Goal: Complete Application Form: Complete application form

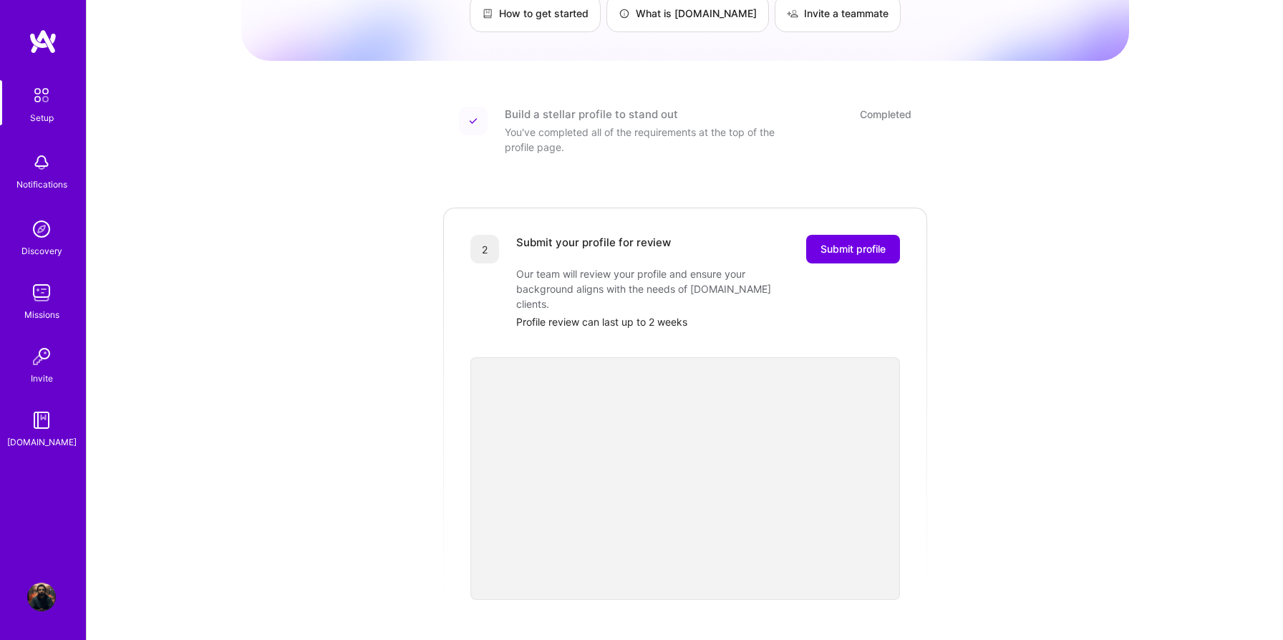
scroll to position [120, 0]
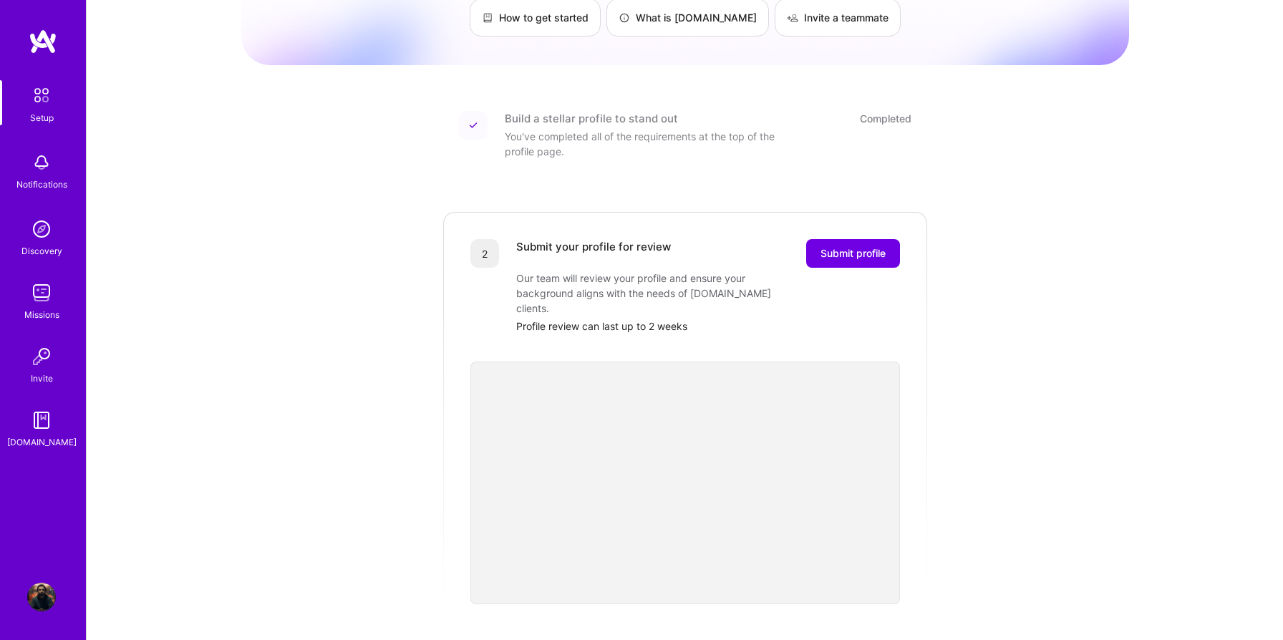
click at [44, 100] on img at bounding box center [41, 95] width 30 height 30
click at [45, 93] on img at bounding box center [41, 95] width 30 height 30
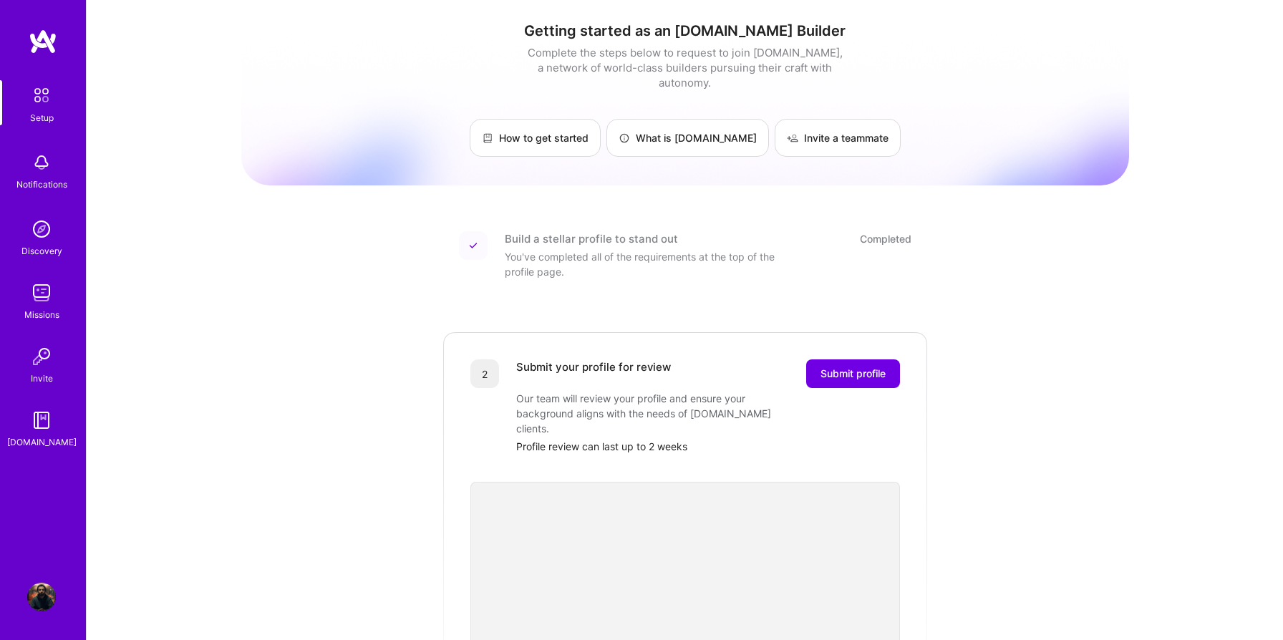
click at [543, 231] on div "Build a stellar profile to stand out" at bounding box center [591, 238] width 173 height 15
click at [474, 241] on img at bounding box center [473, 245] width 9 height 9
click at [543, 249] on div "You've completed all of the requirements at the top of the profile page." at bounding box center [648, 264] width 286 height 30
click at [541, 256] on div "You've completed all of the requirements at the top of the profile page." at bounding box center [648, 264] width 286 height 30
click at [34, 594] on img at bounding box center [41, 597] width 29 height 29
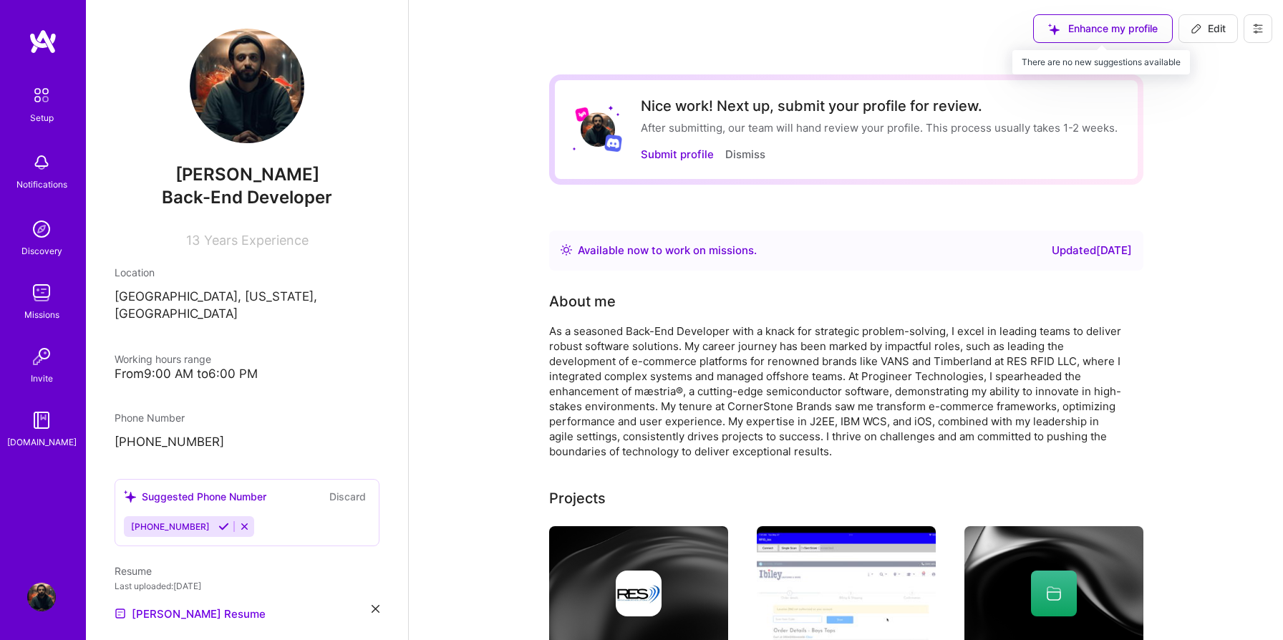
click at [1078, 32] on div "Enhance my profile" at bounding box center [1103, 28] width 140 height 29
click at [1210, 28] on span "Edit" at bounding box center [1208, 28] width 35 height 14
select select "US"
select select "Right Now"
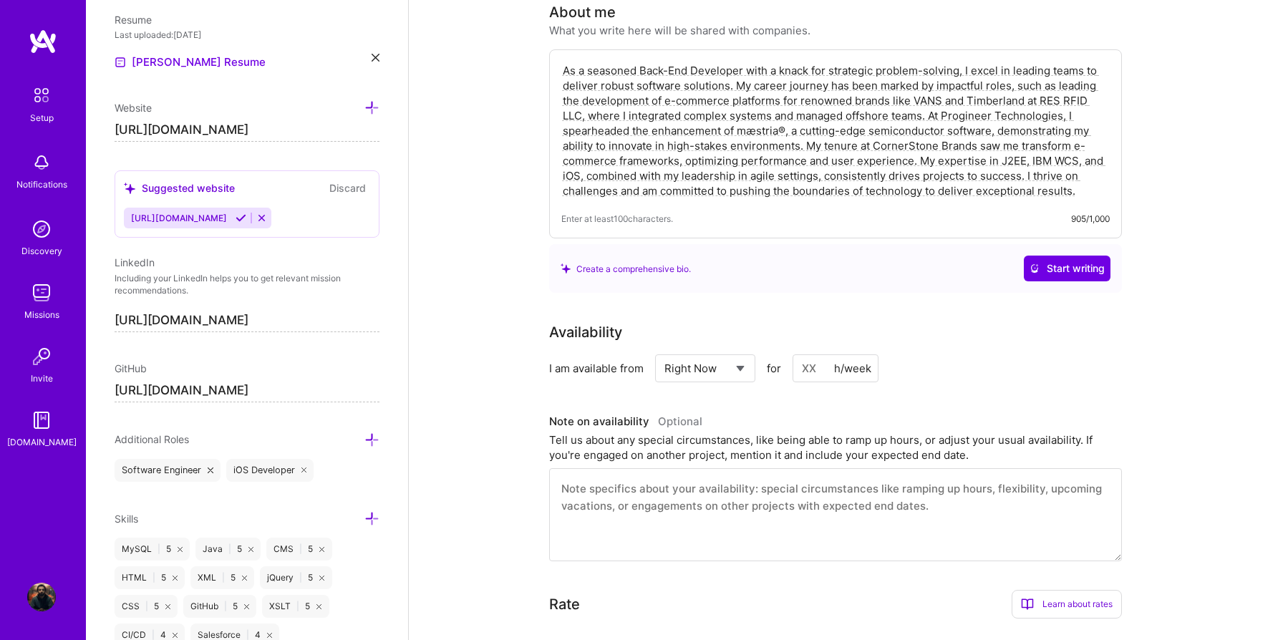
scroll to position [238, 0]
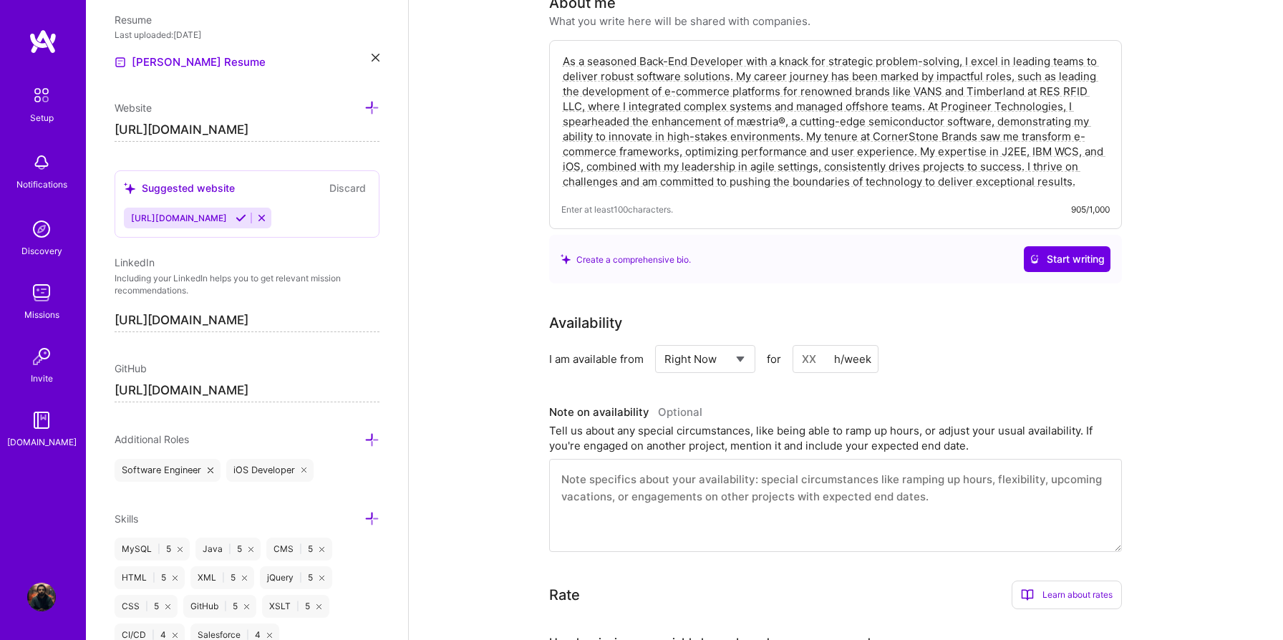
click at [715, 492] on textarea at bounding box center [835, 505] width 573 height 93
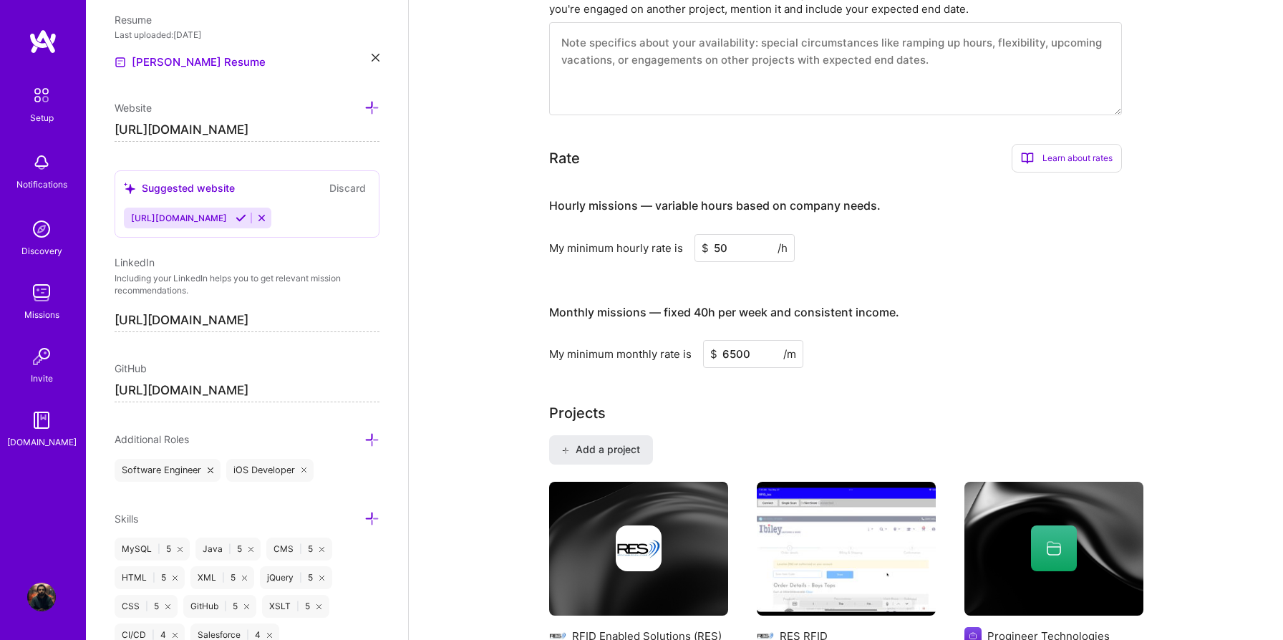
scroll to position [677, 0]
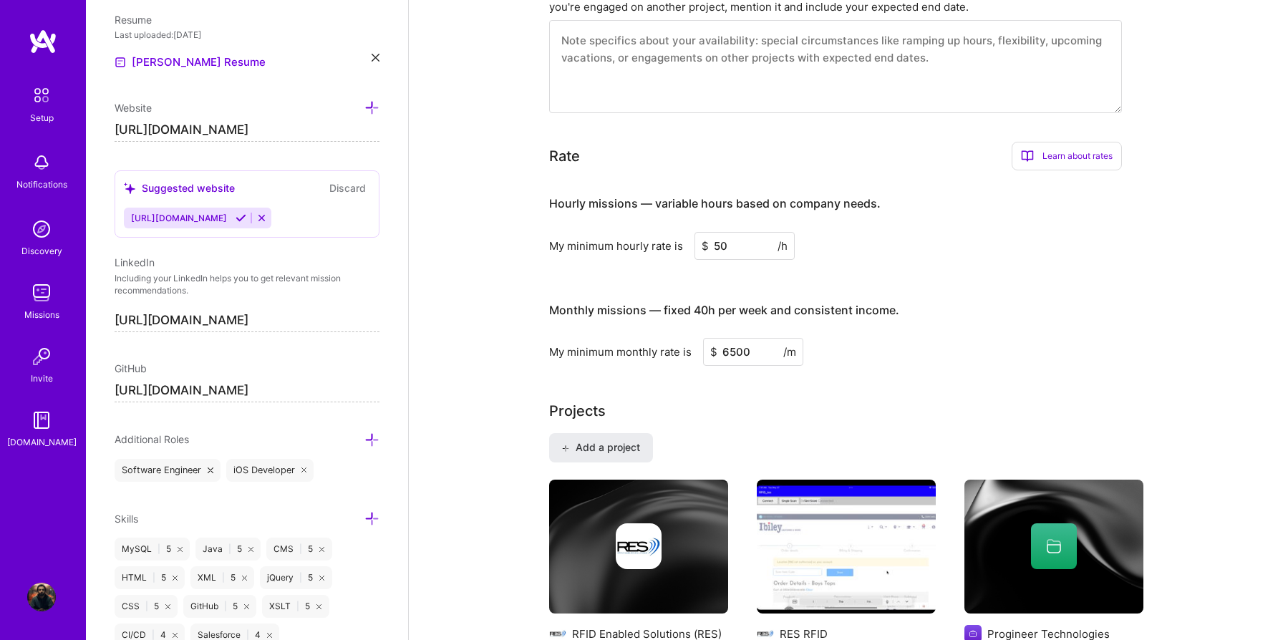
drag, startPoint x: 710, startPoint y: 246, endPoint x: 718, endPoint y: 246, distance: 8.6
click at [718, 246] on input "50" at bounding box center [744, 246] width 100 height 28
type input "70"
click at [710, 278] on div "Hourly missions — variable hours based on company needs. My minimum hourly rate…" at bounding box center [835, 274] width 573 height 184
click at [728, 352] on input "6500" at bounding box center [753, 352] width 100 height 28
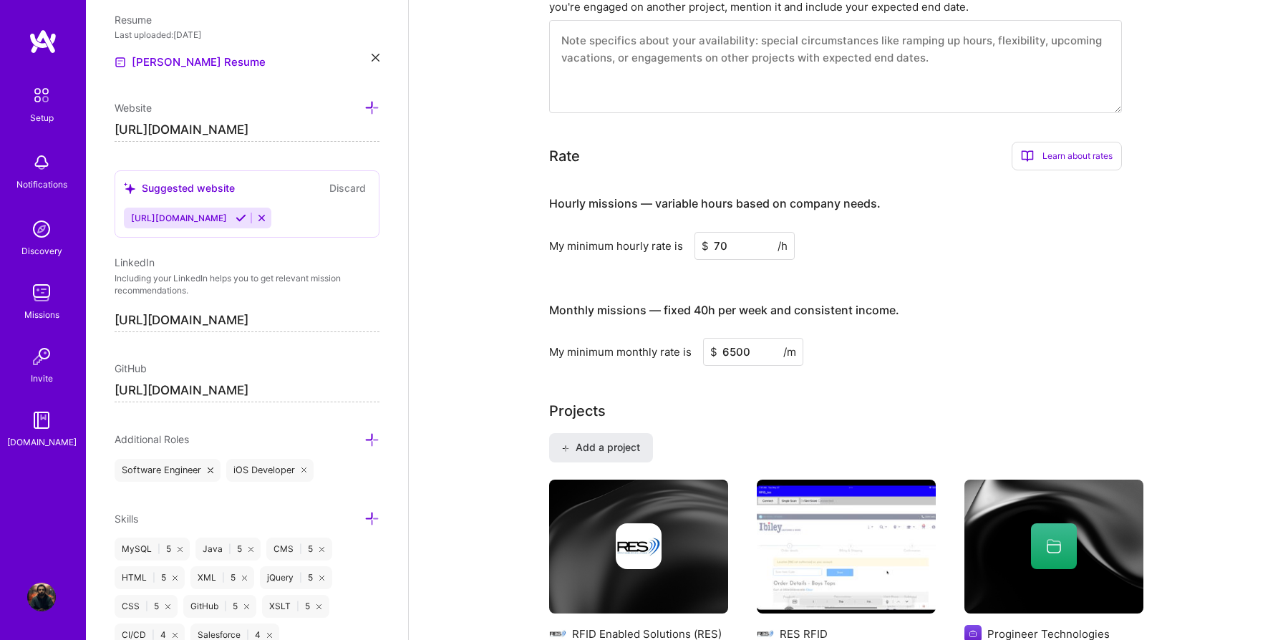
click at [728, 352] on input "6500" at bounding box center [753, 352] width 100 height 28
type input "11000"
click at [745, 390] on div "Nice work! Next up, submit your profile for review. After submitting, our team …" at bounding box center [846, 600] width 594 height 2406
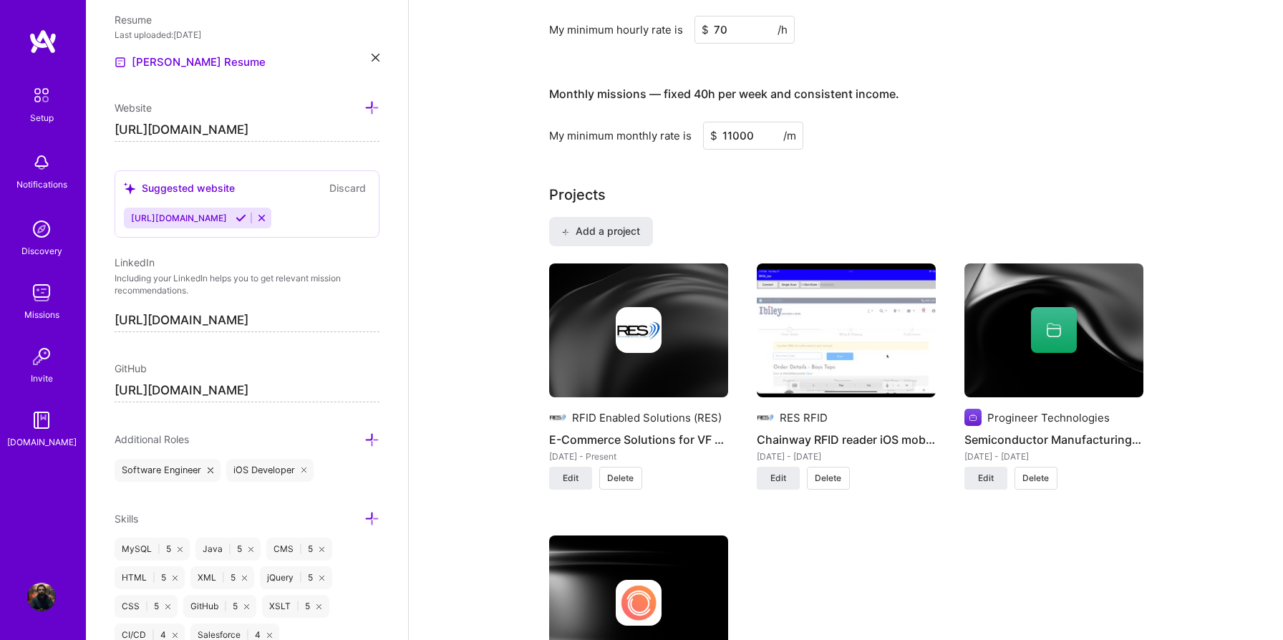
scroll to position [897, 0]
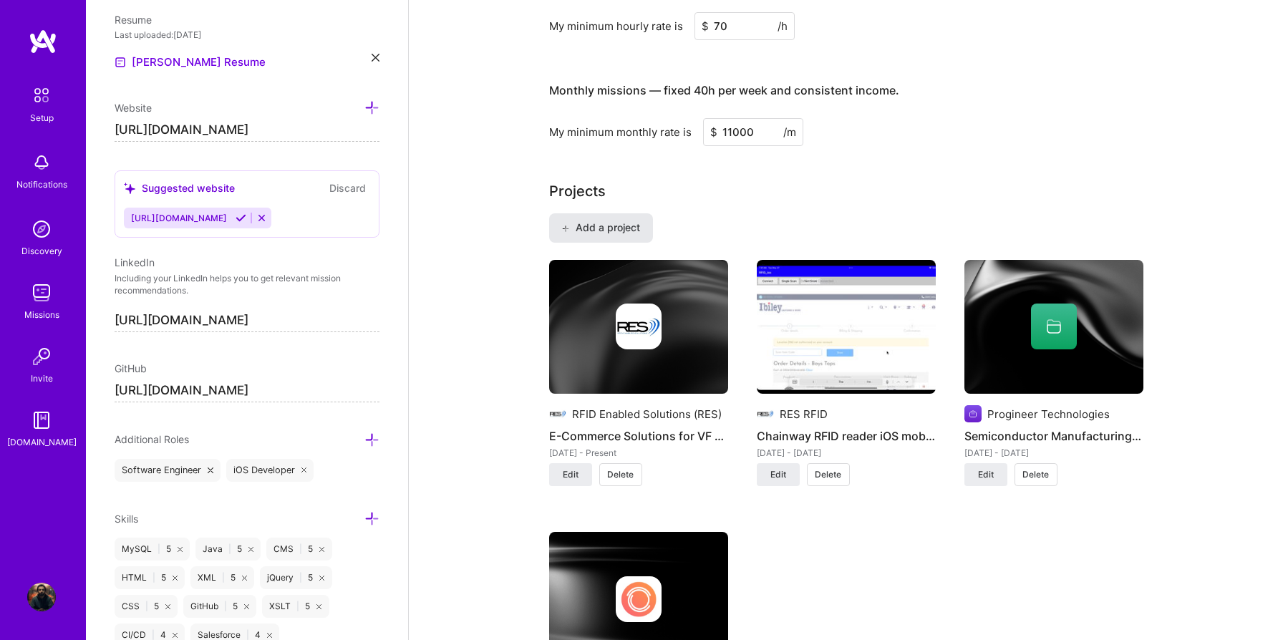
click at [599, 234] on span "Add a project" at bounding box center [600, 228] width 78 height 14
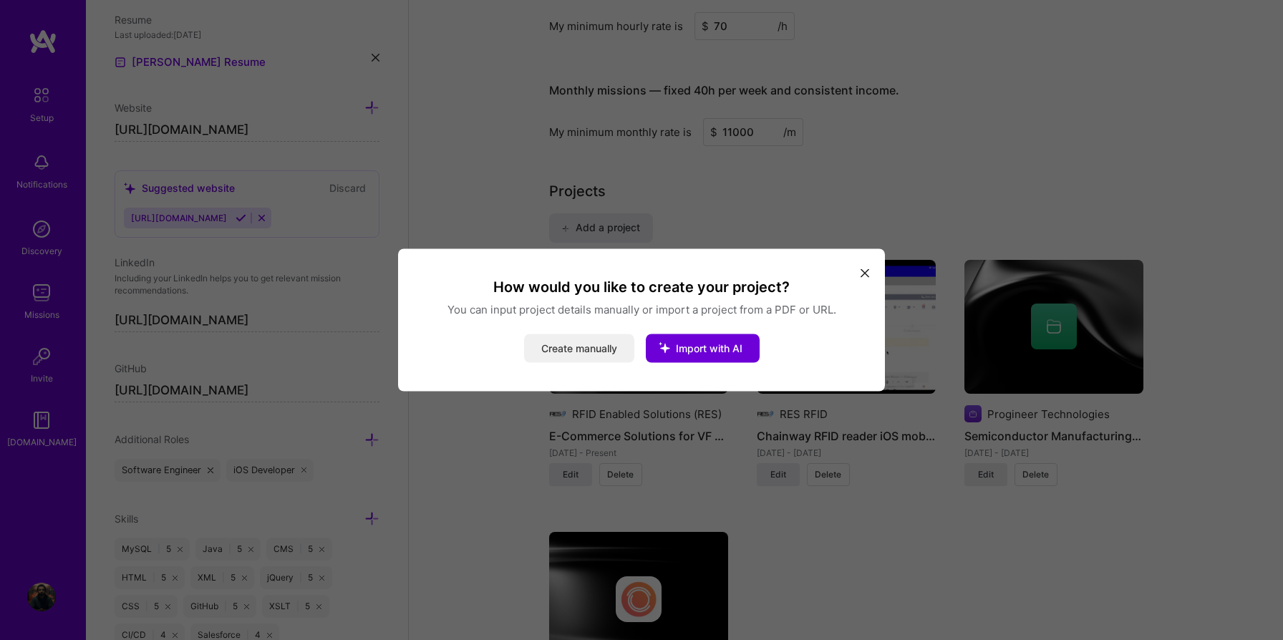
click at [594, 343] on button "Create manually" at bounding box center [579, 348] width 110 height 29
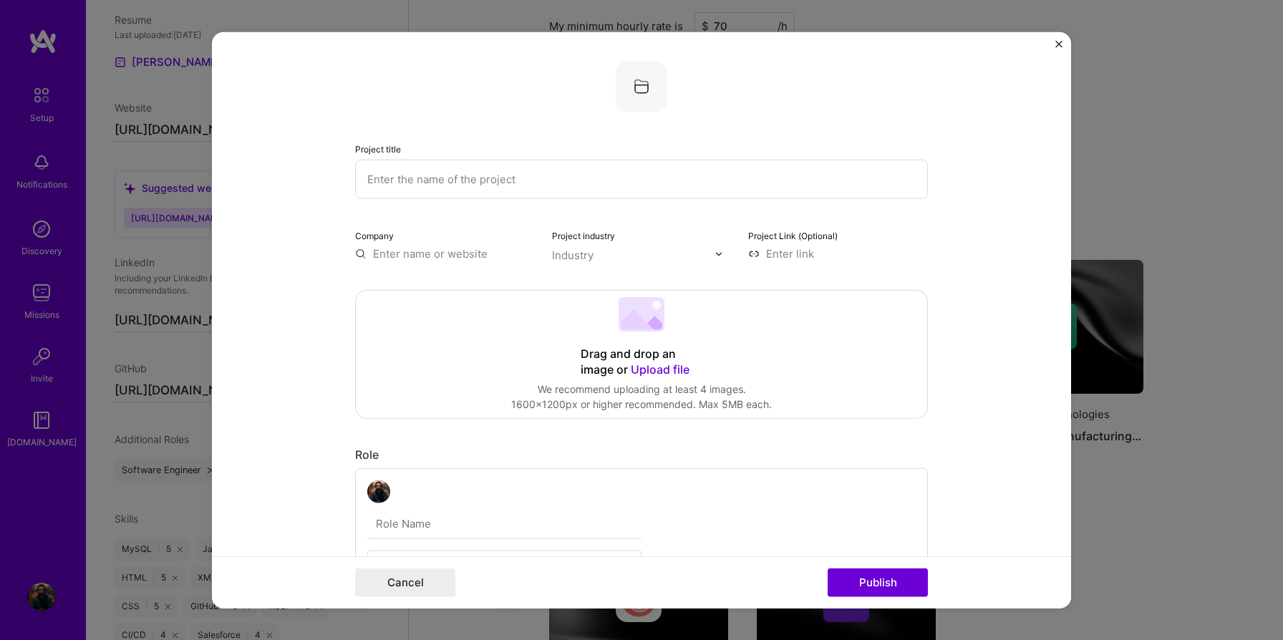
click at [429, 177] on input "text" at bounding box center [641, 179] width 573 height 39
type input "Commerce Architect"
click at [430, 250] on input "text" at bounding box center [445, 253] width 180 height 15
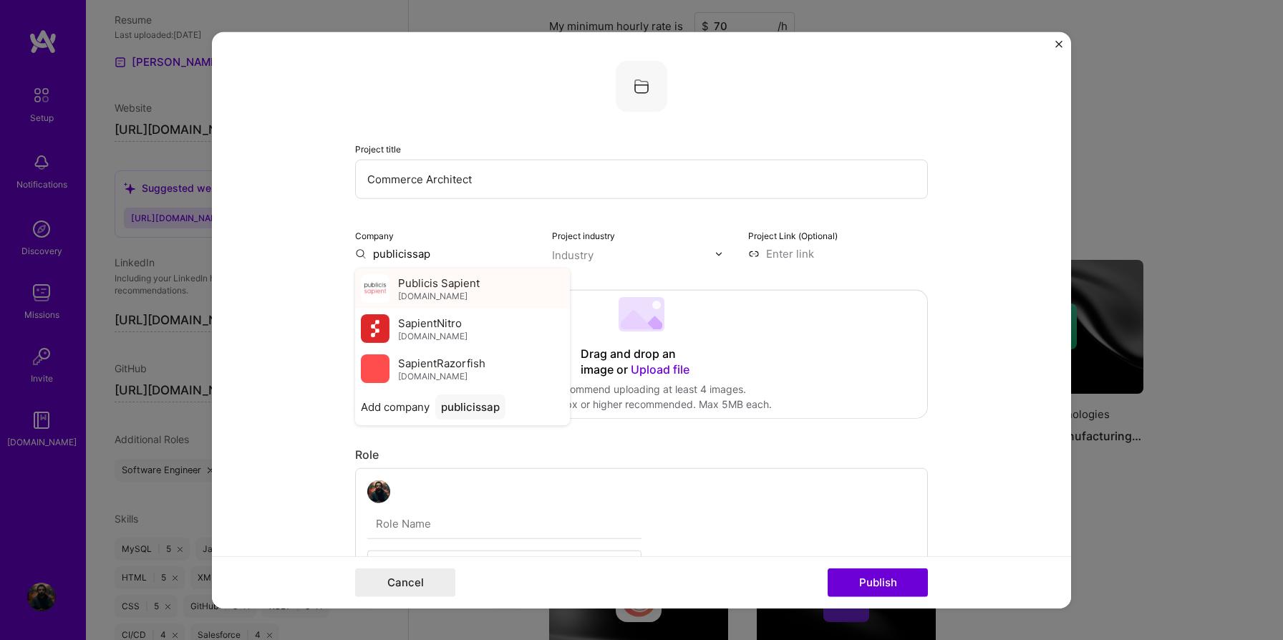
click at [440, 289] on span "Publicis Sapient" at bounding box center [439, 282] width 82 height 15
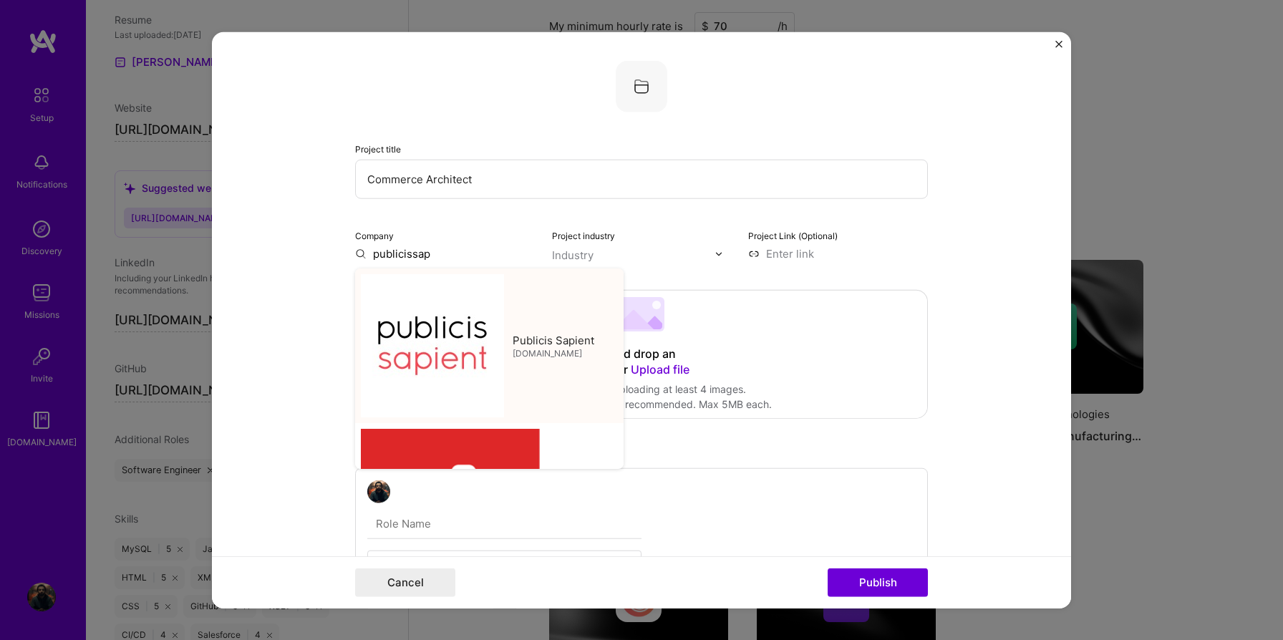
type input "Publicis Sapient"
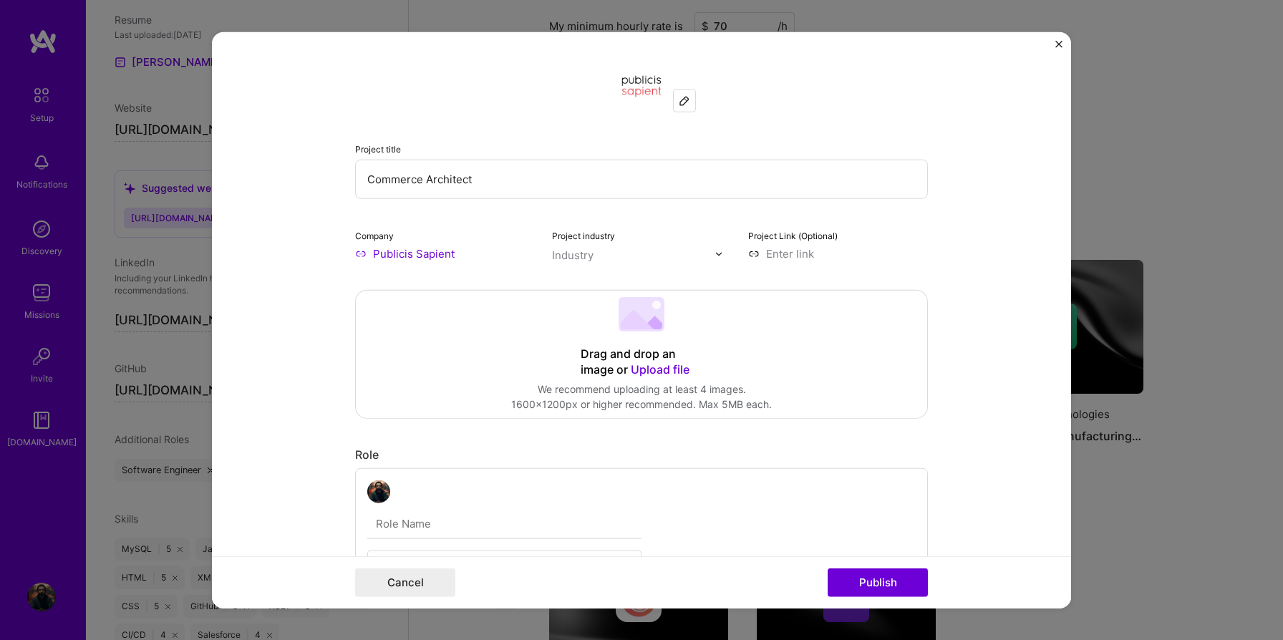
click at [608, 256] on input "text" at bounding box center [633, 255] width 163 height 15
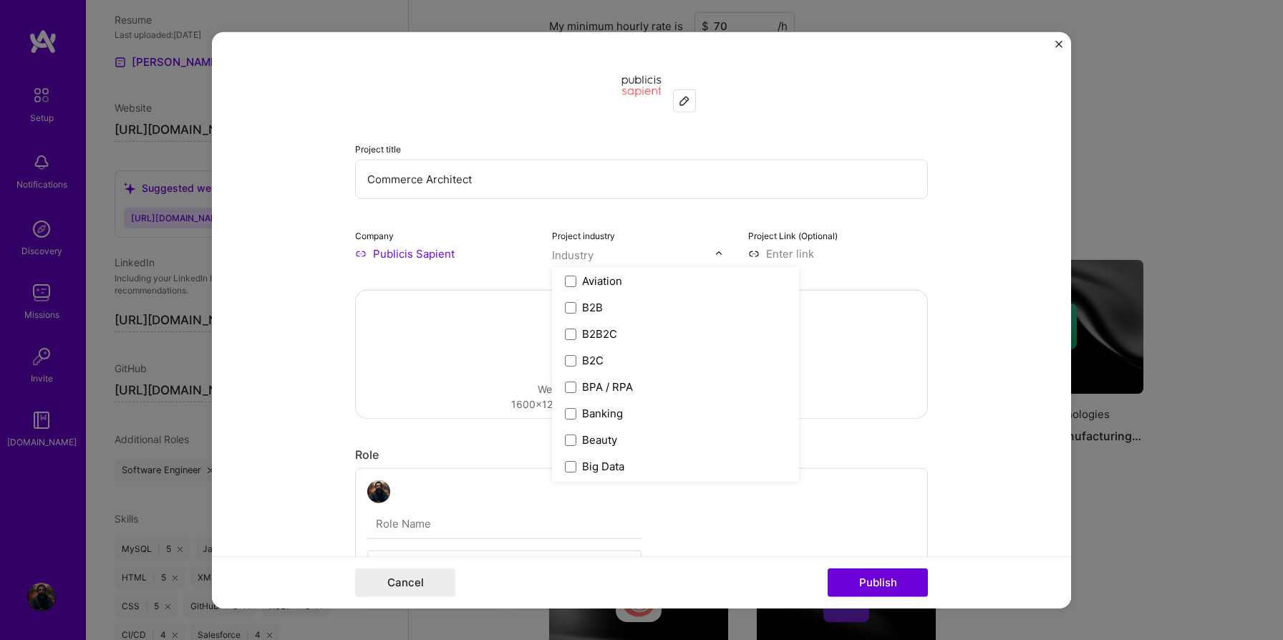
scroll to position [377, 0]
click at [571, 357] on span at bounding box center [570, 357] width 11 height 11
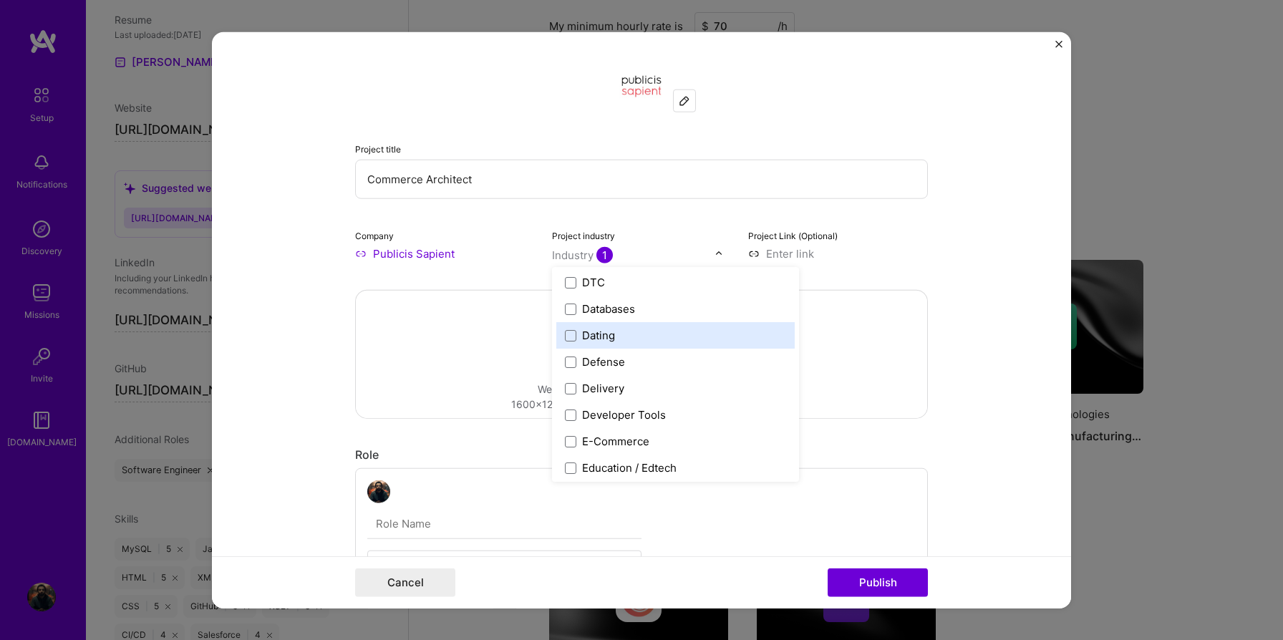
scroll to position [1135, 0]
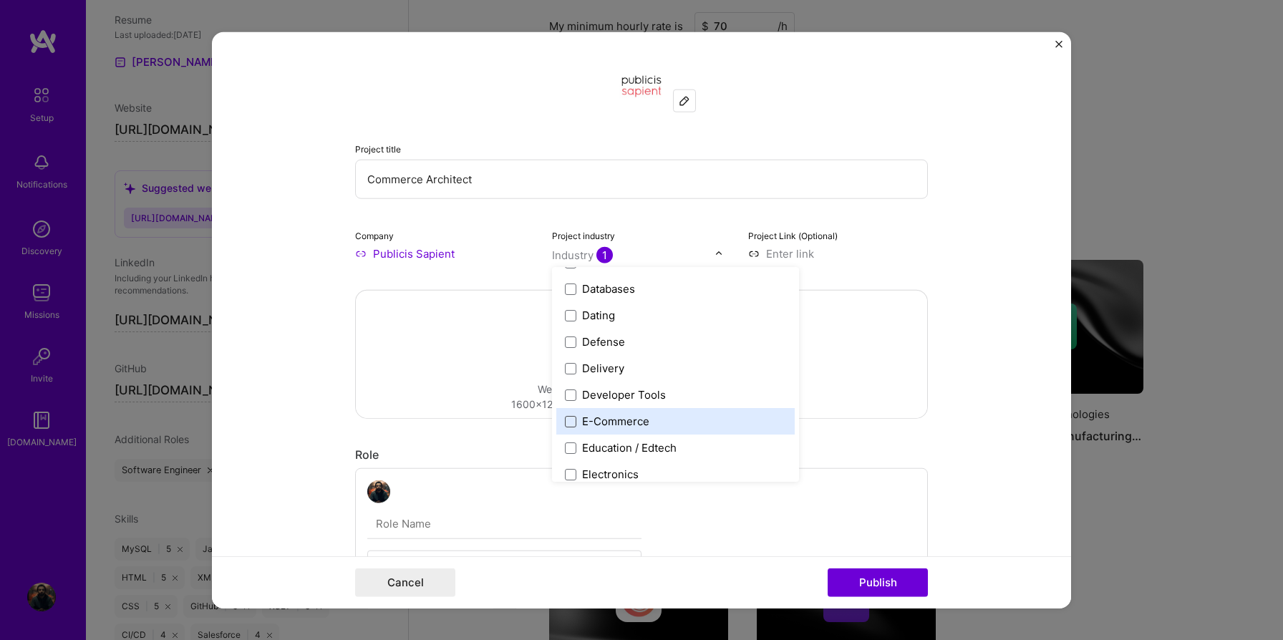
click at [569, 422] on span at bounding box center [570, 420] width 11 height 11
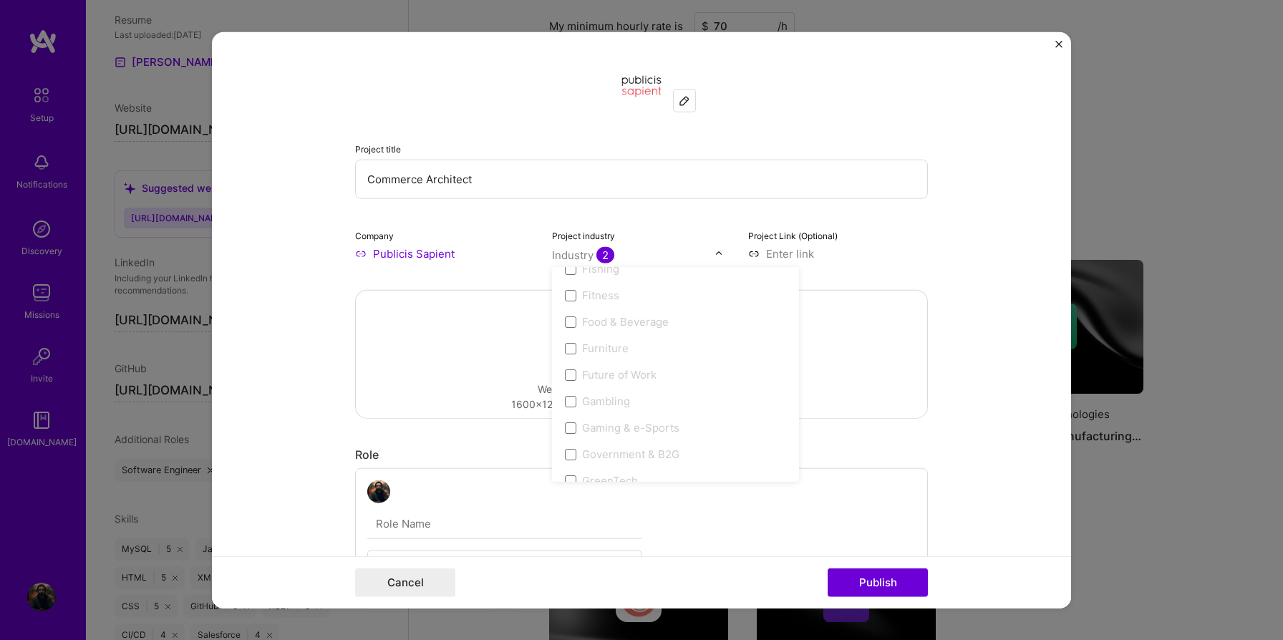
scroll to position [1578, 0]
click at [778, 254] on input at bounding box center [838, 253] width 180 height 15
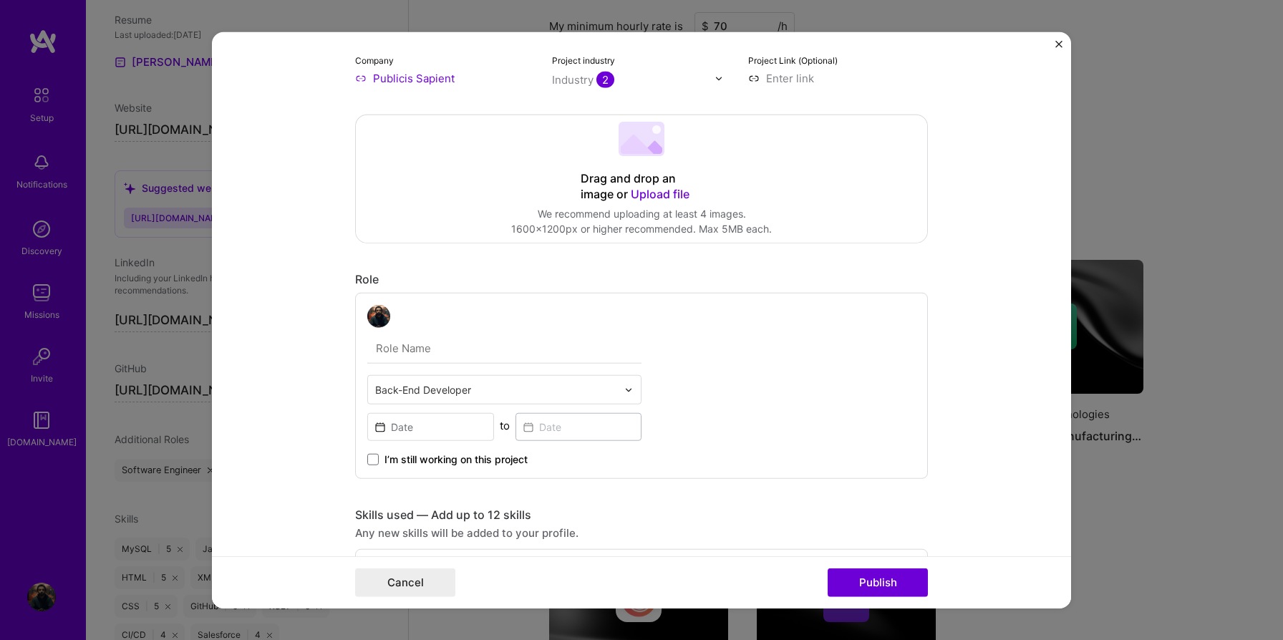
scroll to position [223, 0]
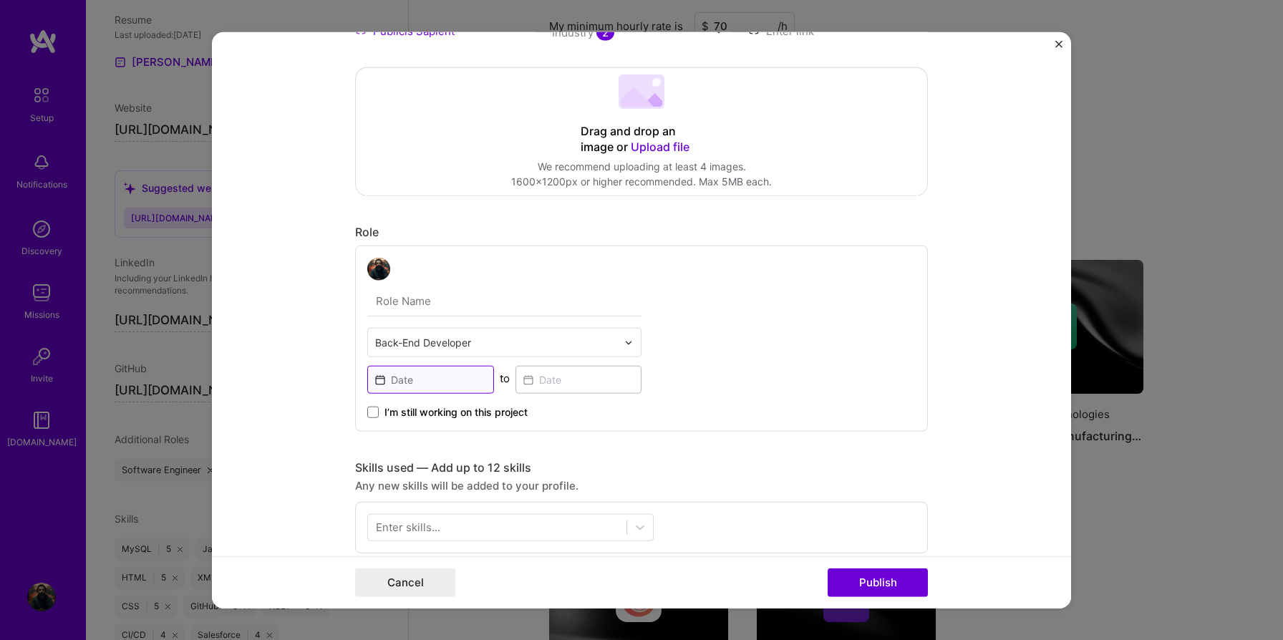
click at [463, 382] on input at bounding box center [430, 380] width 127 height 28
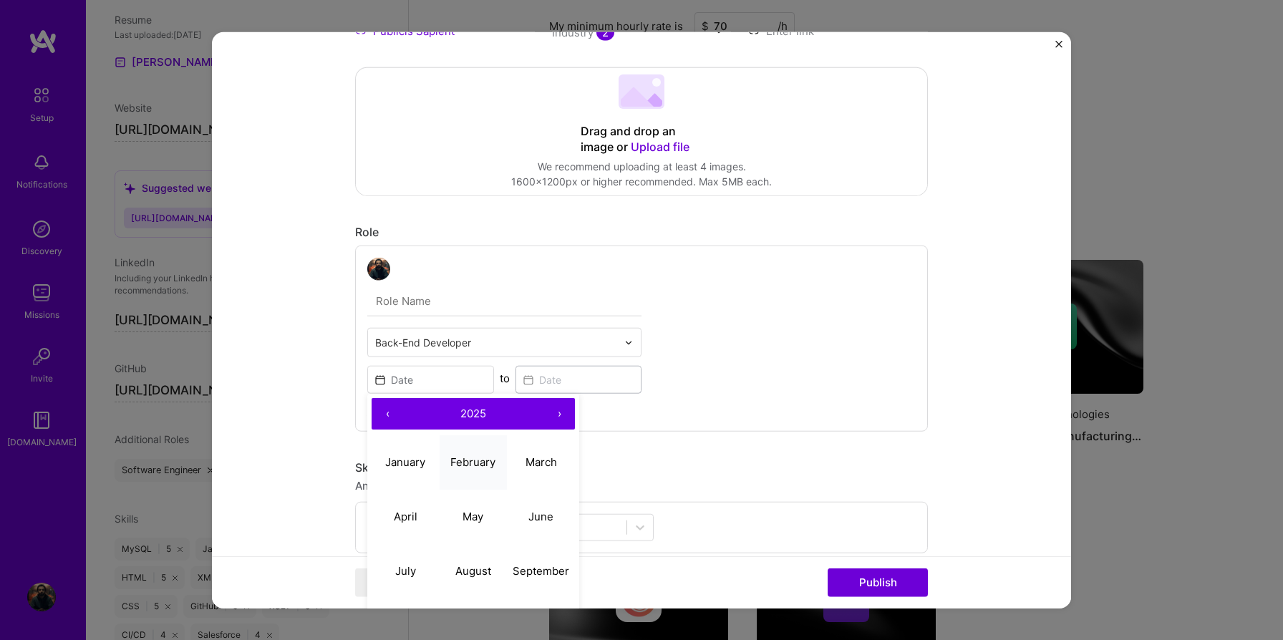
click at [472, 462] on abbr "February" at bounding box center [472, 462] width 45 height 14
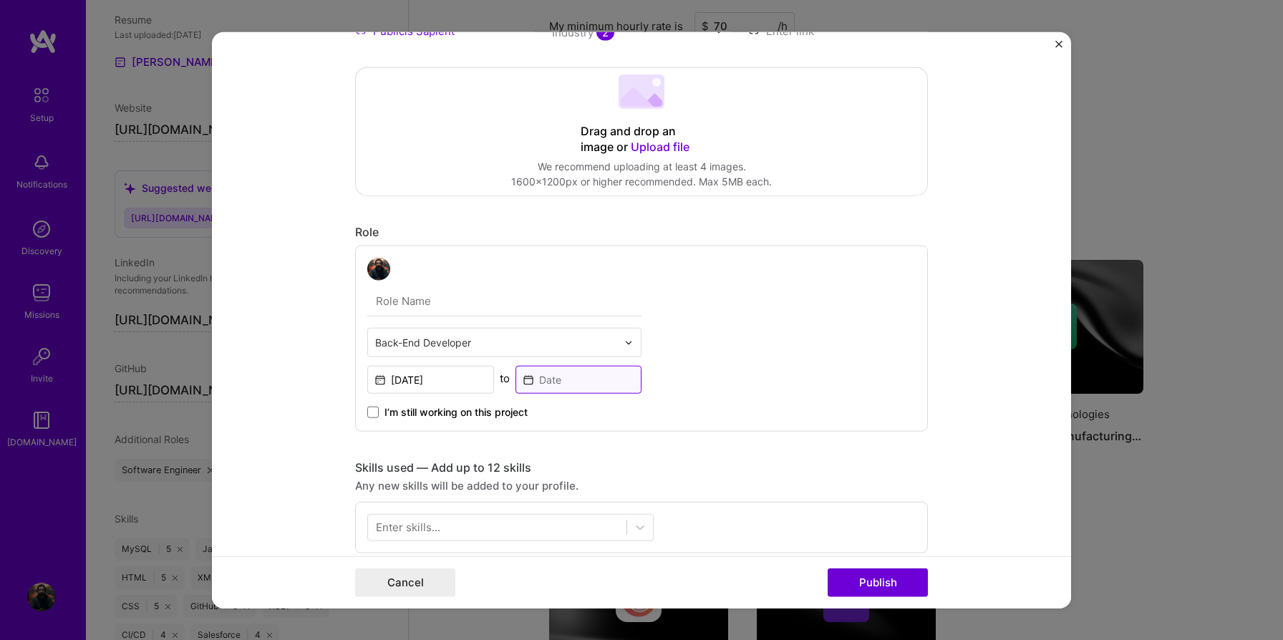
click at [548, 382] on input at bounding box center [579, 380] width 127 height 28
click at [496, 372] on div "[DATE] to" at bounding box center [504, 378] width 274 height 31
click at [458, 385] on input "[DATE]" at bounding box center [430, 380] width 127 height 28
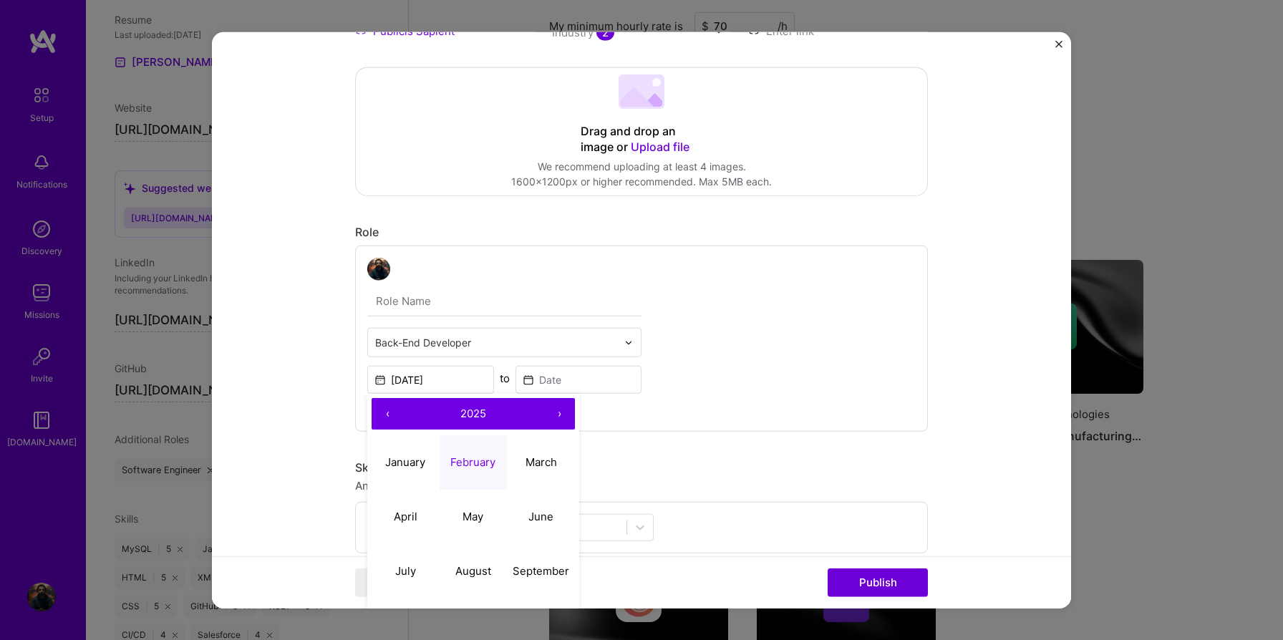
click at [379, 414] on button "‹" at bounding box center [388, 414] width 32 height 32
click at [458, 464] on abbr "February" at bounding box center [472, 462] width 45 height 14
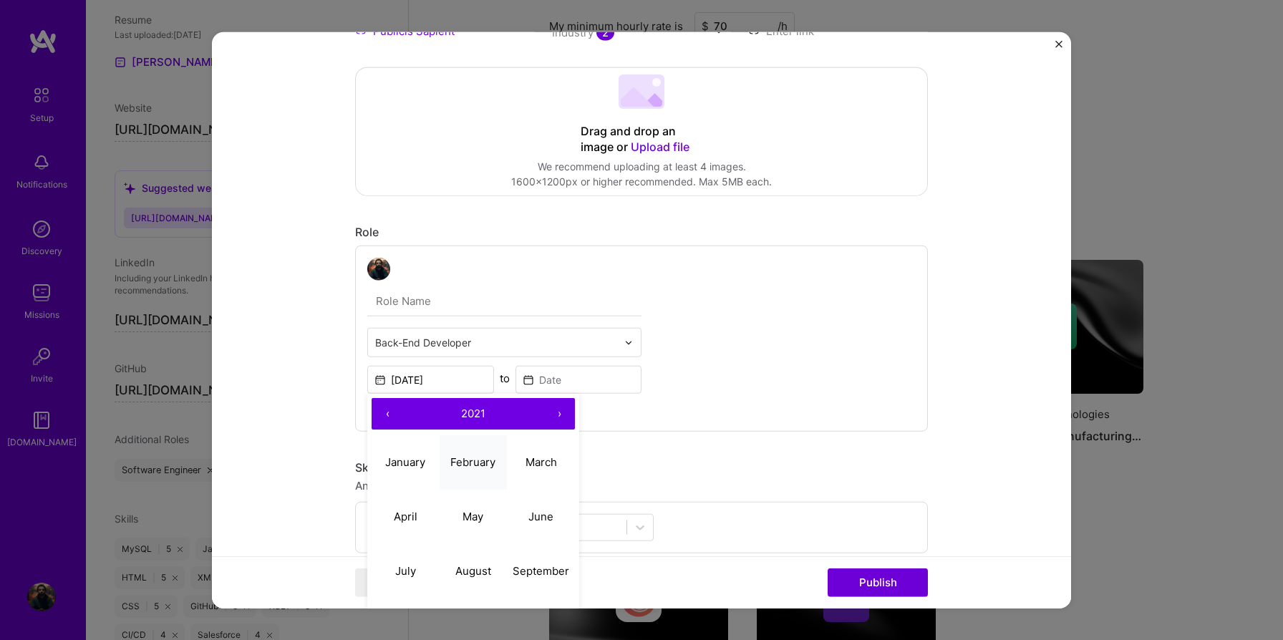
type input "[DATE]"
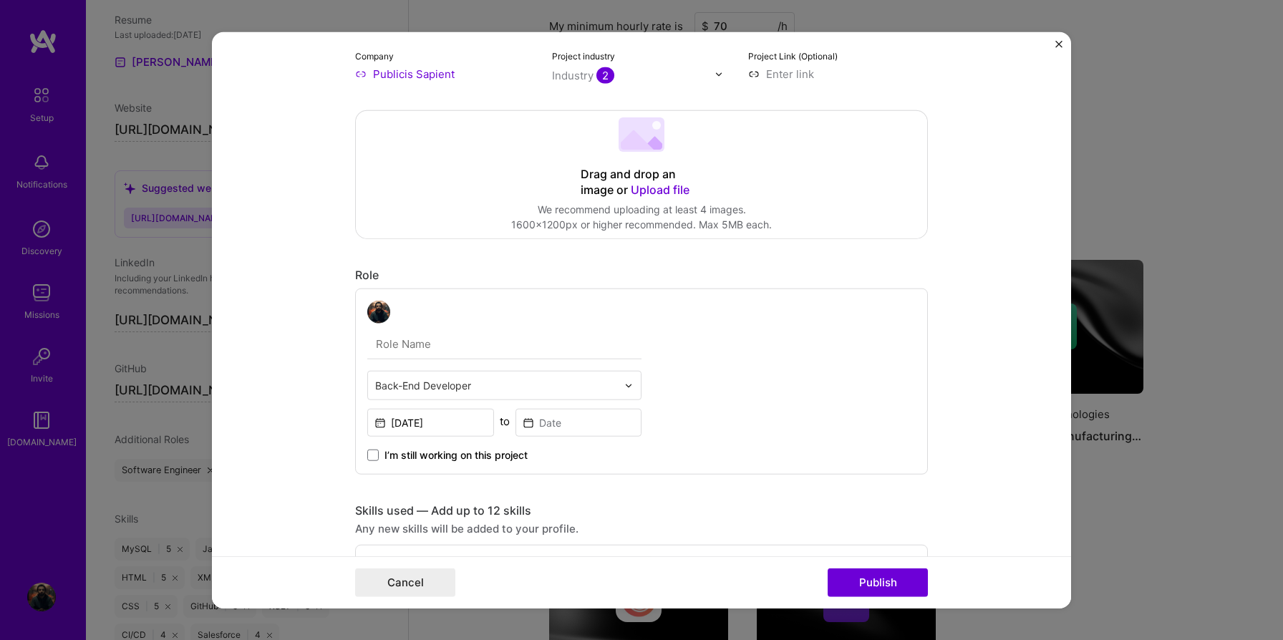
scroll to position [187, 0]
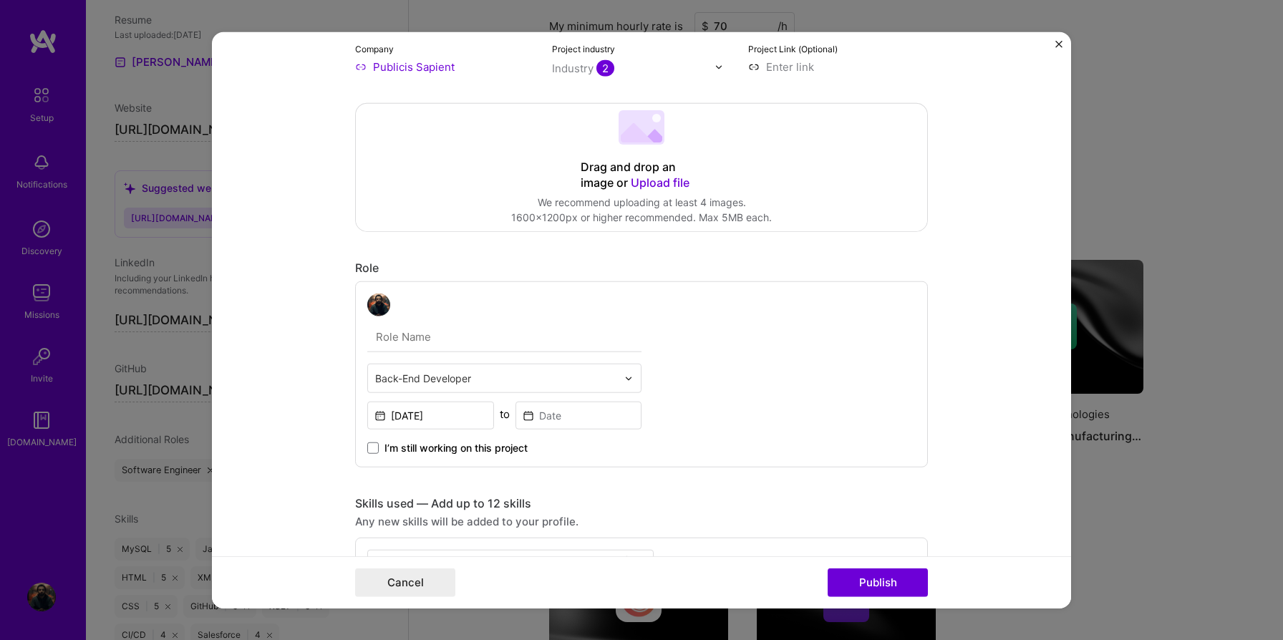
click at [427, 349] on input "text" at bounding box center [504, 337] width 274 height 30
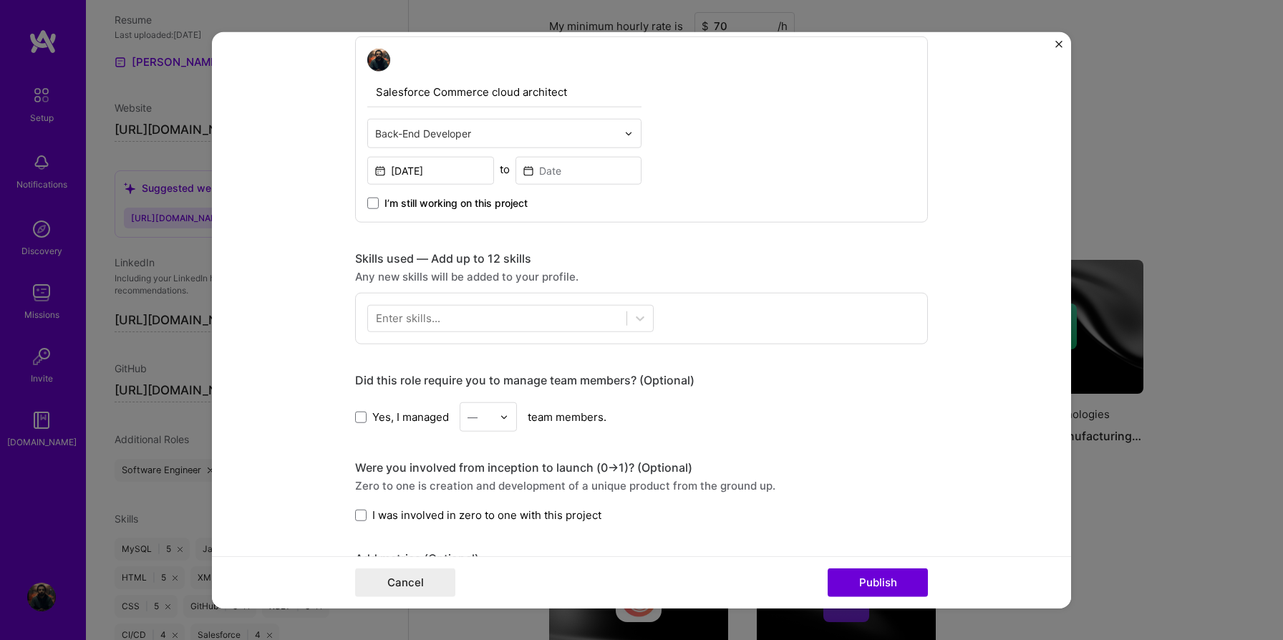
scroll to position [439, 0]
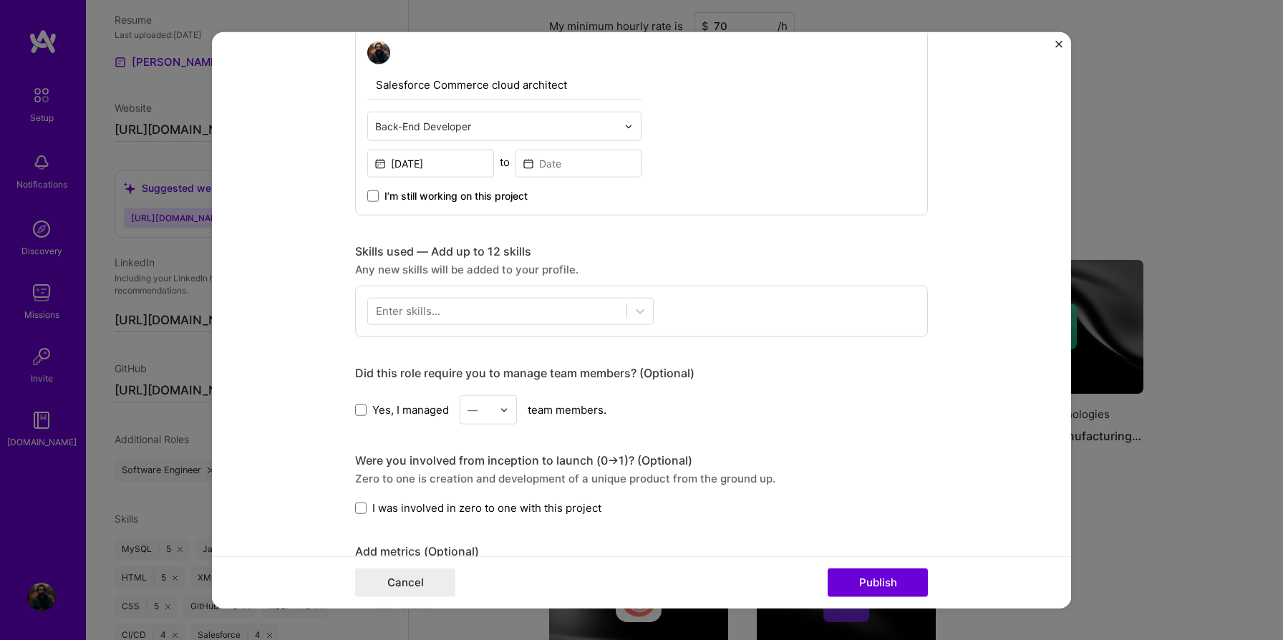
type input "Salesforce Commerce cloud architect"
click at [434, 314] on div "Enter skills..." at bounding box center [408, 311] width 64 height 15
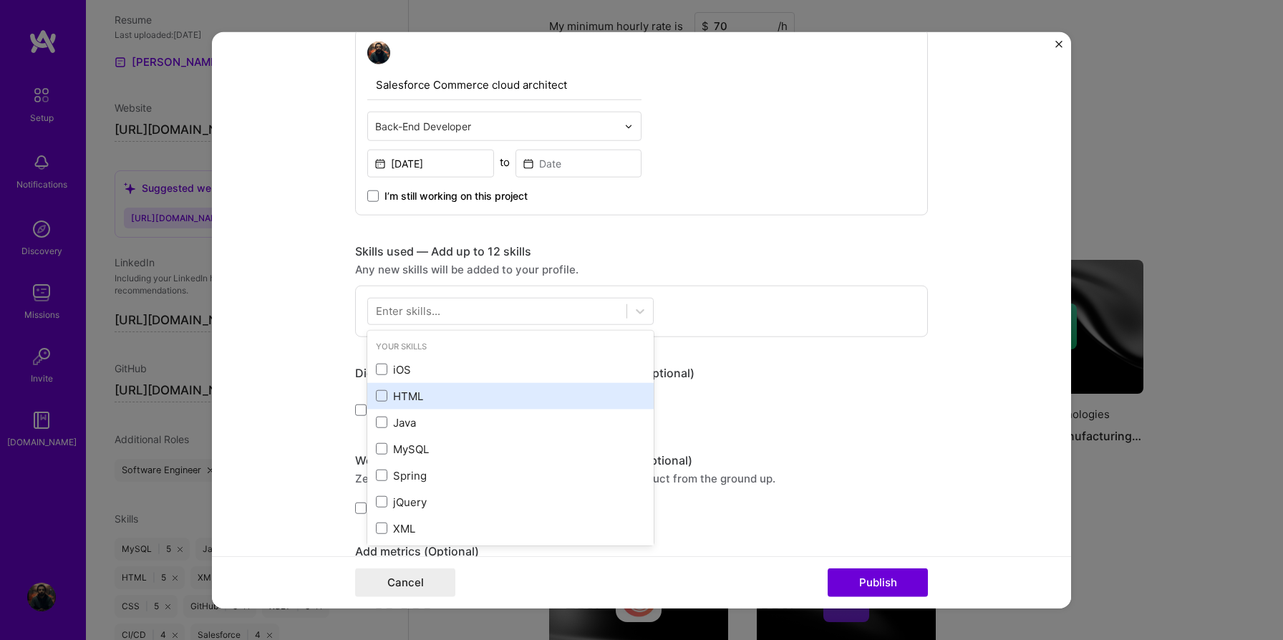
click at [387, 389] on div "HTML" at bounding box center [510, 396] width 269 height 15
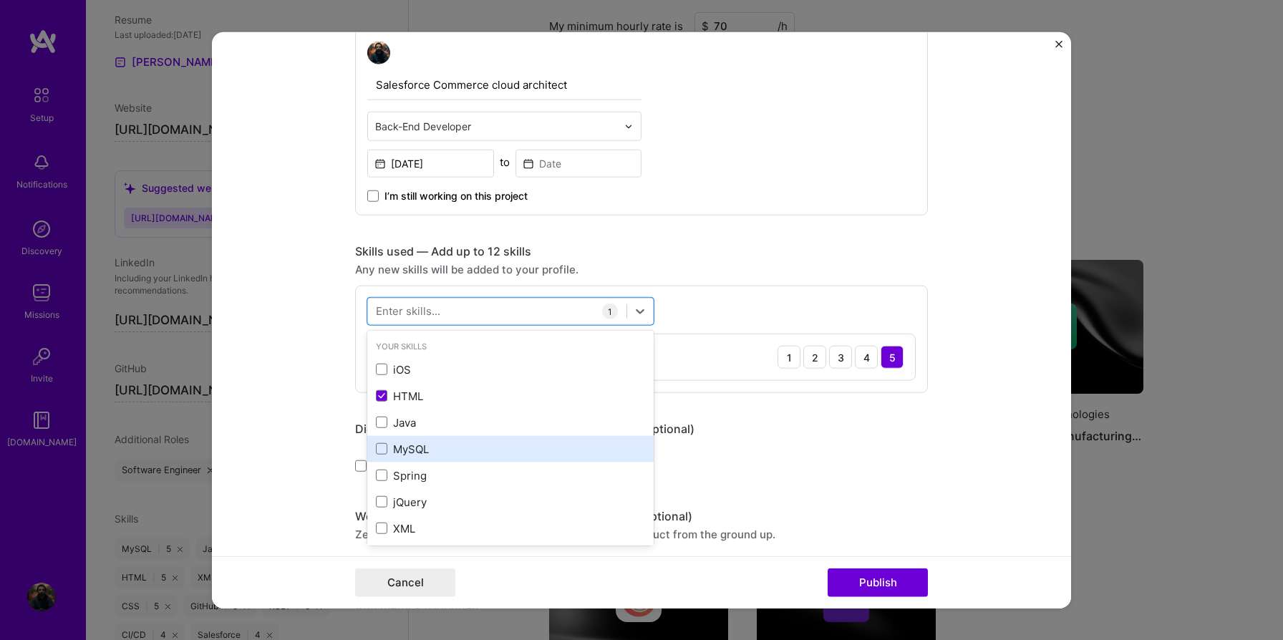
click at [387, 450] on div "MySQL" at bounding box center [510, 449] width 269 height 15
click at [385, 450] on span at bounding box center [381, 448] width 11 height 11
click at [0, 0] on input "checkbox" at bounding box center [0, 0] width 0 height 0
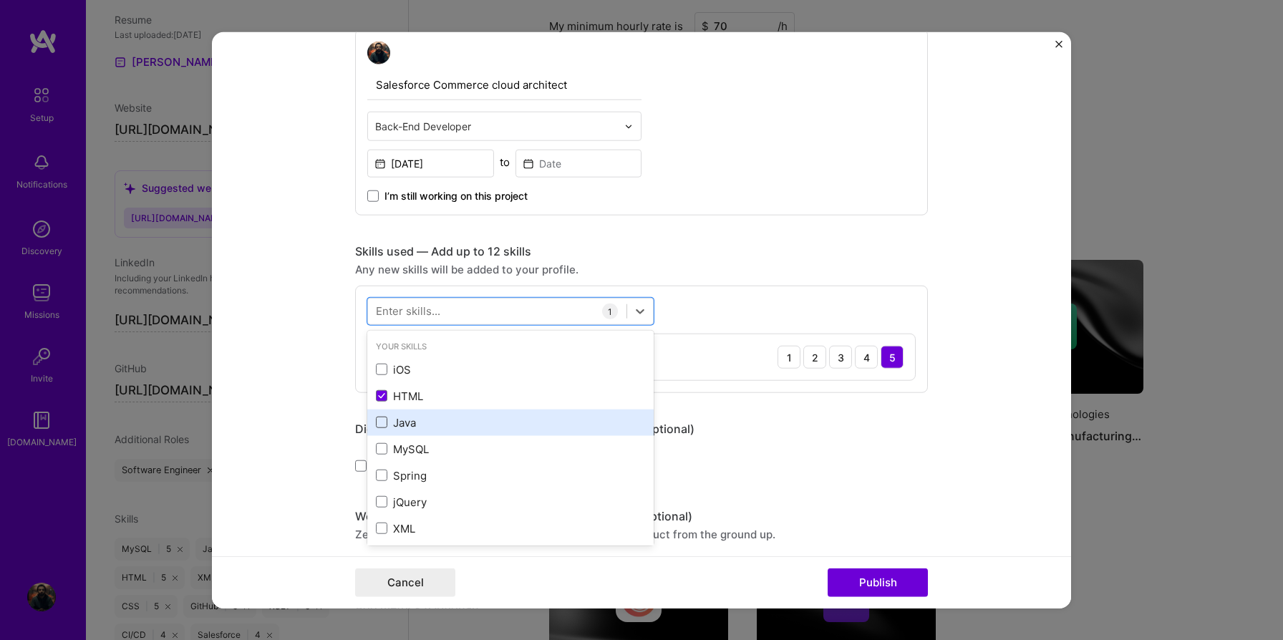
click at [385, 422] on span at bounding box center [381, 422] width 11 height 11
click at [0, 0] on input "checkbox" at bounding box center [0, 0] width 0 height 0
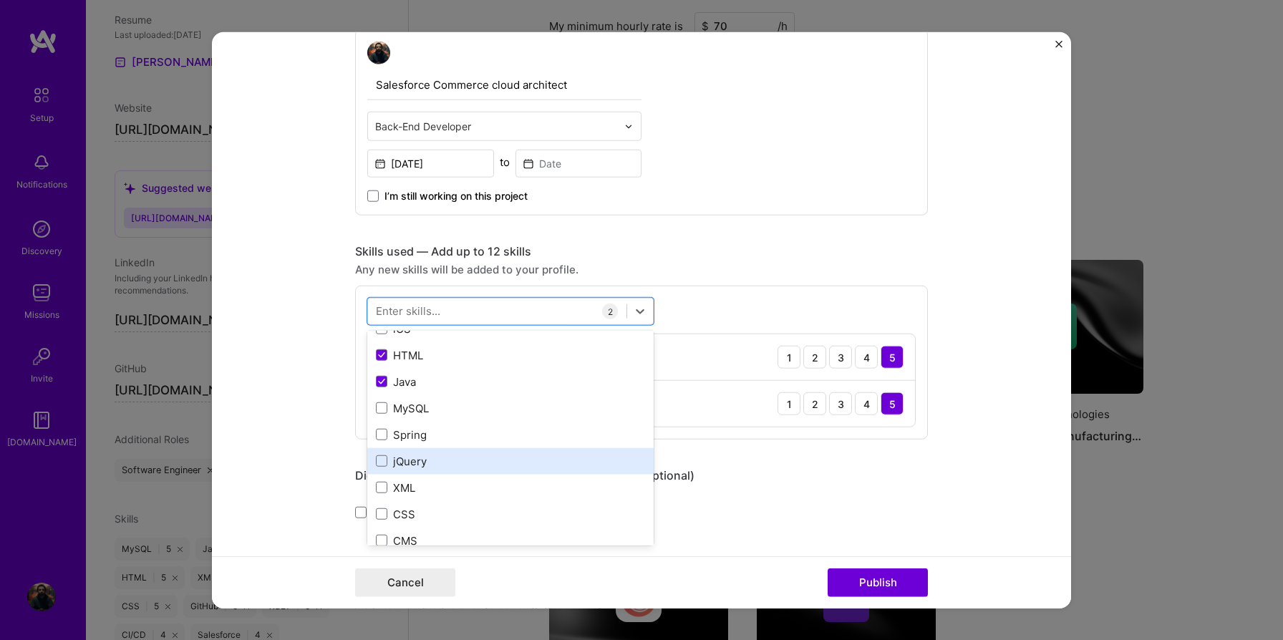
scroll to position [50, 0]
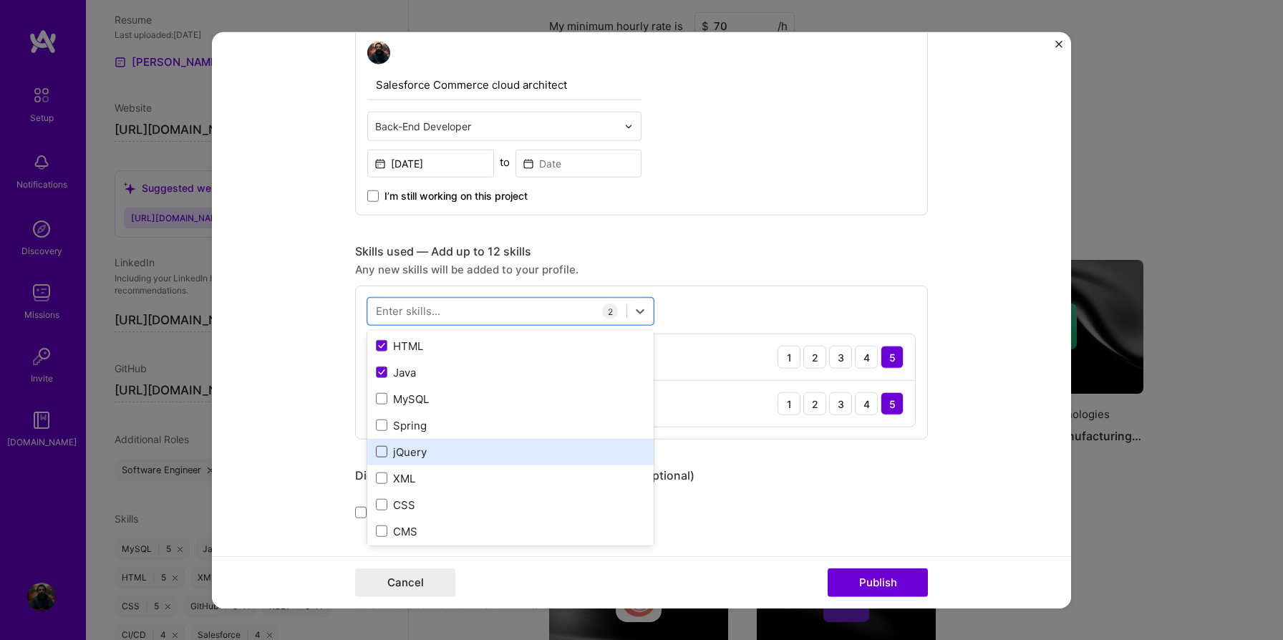
click at [383, 452] on span at bounding box center [381, 451] width 11 height 11
click at [0, 0] on input "checkbox" at bounding box center [0, 0] width 0 height 0
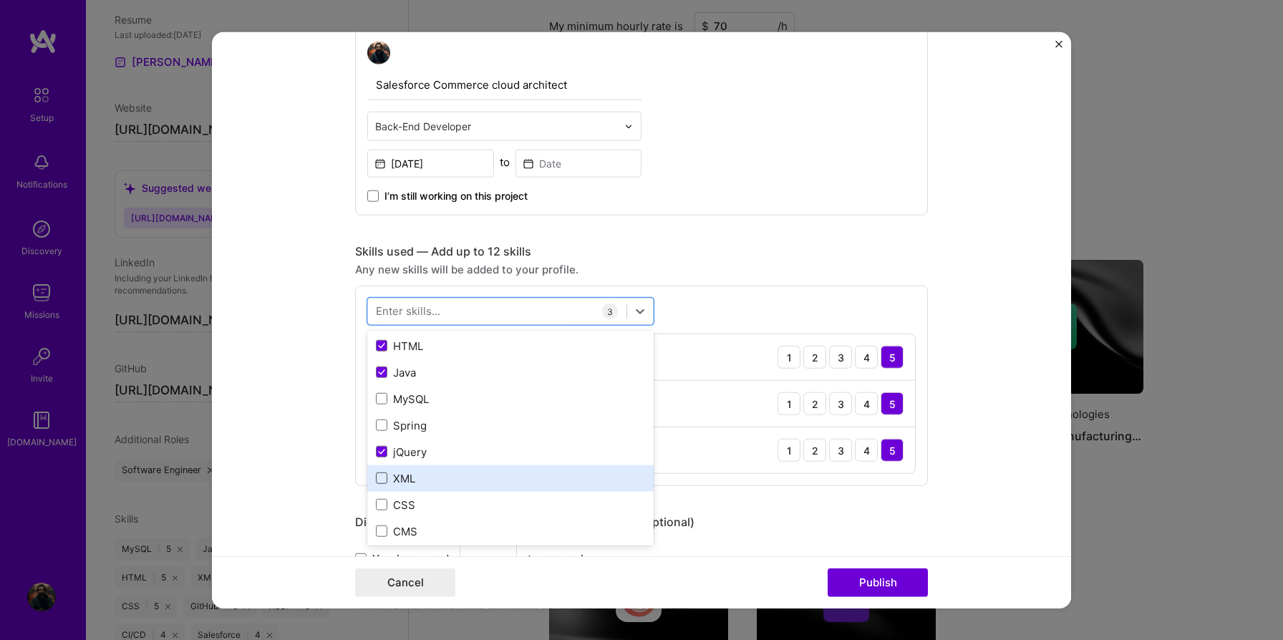
click at [380, 482] on span at bounding box center [381, 478] width 11 height 11
click at [0, 0] on input "checkbox" at bounding box center [0, 0] width 0 height 0
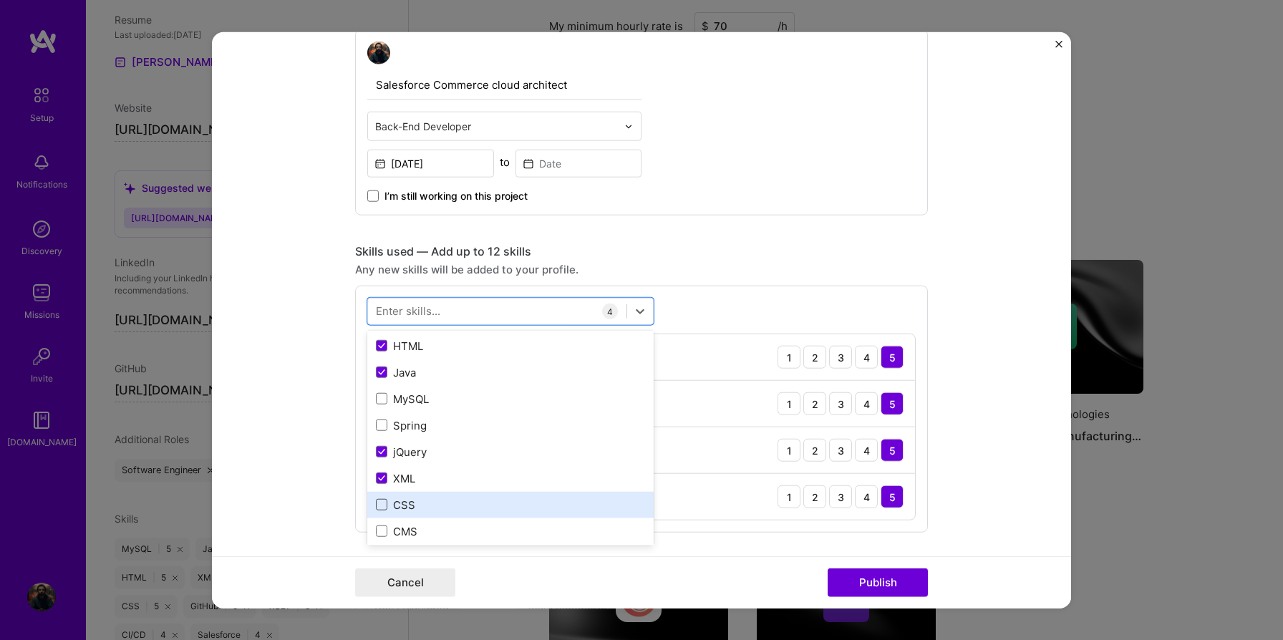
click at [380, 509] on span at bounding box center [381, 504] width 11 height 11
click at [0, 0] on input "checkbox" at bounding box center [0, 0] width 0 height 0
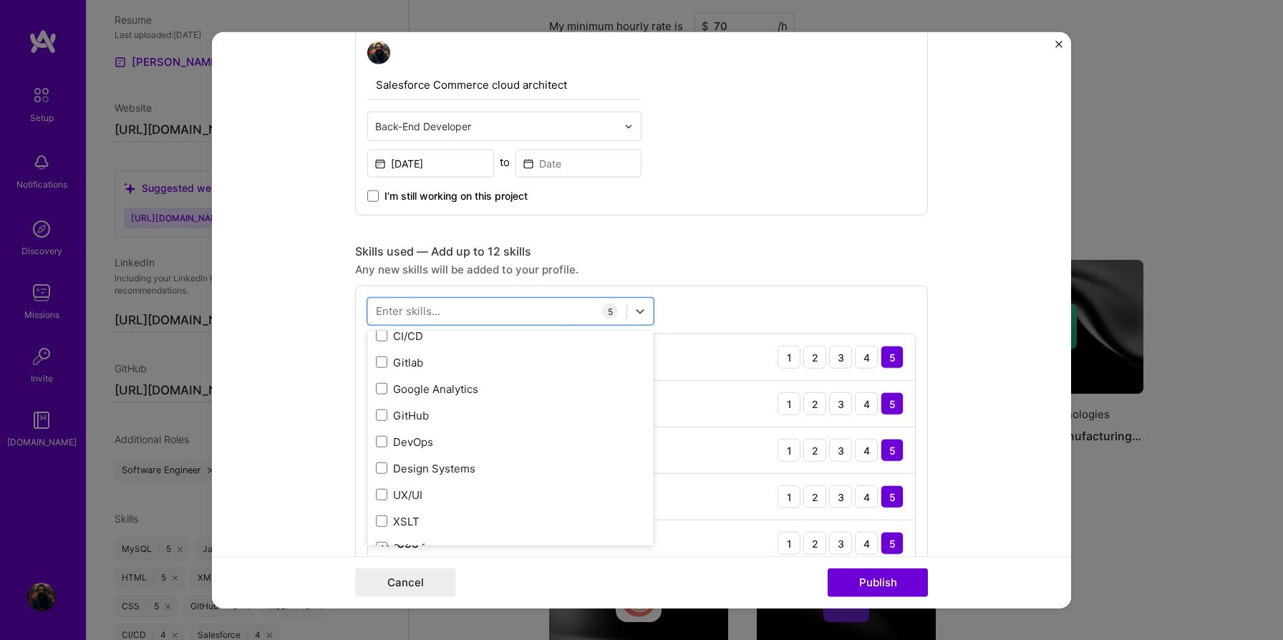
scroll to position [289, 0]
click at [383, 373] on span at bounding box center [381, 372] width 11 height 11
click at [0, 0] on input "checkbox" at bounding box center [0, 0] width 0 height 0
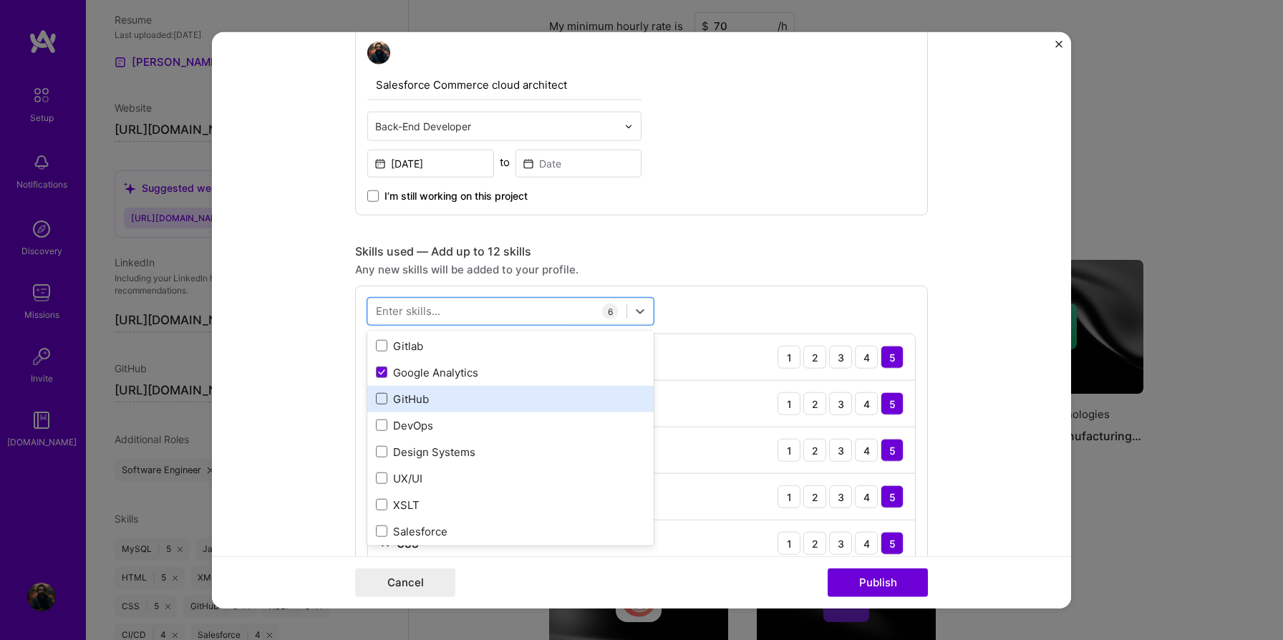
click at [383, 398] on span at bounding box center [381, 398] width 11 height 11
click at [0, 0] on input "checkbox" at bounding box center [0, 0] width 0 height 0
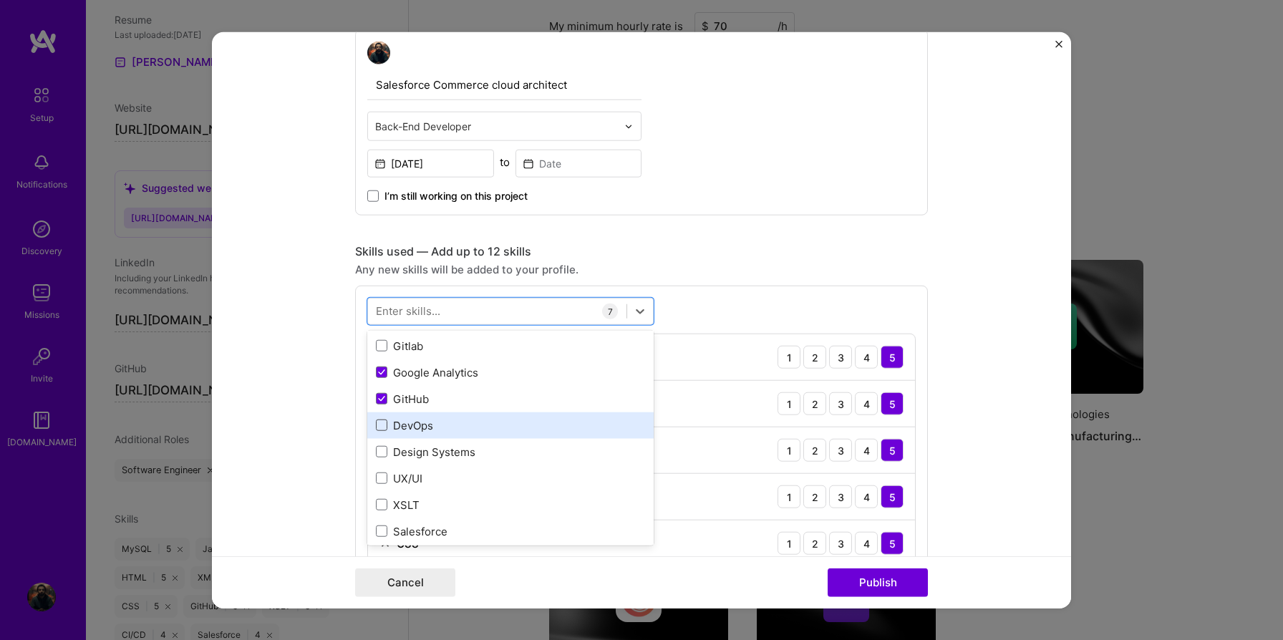
click at [382, 424] on span at bounding box center [381, 425] width 11 height 11
click at [0, 0] on input "checkbox" at bounding box center [0, 0] width 0 height 0
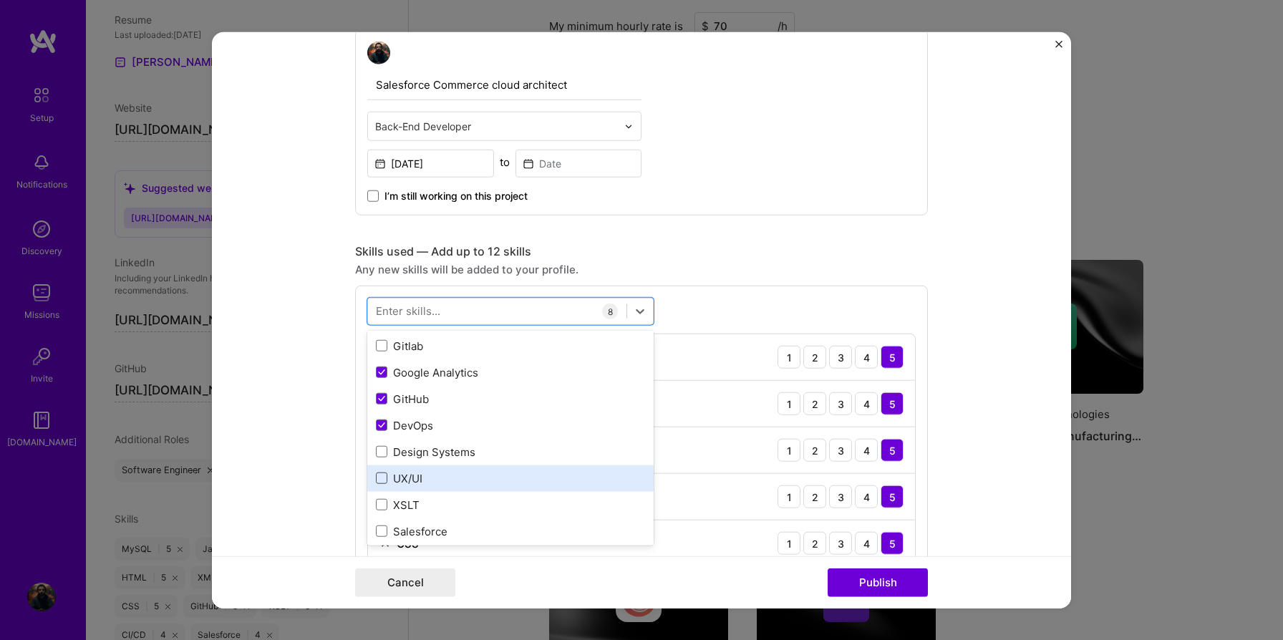
click at [380, 477] on span at bounding box center [381, 478] width 11 height 11
click at [0, 0] on input "checkbox" at bounding box center [0, 0] width 0 height 0
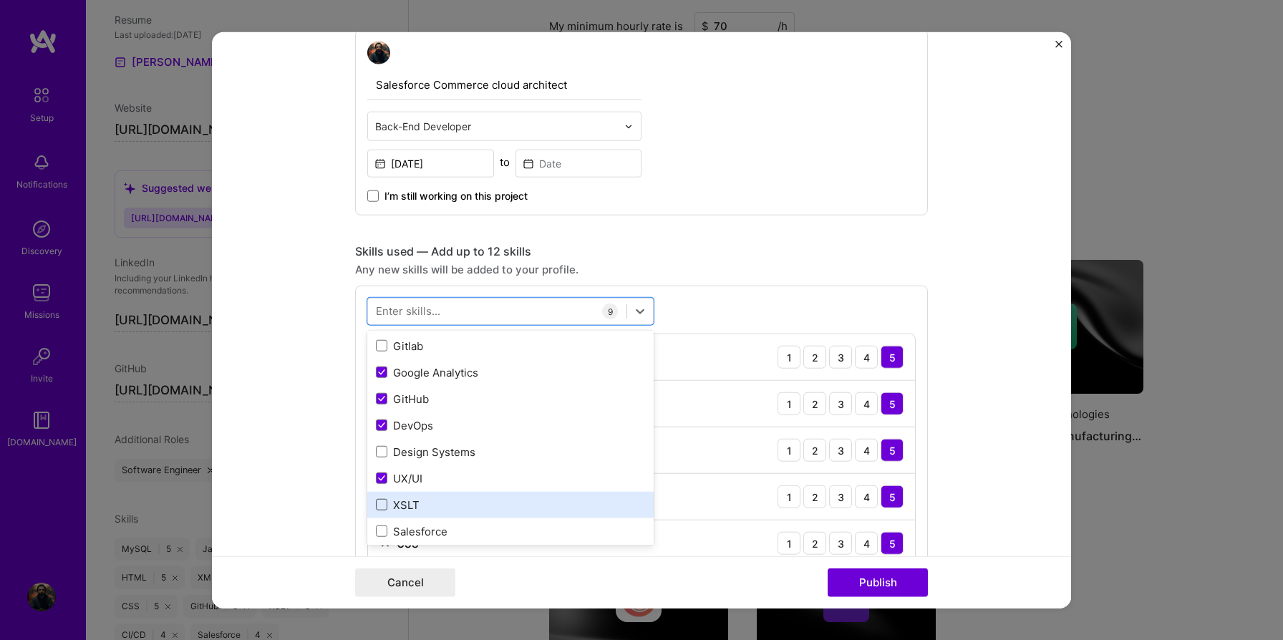
click at [382, 510] on span at bounding box center [381, 504] width 11 height 11
click at [0, 0] on input "checkbox" at bounding box center [0, 0] width 0 height 0
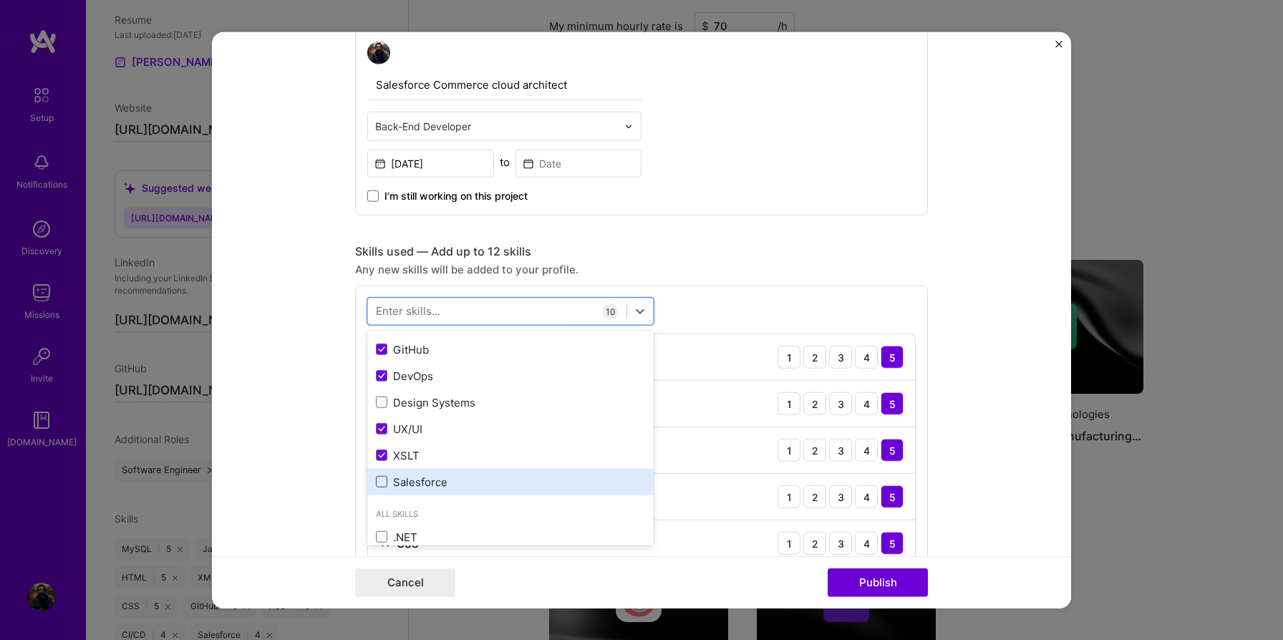
click at [384, 478] on span at bounding box center [381, 481] width 11 height 11
click at [0, 0] on input "checkbox" at bounding box center [0, 0] width 0 height 0
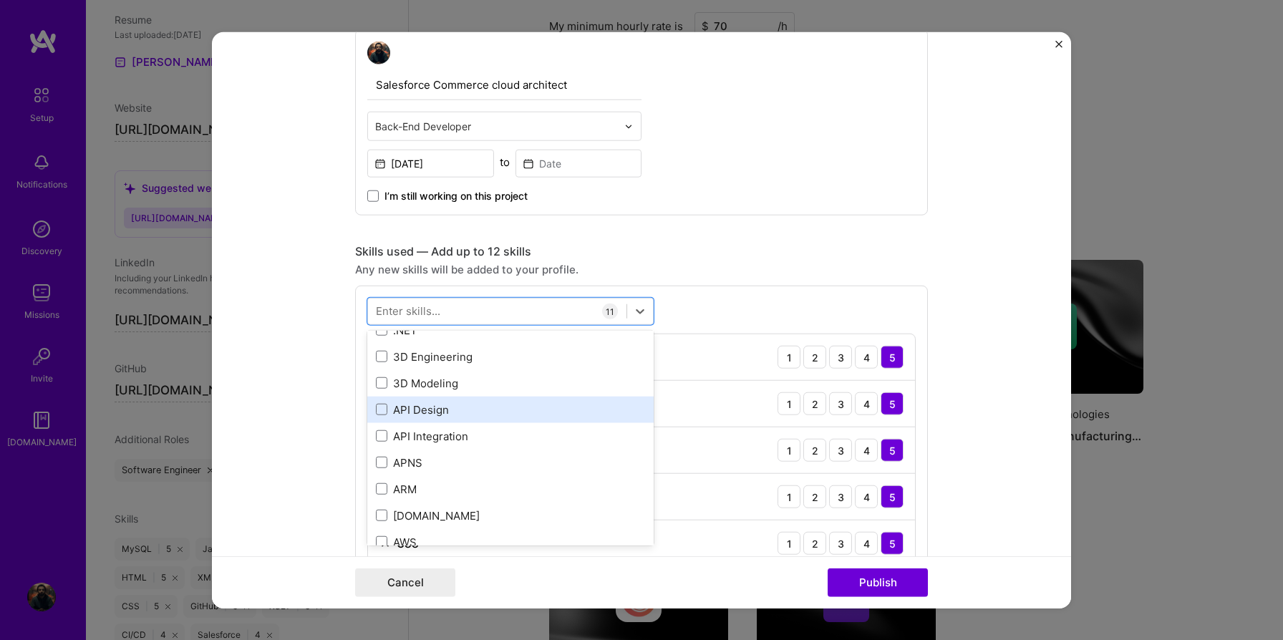
scroll to position [547, 0]
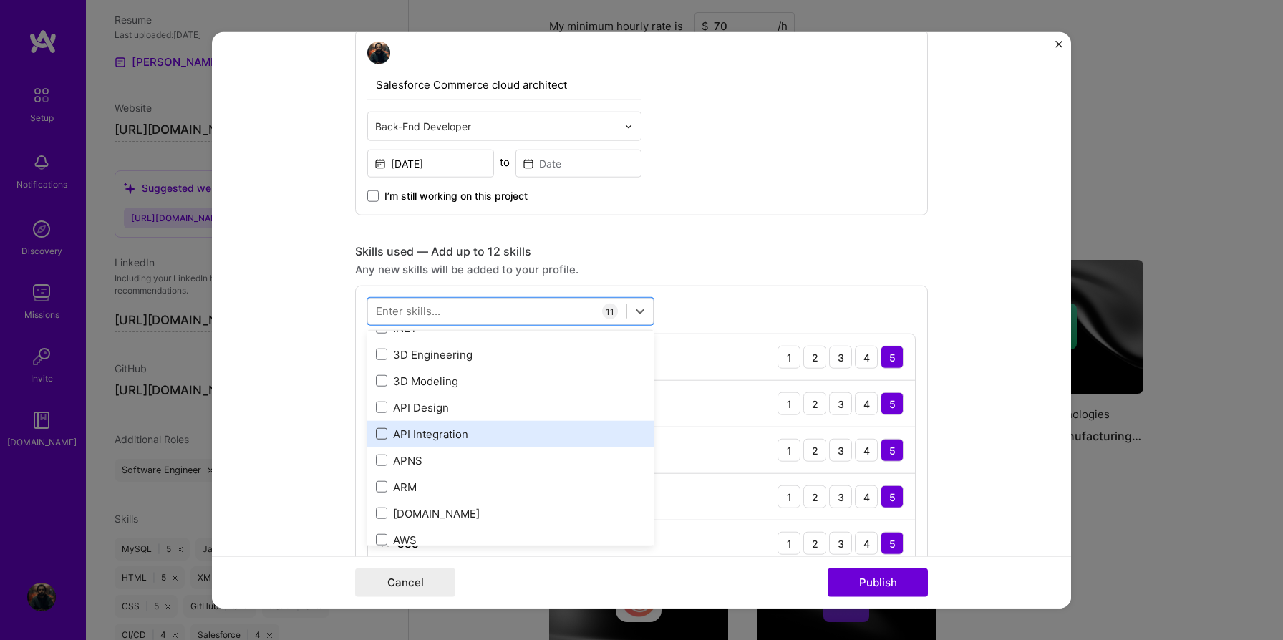
click at [378, 435] on span at bounding box center [381, 433] width 11 height 11
click at [0, 0] on input "checkbox" at bounding box center [0, 0] width 0 height 0
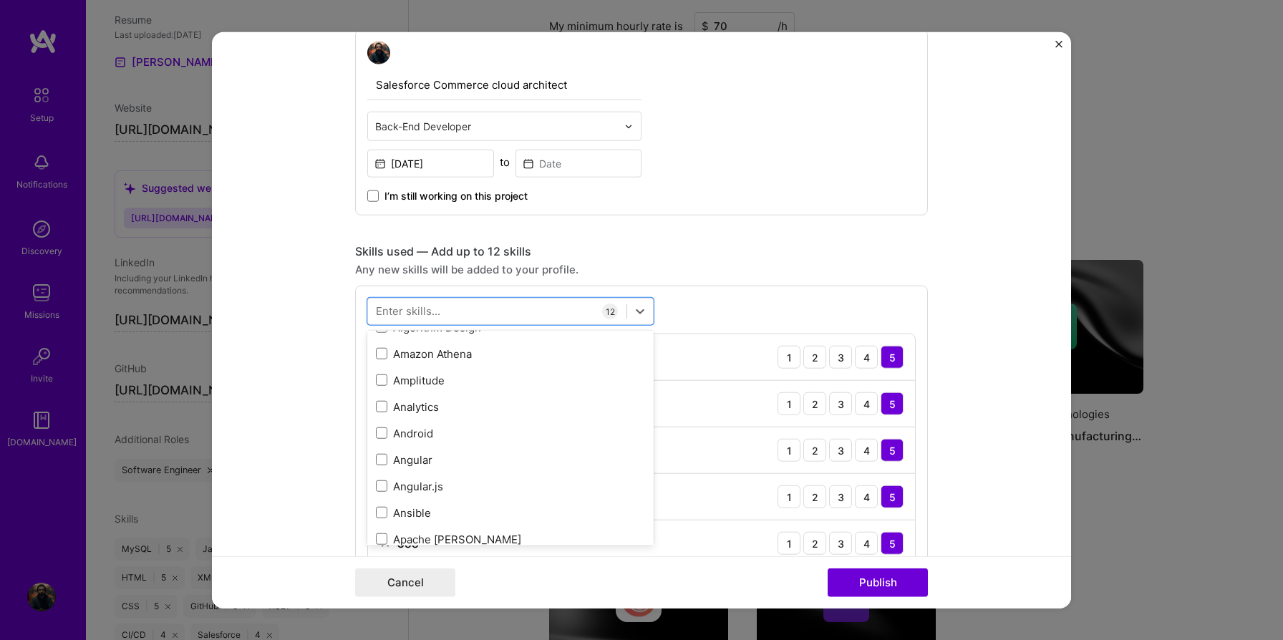
scroll to position [1190, 0]
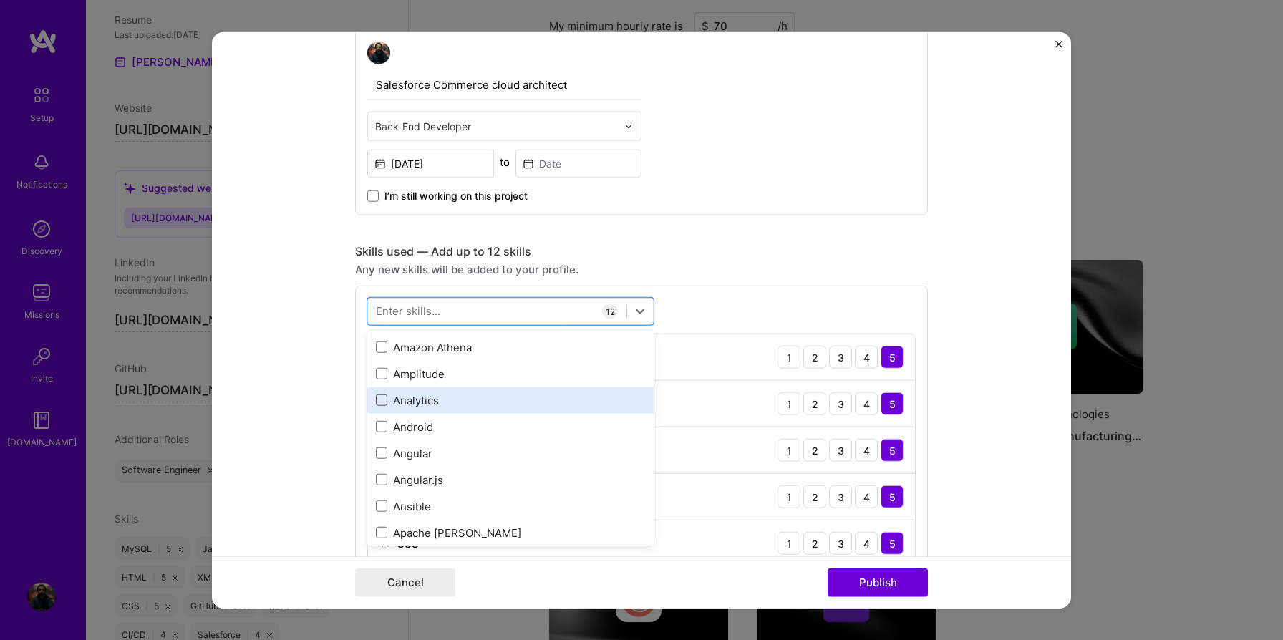
click at [381, 398] on span at bounding box center [381, 400] width 11 height 11
click at [0, 0] on input "checkbox" at bounding box center [0, 0] width 0 height 0
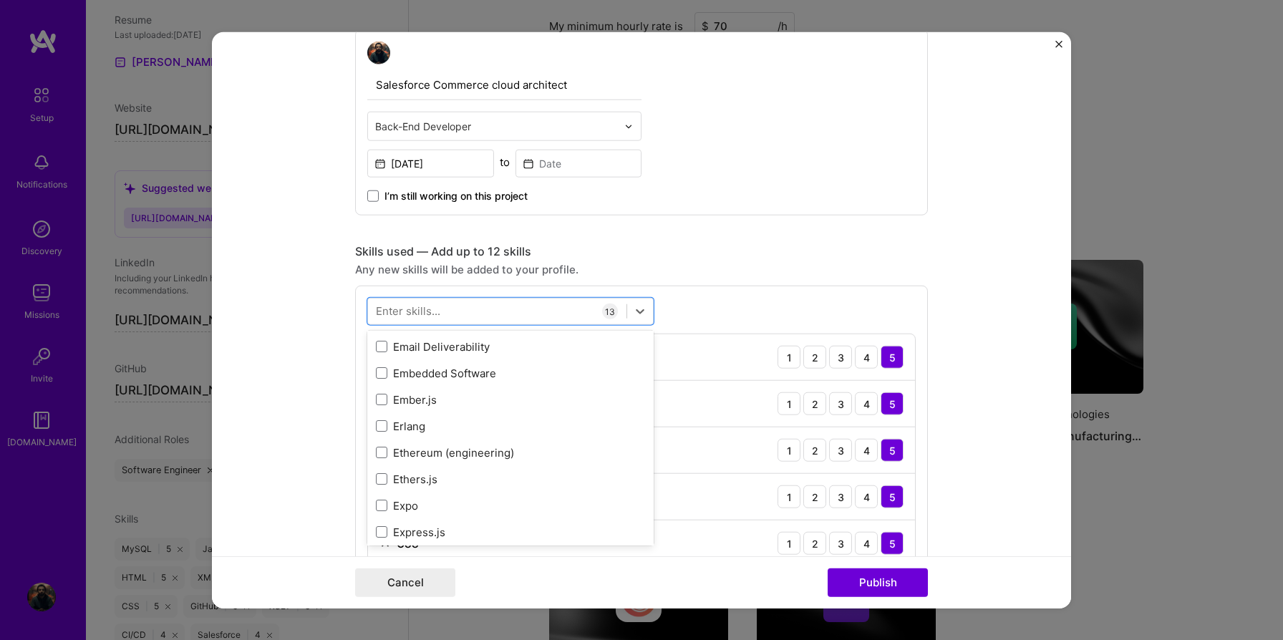
scroll to position [3553, 0]
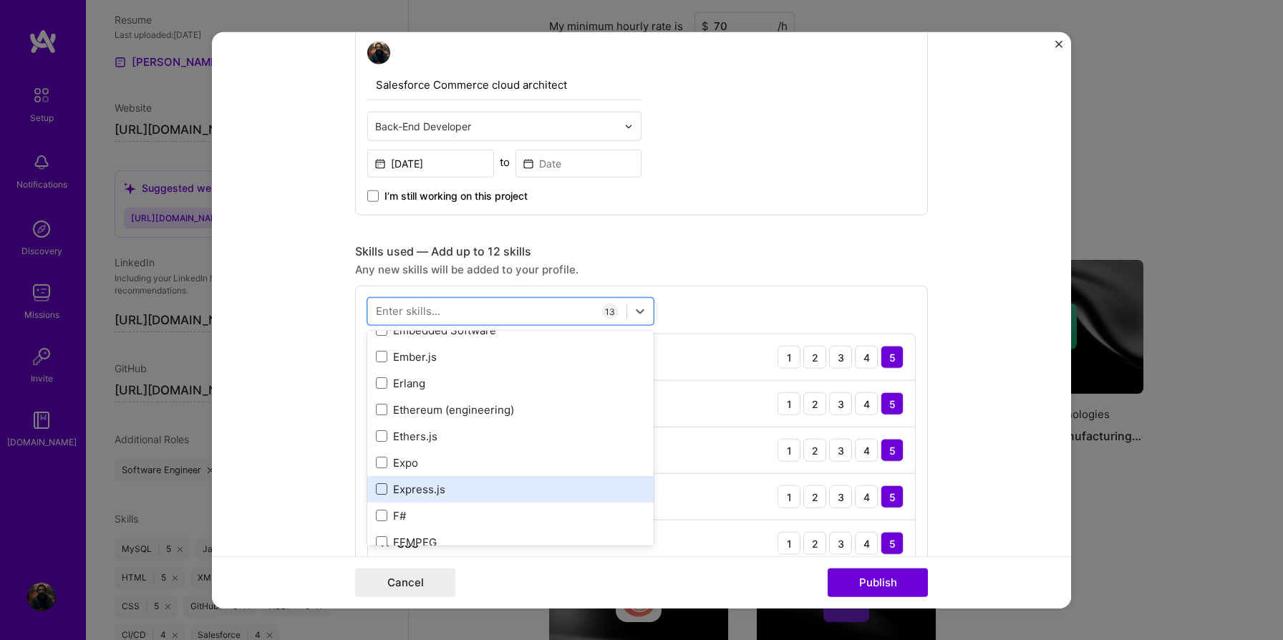
click at [382, 490] on span at bounding box center [381, 488] width 11 height 11
click at [0, 0] on input "checkbox" at bounding box center [0, 0] width 0 height 0
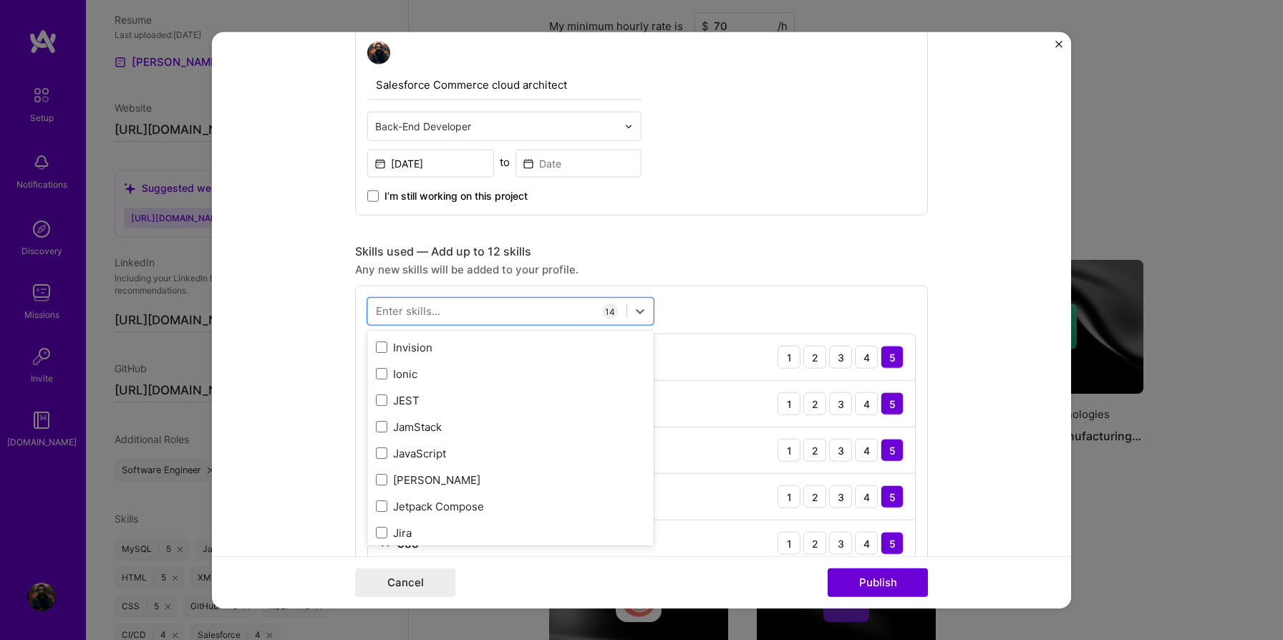
scroll to position [4768, 0]
click at [378, 456] on span at bounding box center [381, 451] width 11 height 11
click at [0, 0] on input "checkbox" at bounding box center [0, 0] width 0 height 0
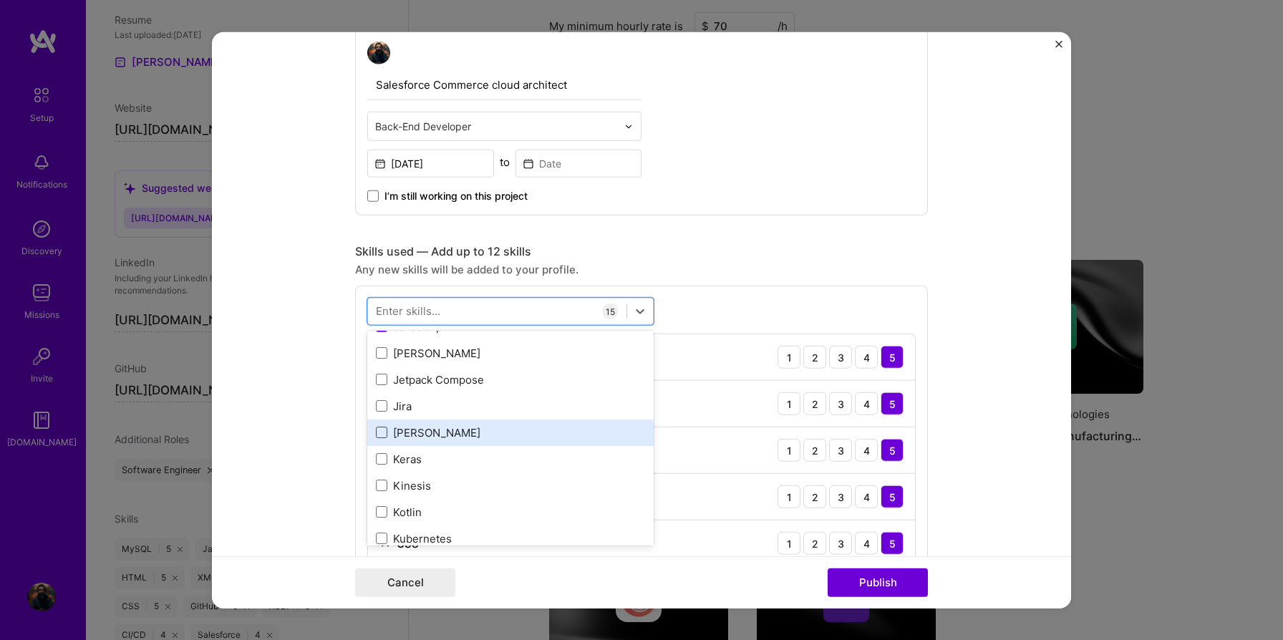
scroll to position [4894, 0]
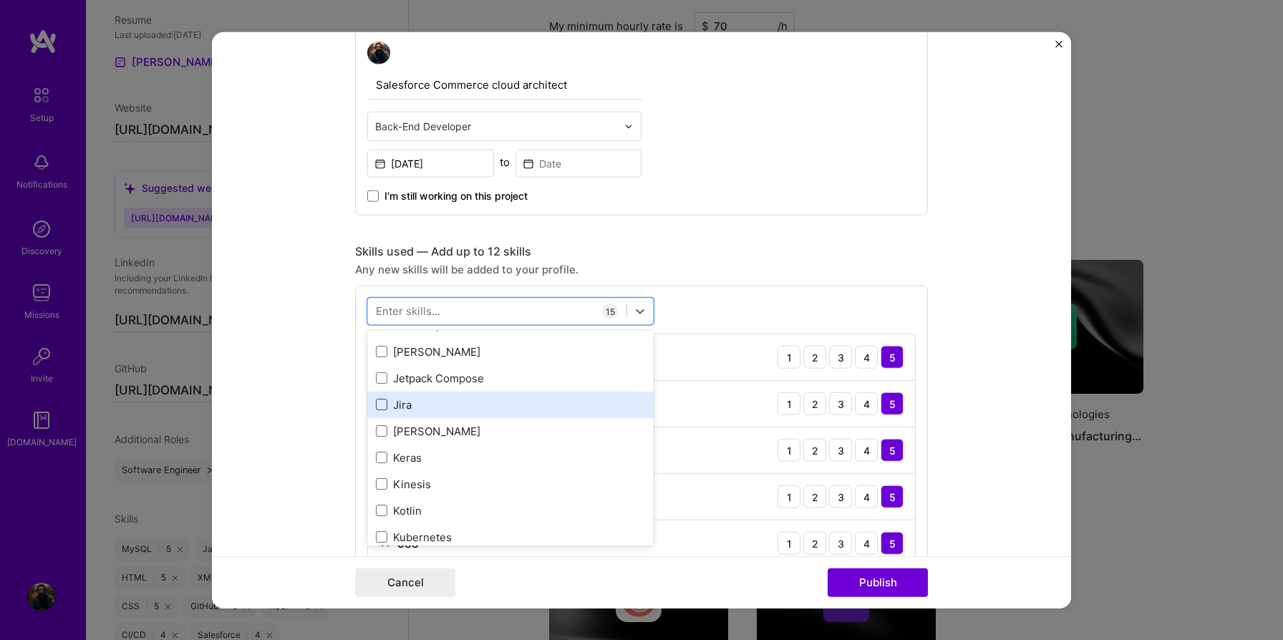
click at [377, 404] on span at bounding box center [381, 404] width 11 height 11
click at [0, 0] on input "checkbox" at bounding box center [0, 0] width 0 height 0
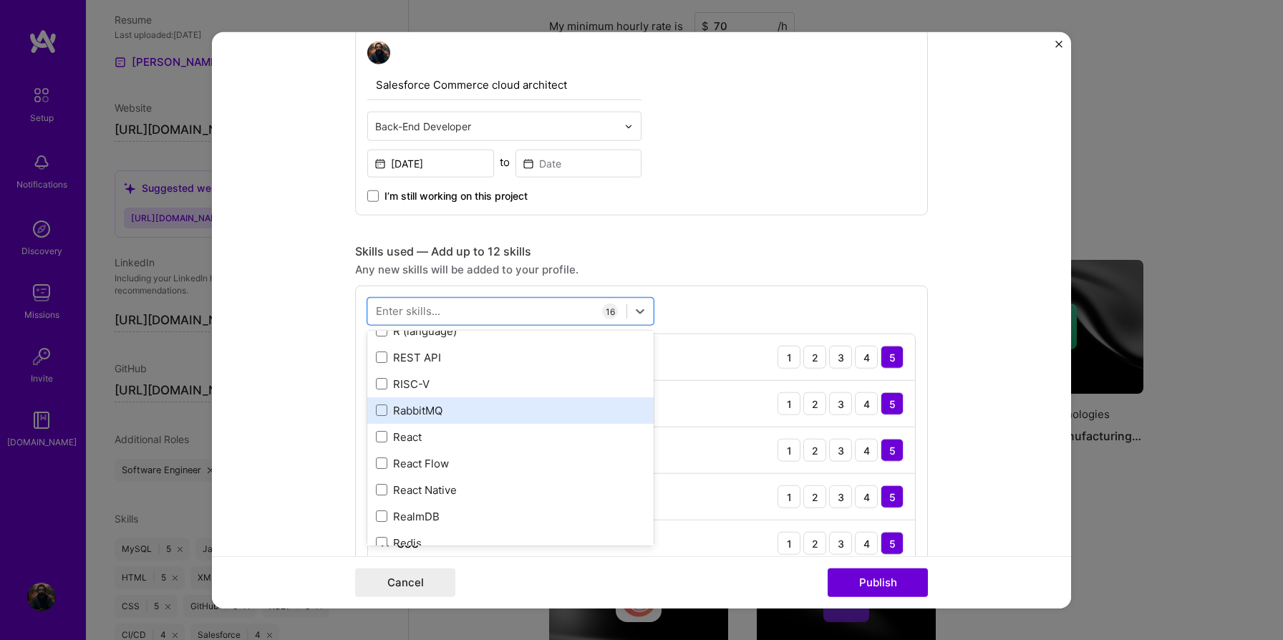
scroll to position [7196, 0]
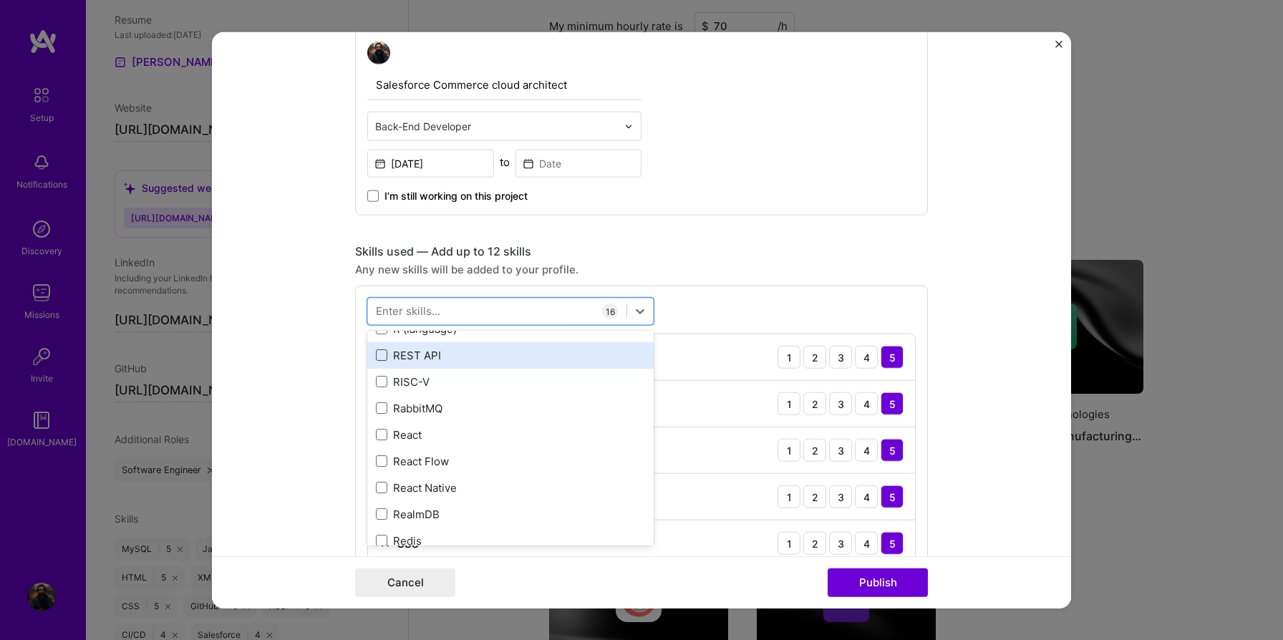
click at [382, 357] on span at bounding box center [381, 354] width 11 height 11
click at [0, 0] on input "checkbox" at bounding box center [0, 0] width 0 height 0
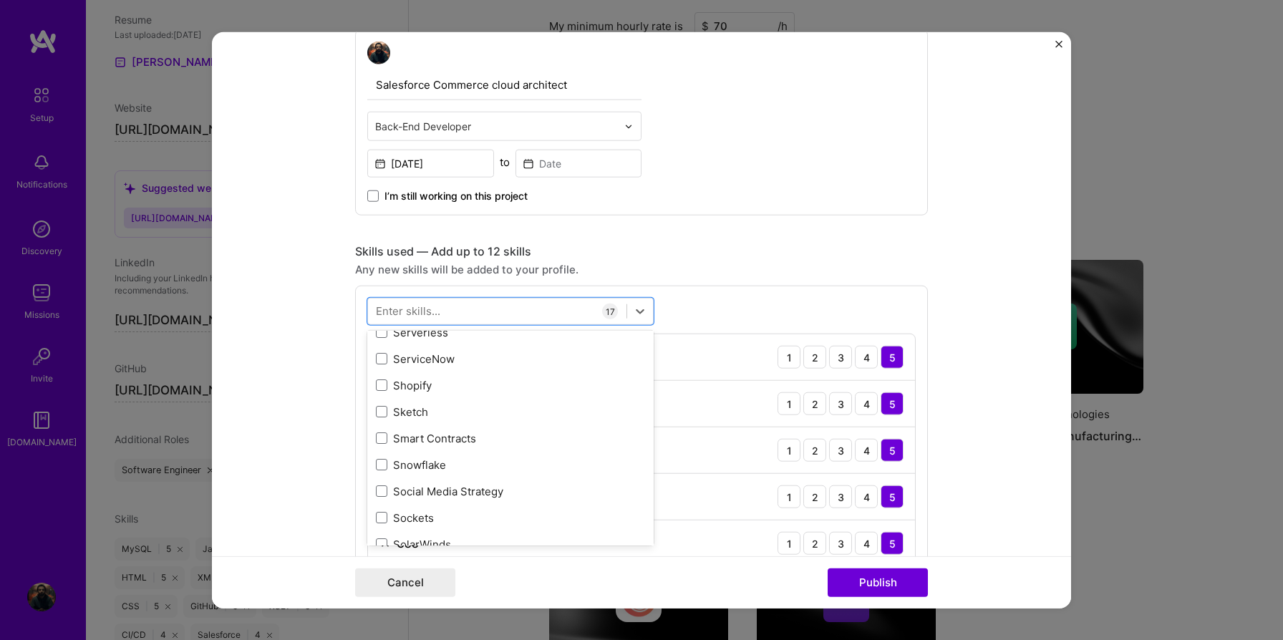
scroll to position [8174, 0]
click at [382, 384] on span at bounding box center [381, 382] width 11 height 11
click at [0, 0] on input "checkbox" at bounding box center [0, 0] width 0 height 0
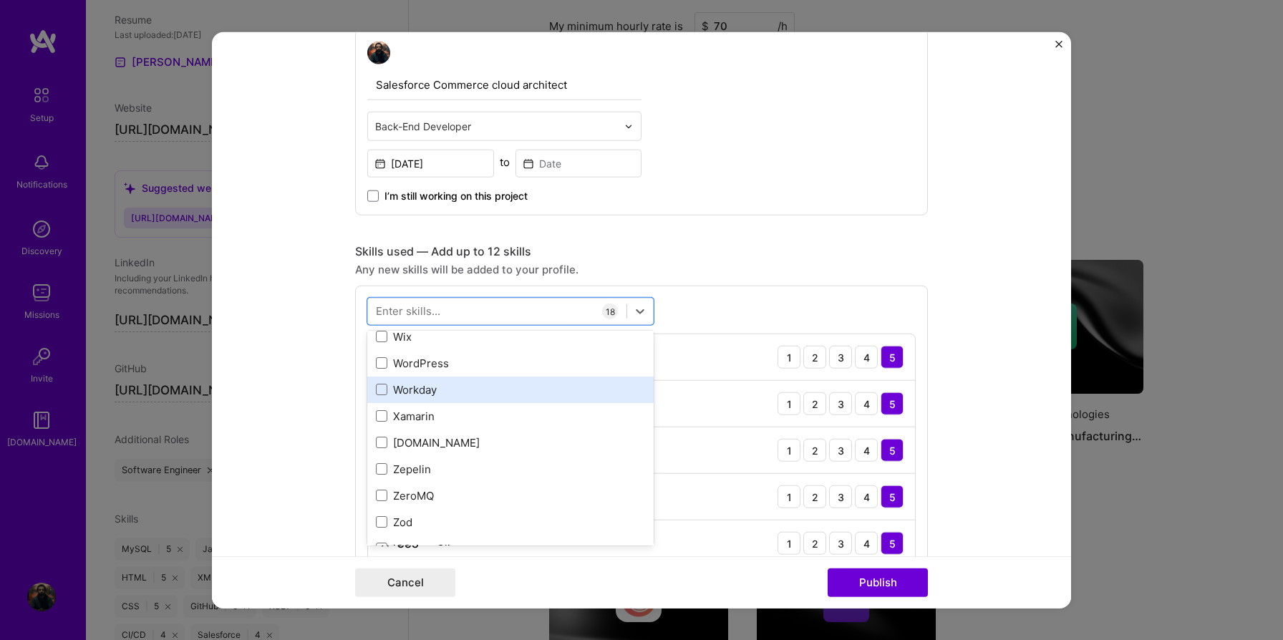
scroll to position [9861, 0]
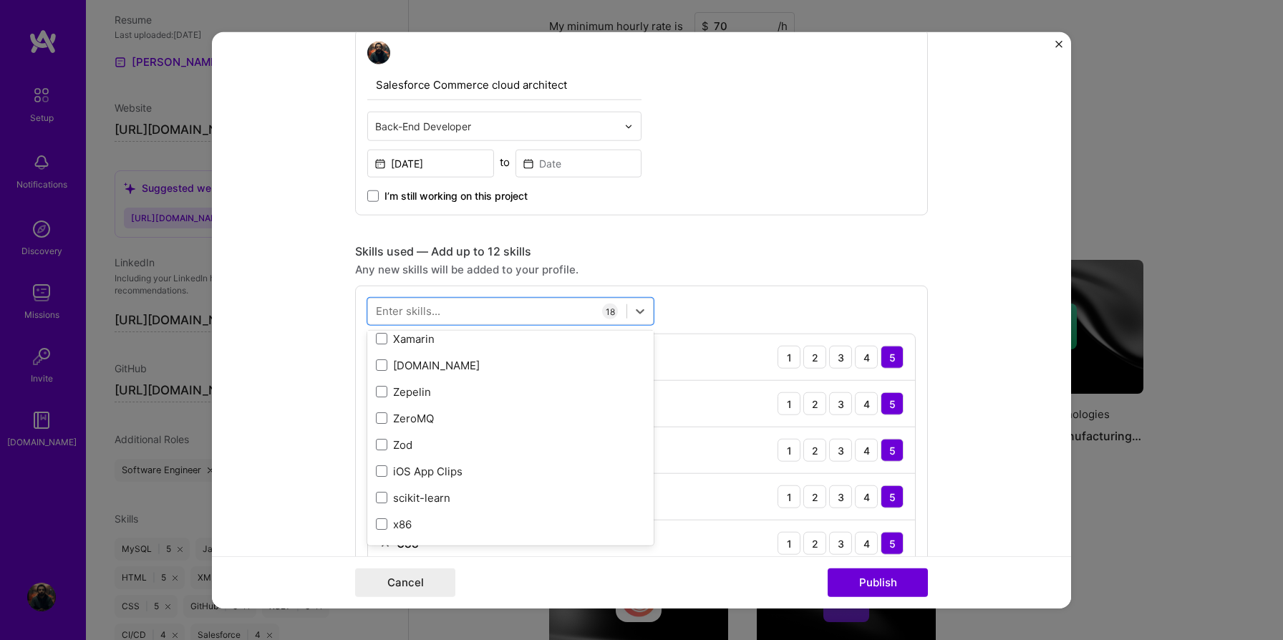
click at [989, 405] on form "Project title Commerce Architect Company Publicis Sapient Project industry Indu…" at bounding box center [641, 320] width 859 height 576
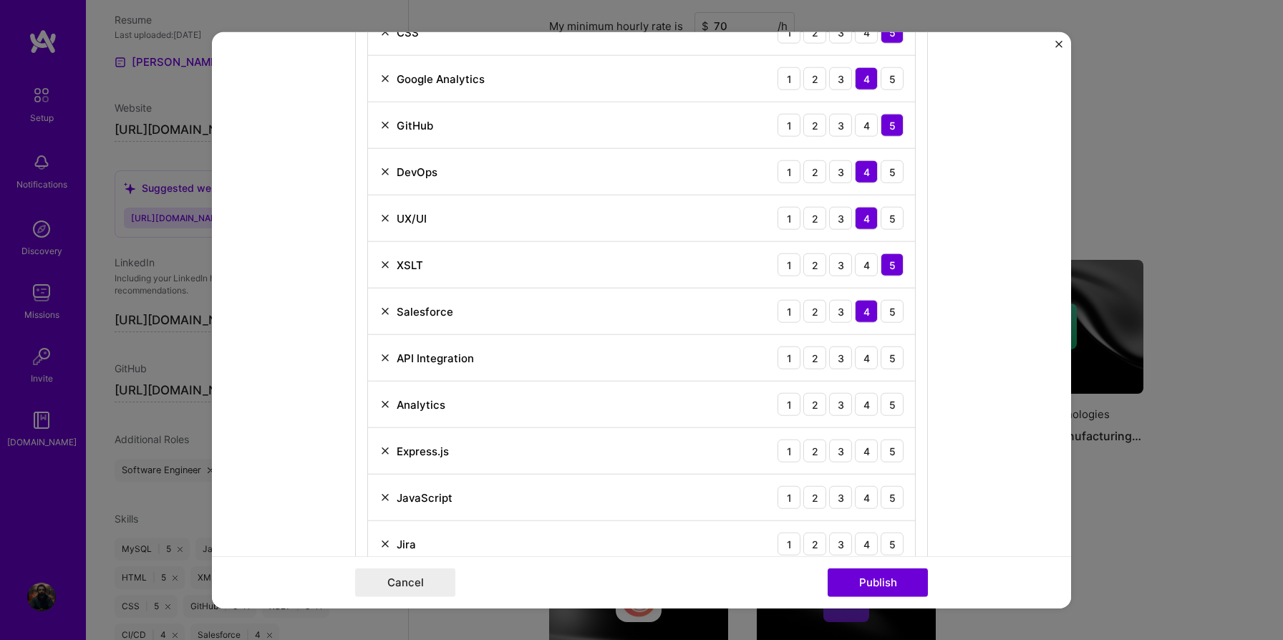
scroll to position [962, 0]
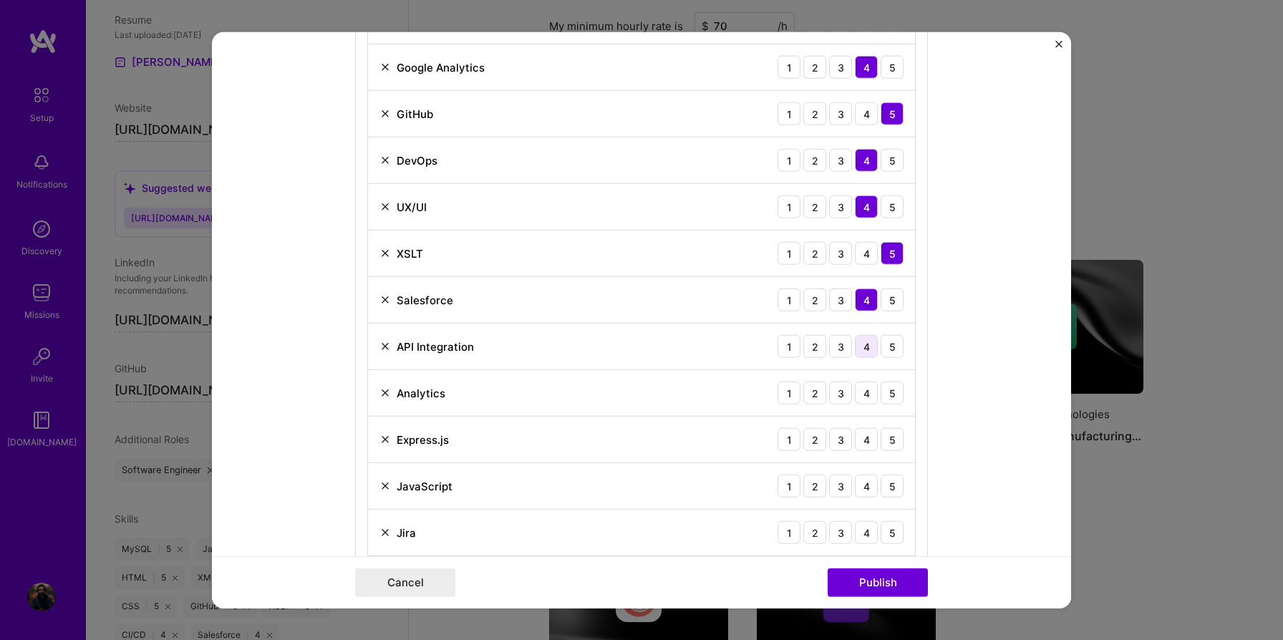
click at [865, 352] on div "4" at bounding box center [866, 346] width 23 height 23
click at [864, 392] on div "4" at bounding box center [866, 393] width 23 height 23
click at [866, 442] on div "4" at bounding box center [866, 439] width 23 height 23
click at [868, 500] on div "JavaScript 1 2 3 4 5" at bounding box center [641, 486] width 547 height 47
click at [866, 491] on div "4" at bounding box center [866, 486] width 23 height 23
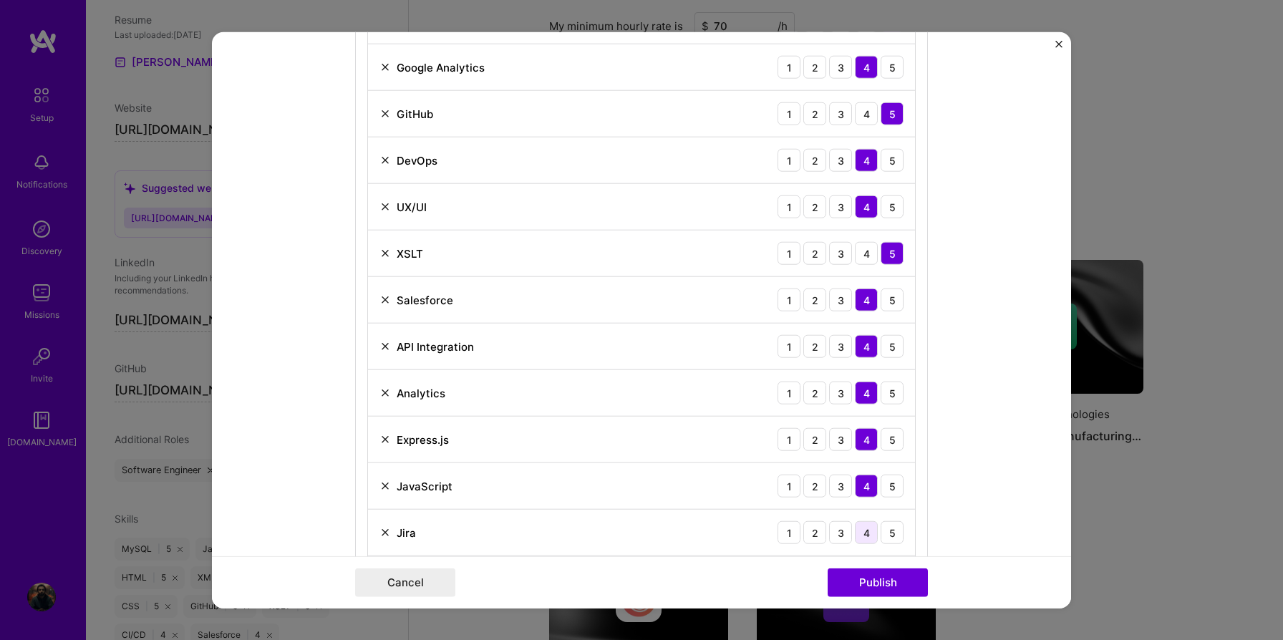
click at [863, 533] on div "4" at bounding box center [866, 532] width 23 height 23
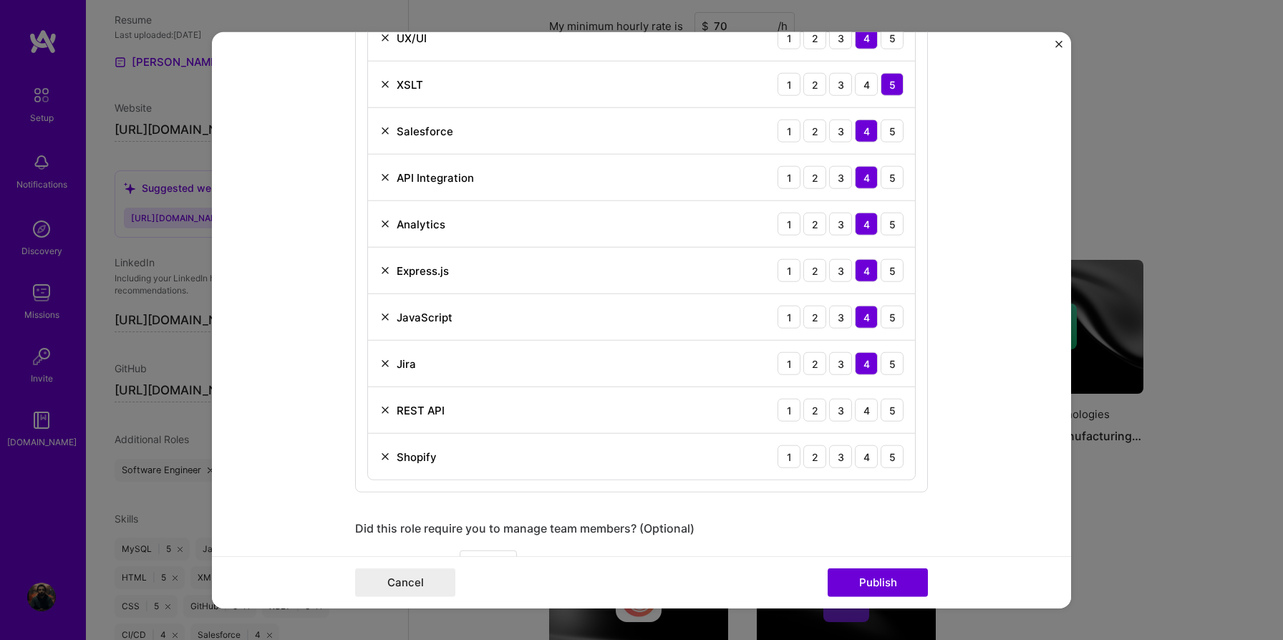
scroll to position [1133, 0]
click at [869, 417] on div "4" at bounding box center [866, 408] width 23 height 23
click at [867, 446] on div "4" at bounding box center [866, 454] width 23 height 23
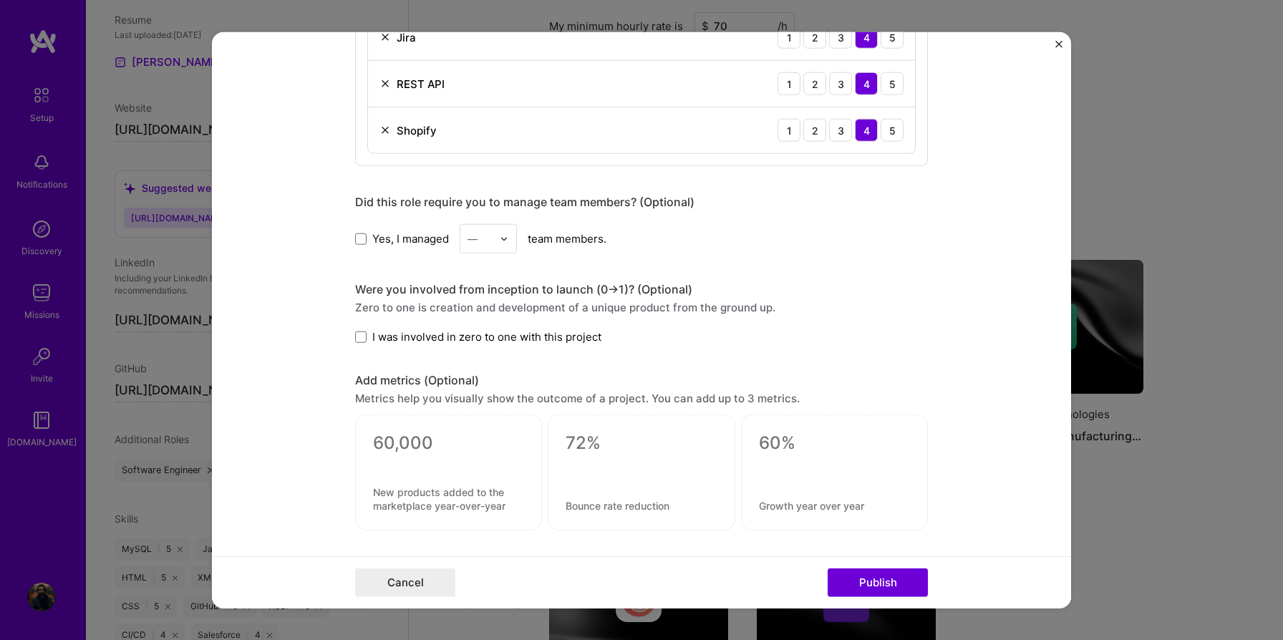
scroll to position [1459, 0]
click at [360, 236] on span at bounding box center [360, 236] width 11 height 11
click at [0, 0] on input "Yes, I managed" at bounding box center [0, 0] width 0 height 0
click at [476, 243] on div "—" at bounding box center [473, 236] width 10 height 15
click at [483, 404] on div "6" at bounding box center [488, 407] width 49 height 26
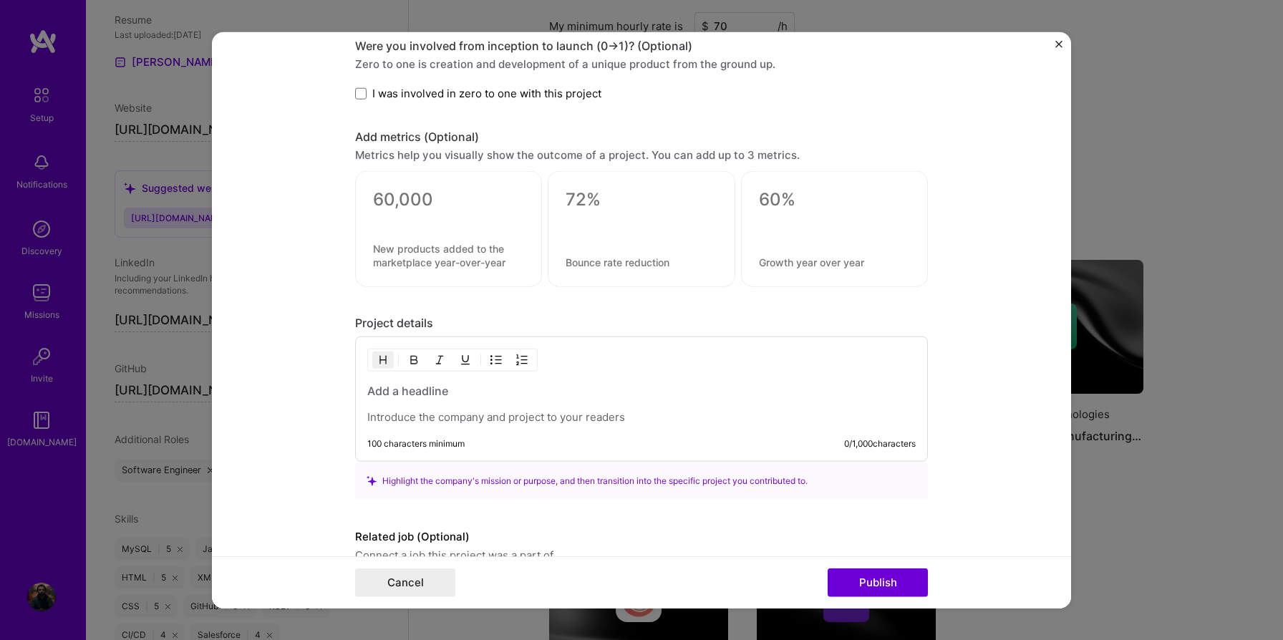
scroll to position [1774, 0]
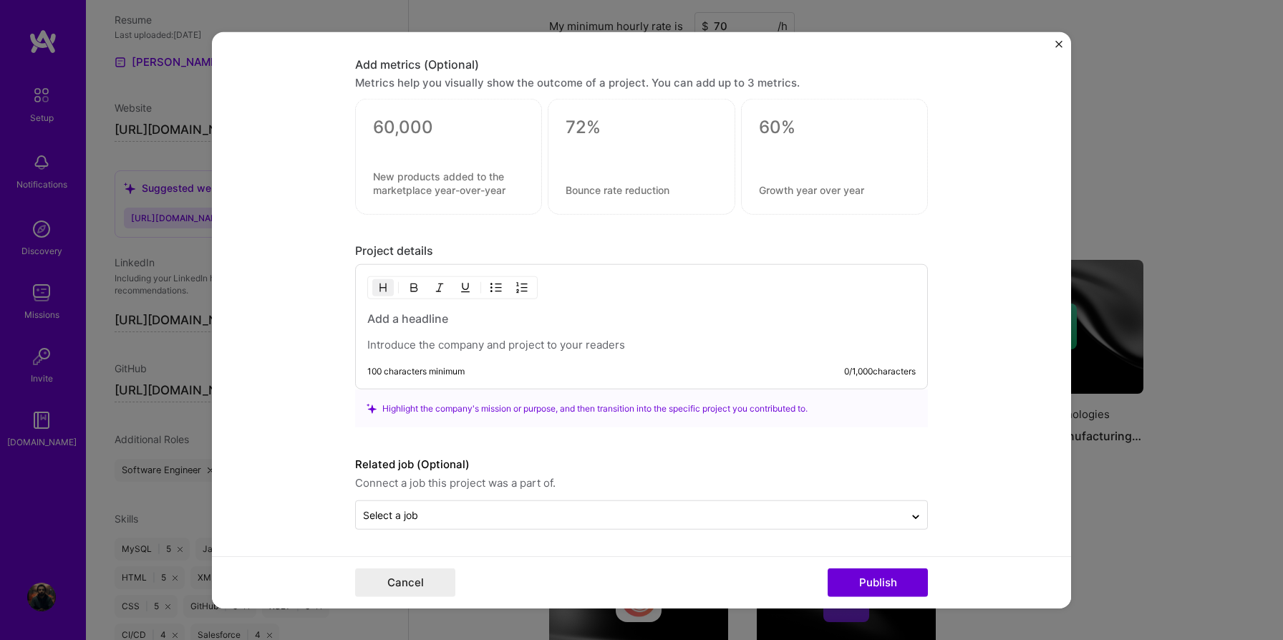
click at [459, 339] on p at bounding box center [641, 345] width 548 height 14
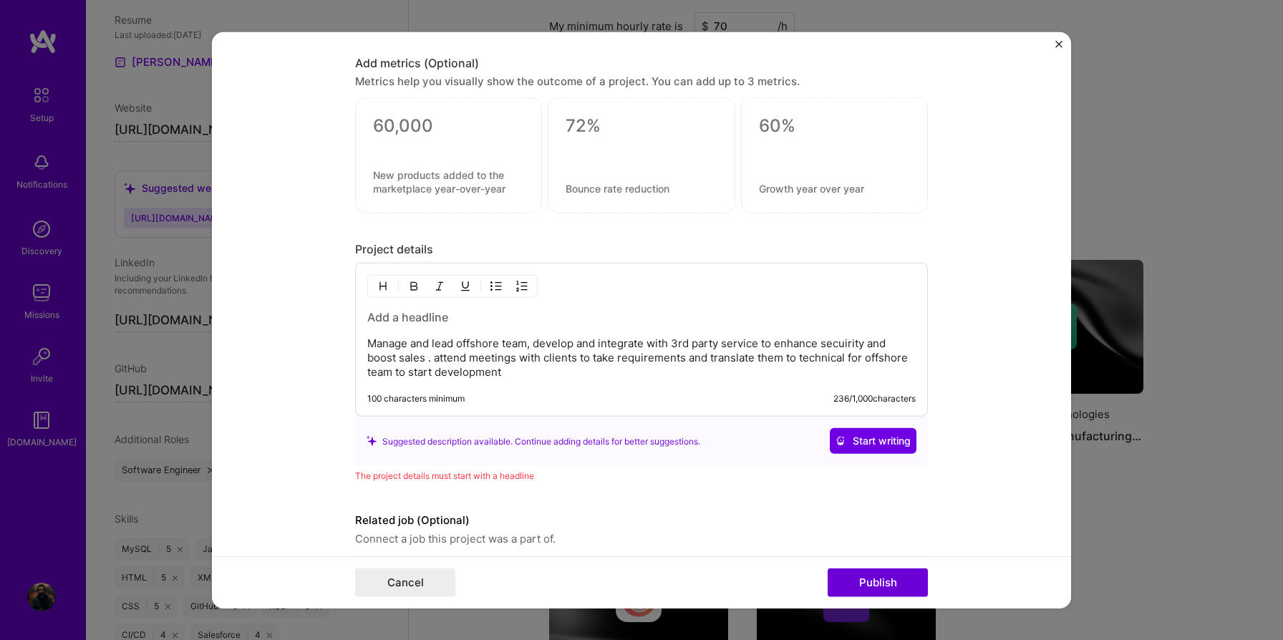
drag, startPoint x: 516, startPoint y: 377, endPoint x: 347, endPoint y: 348, distance: 171.5
click at [347, 348] on form "Project title Commerce Architect Company Publicis Sapient Project industry Indu…" at bounding box center [641, 320] width 859 height 576
copy p "Manage and lead offshore team, develop and integrate with 3rd party service to …"
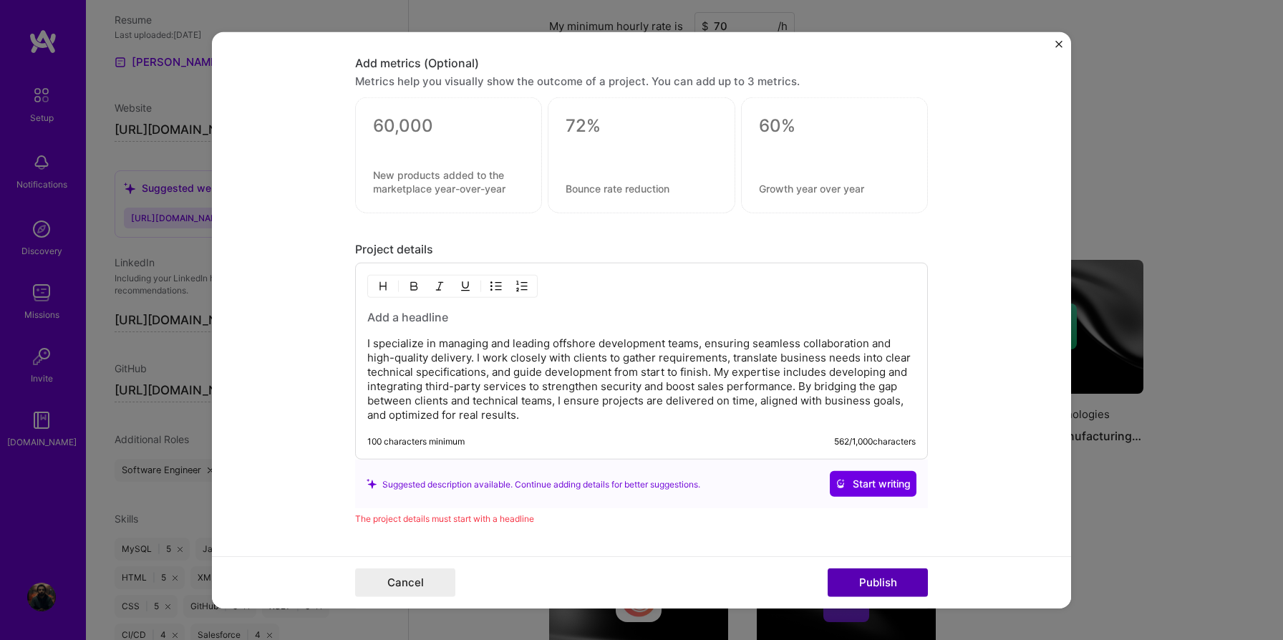
click at [841, 578] on button "Publish" at bounding box center [878, 582] width 100 height 29
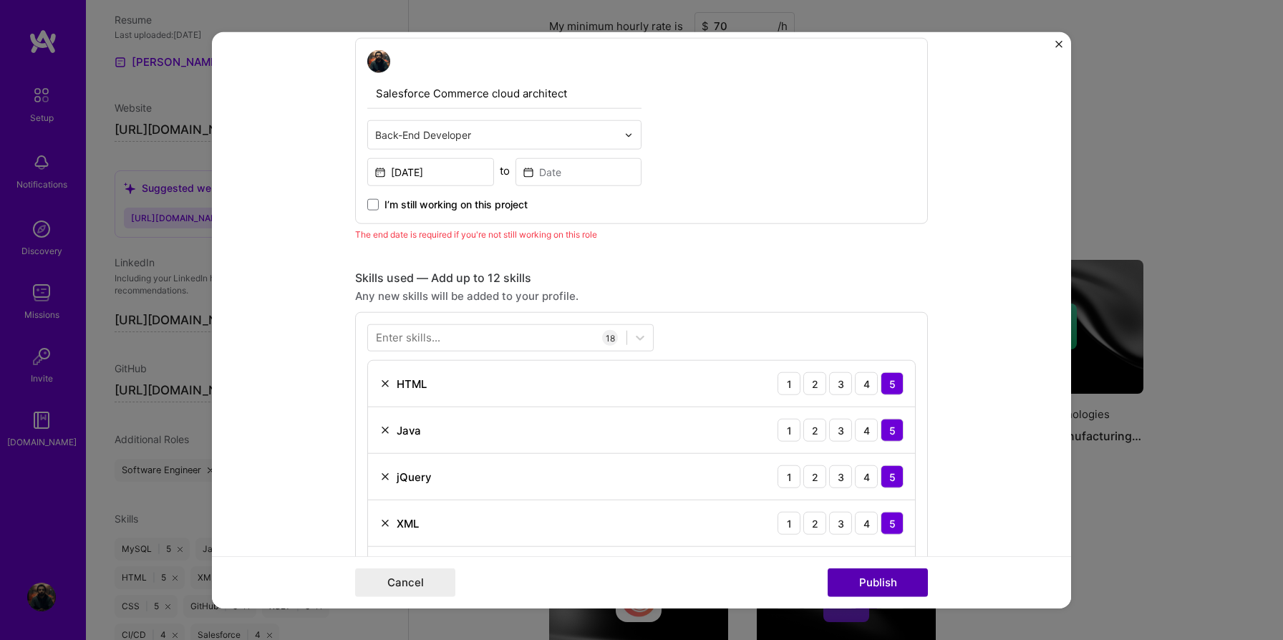
scroll to position [416, 0]
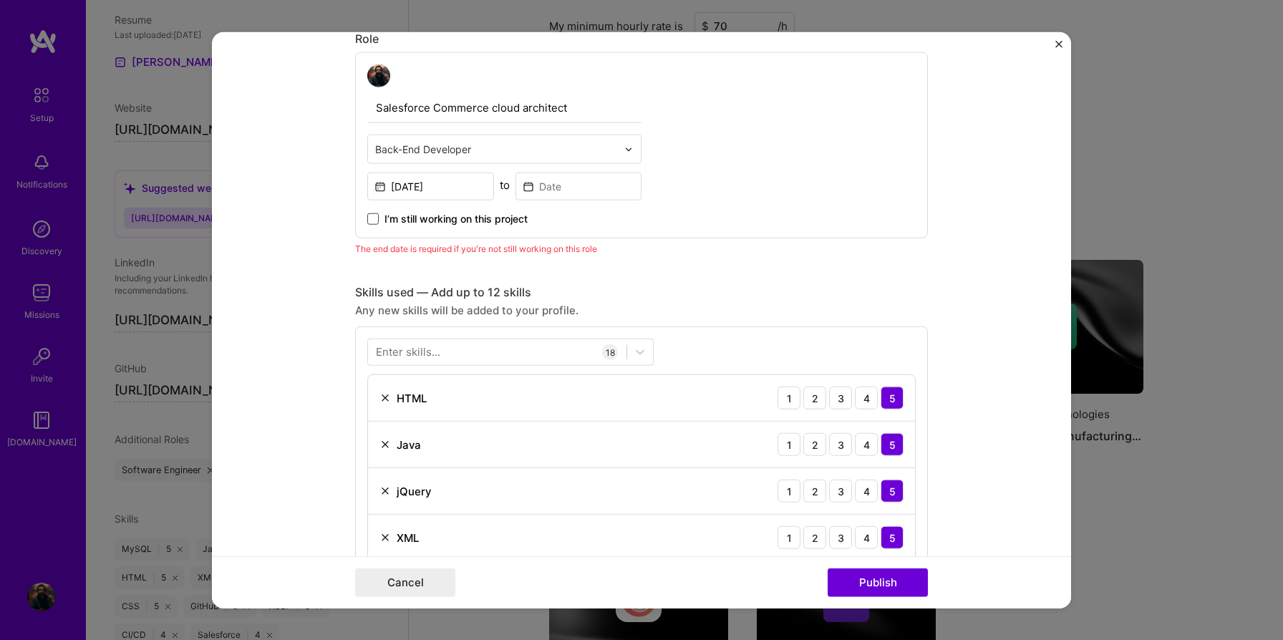
click at [369, 223] on span at bounding box center [372, 218] width 11 height 11
click at [0, 0] on input "I’m still working on this project" at bounding box center [0, 0] width 0 height 0
click at [843, 578] on button "Publish" at bounding box center [878, 582] width 100 height 29
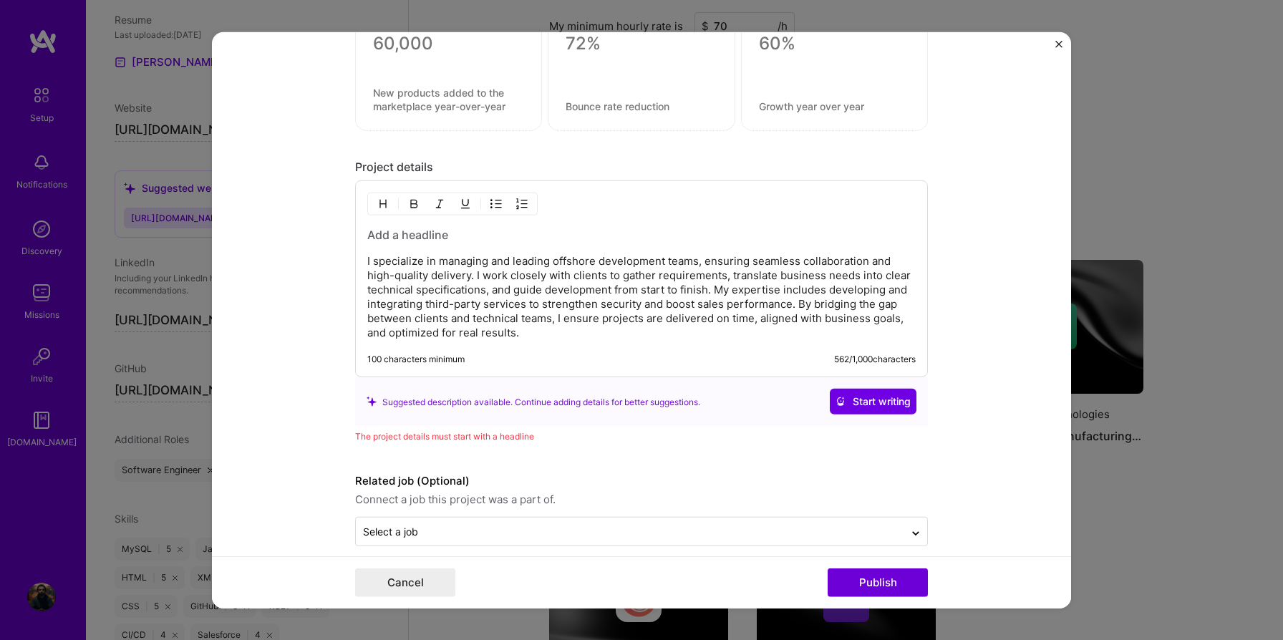
scroll to position [1892, 0]
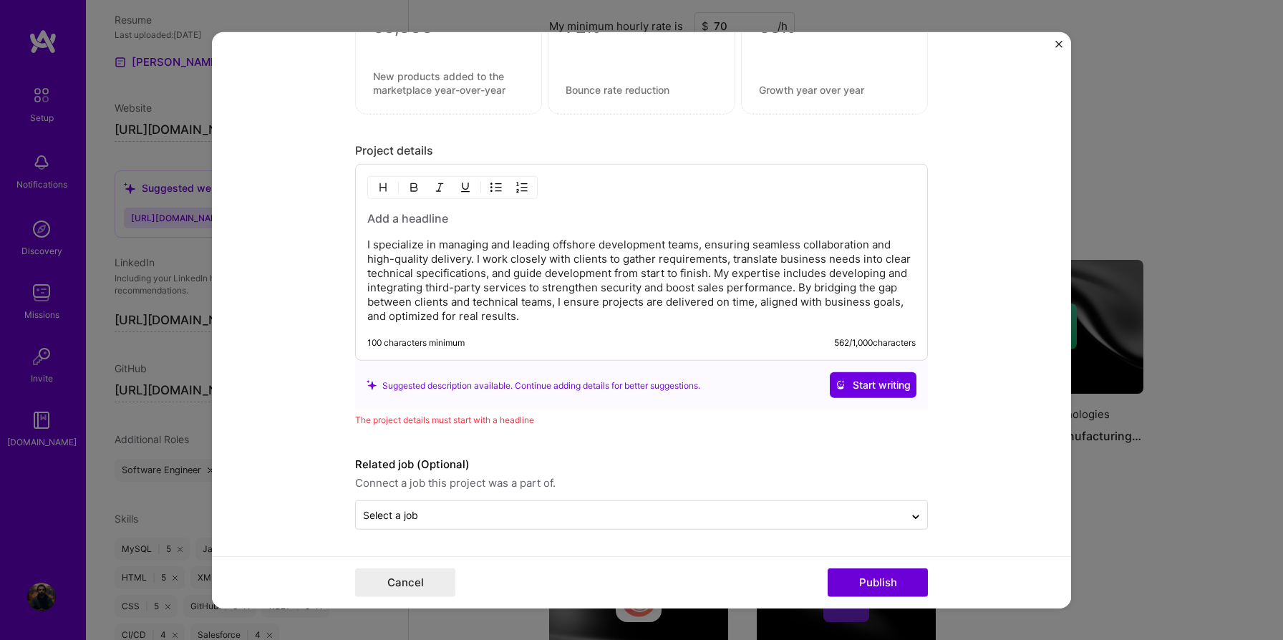
click at [406, 216] on h3 at bounding box center [641, 218] width 548 height 16
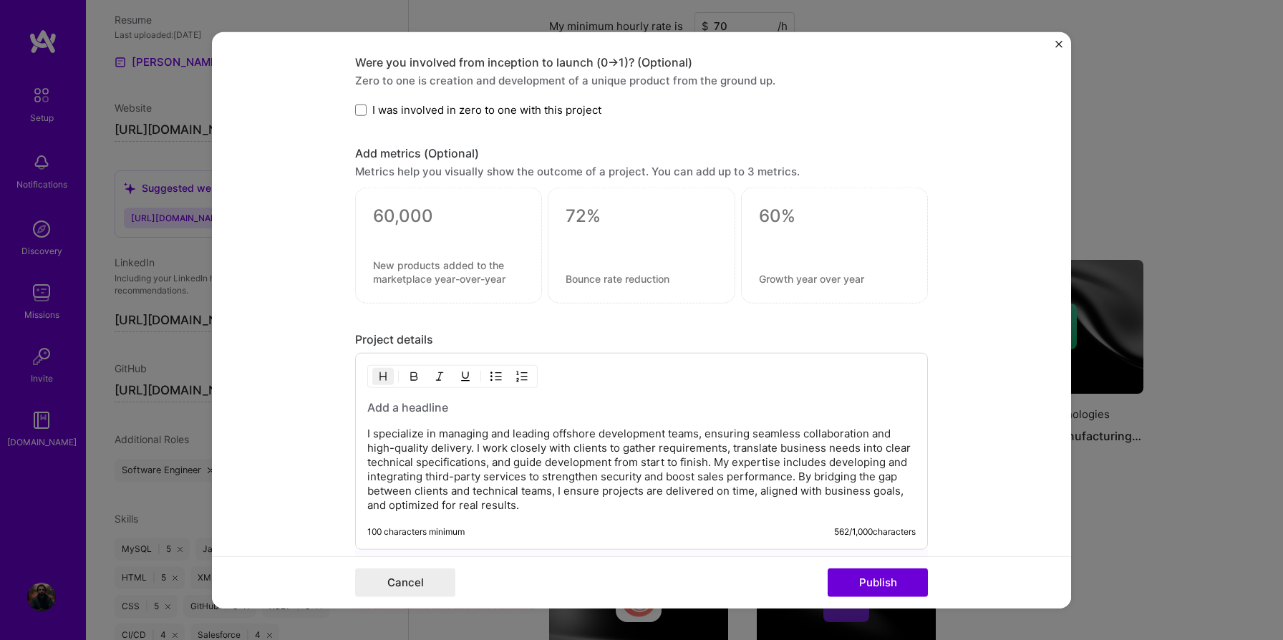
scroll to position [1696, 0]
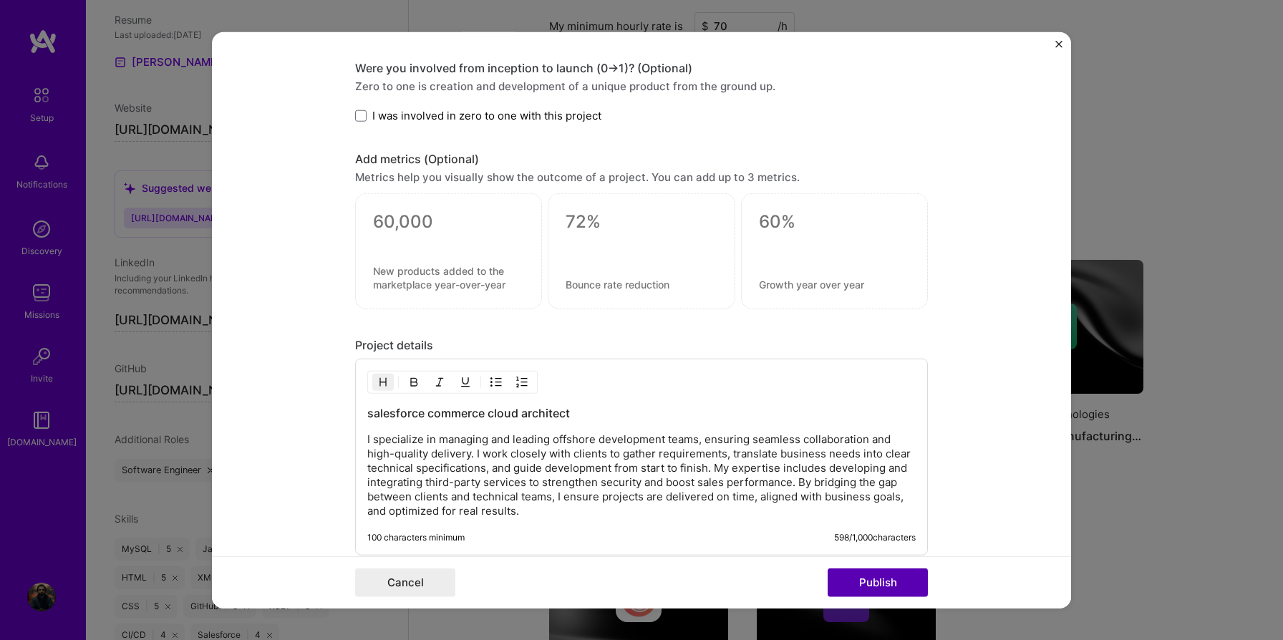
click at [873, 584] on button "Publish" at bounding box center [878, 582] width 100 height 29
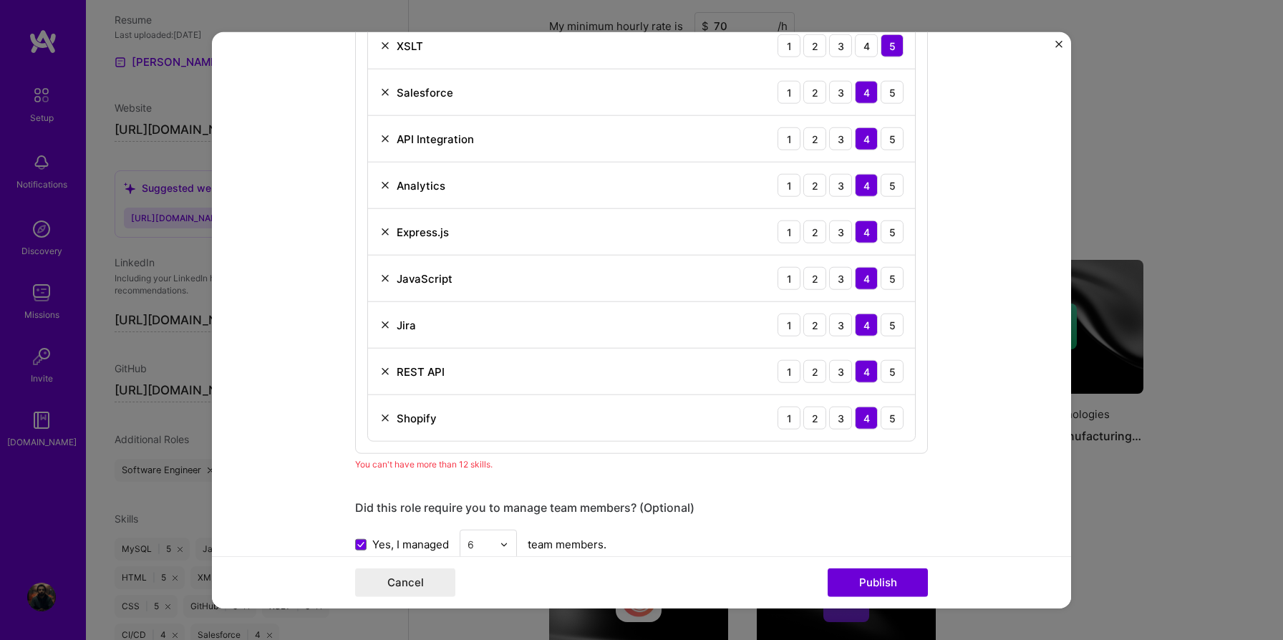
scroll to position [1172, 0]
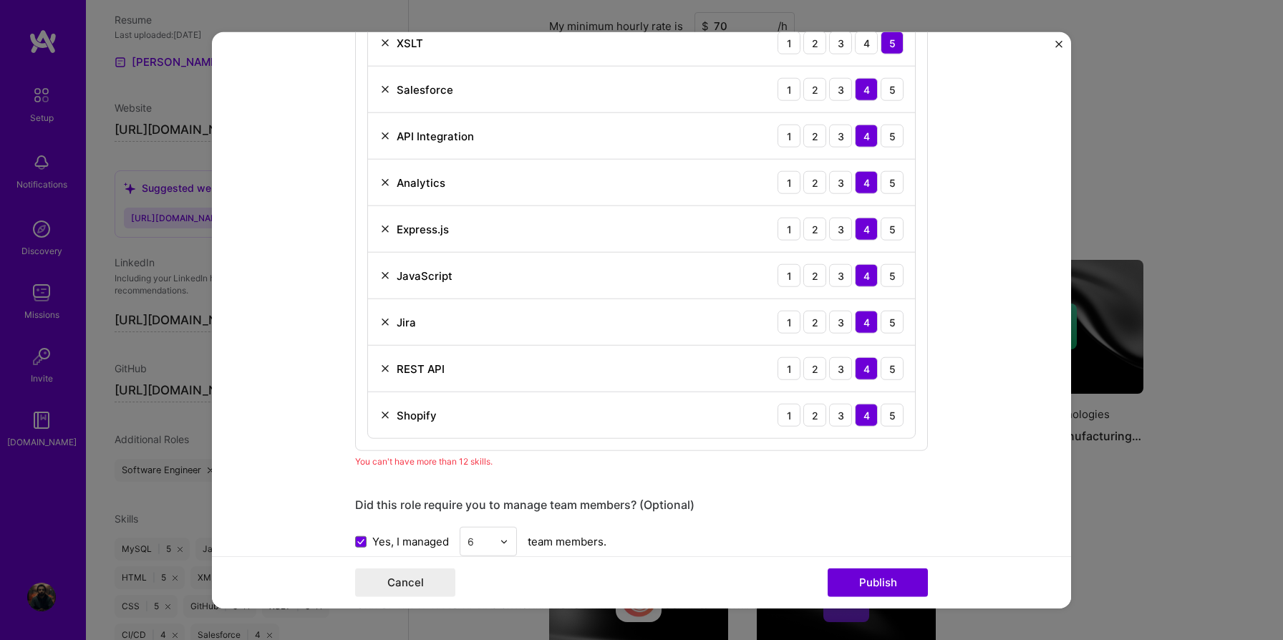
click at [382, 230] on img at bounding box center [384, 228] width 11 height 11
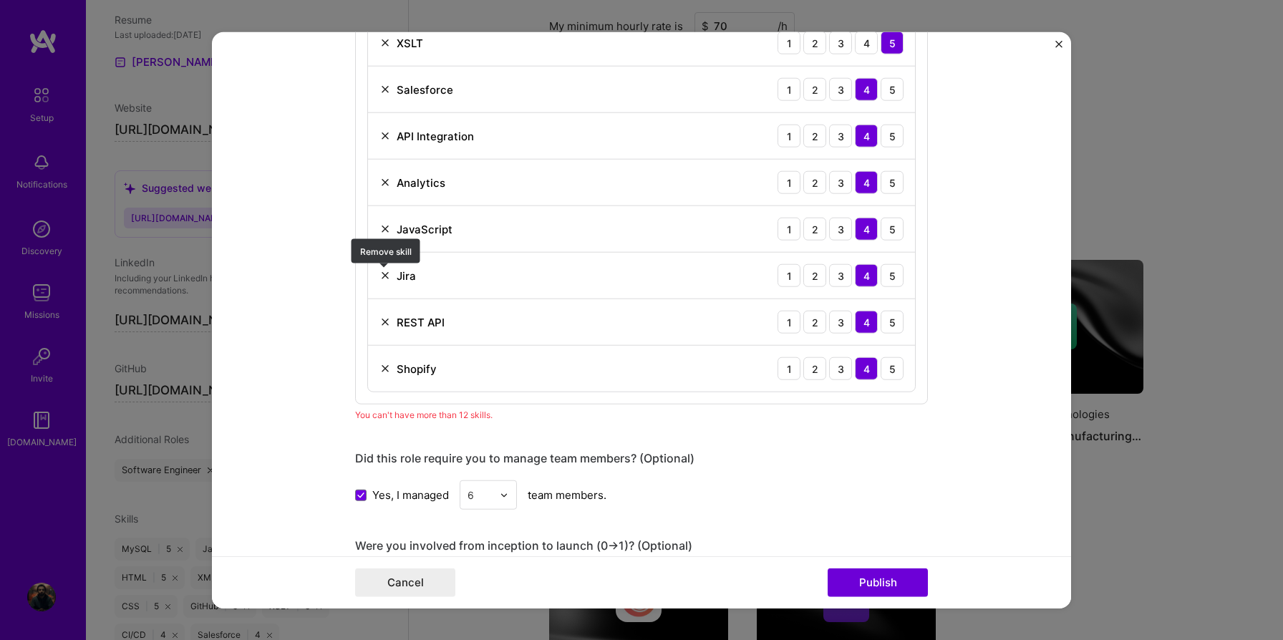
click at [387, 275] on img at bounding box center [384, 275] width 11 height 11
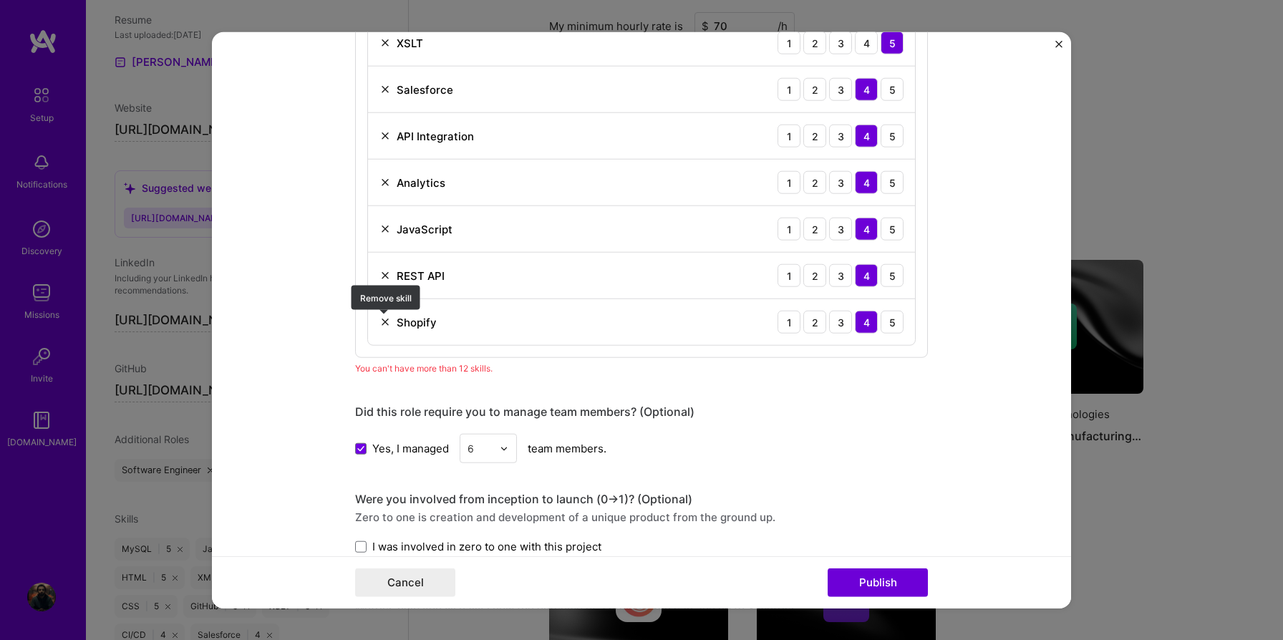
click at [389, 320] on img at bounding box center [384, 321] width 11 height 11
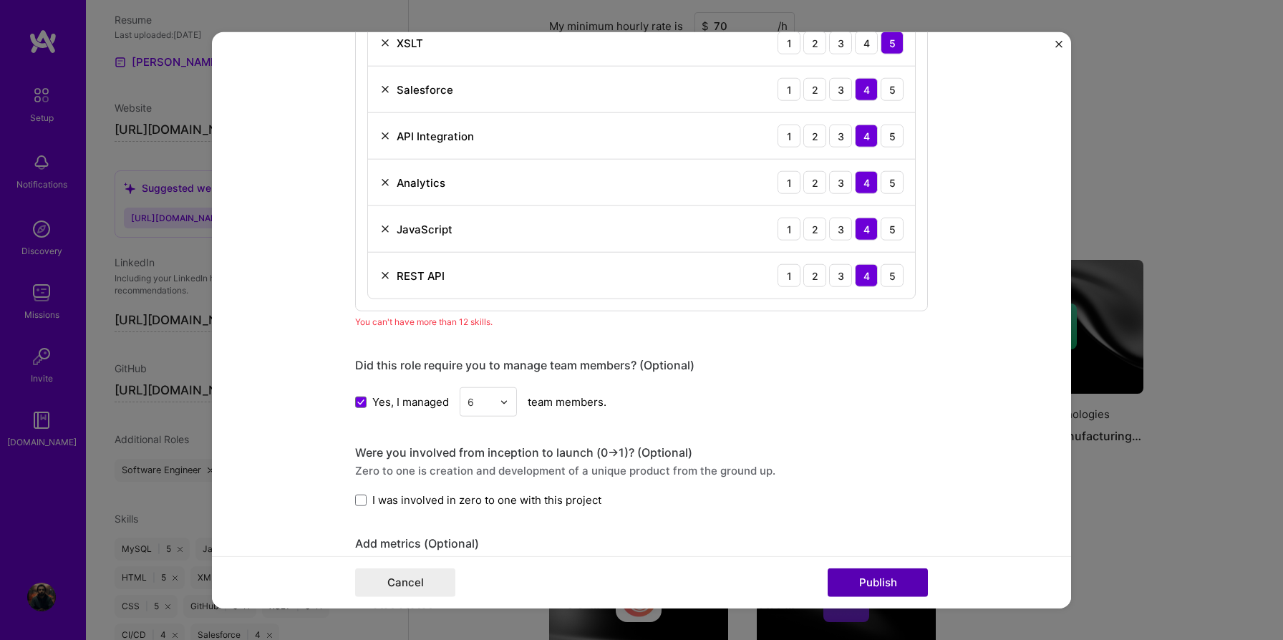
click at [851, 578] on button "Publish" at bounding box center [878, 582] width 100 height 29
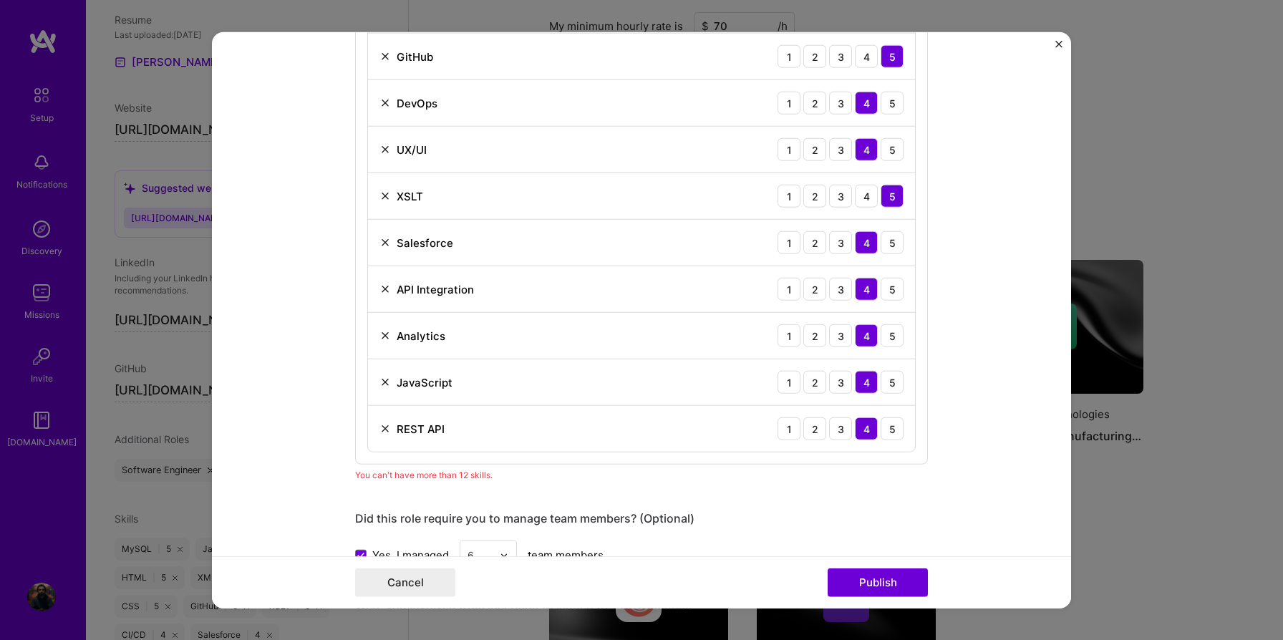
scroll to position [1034, 0]
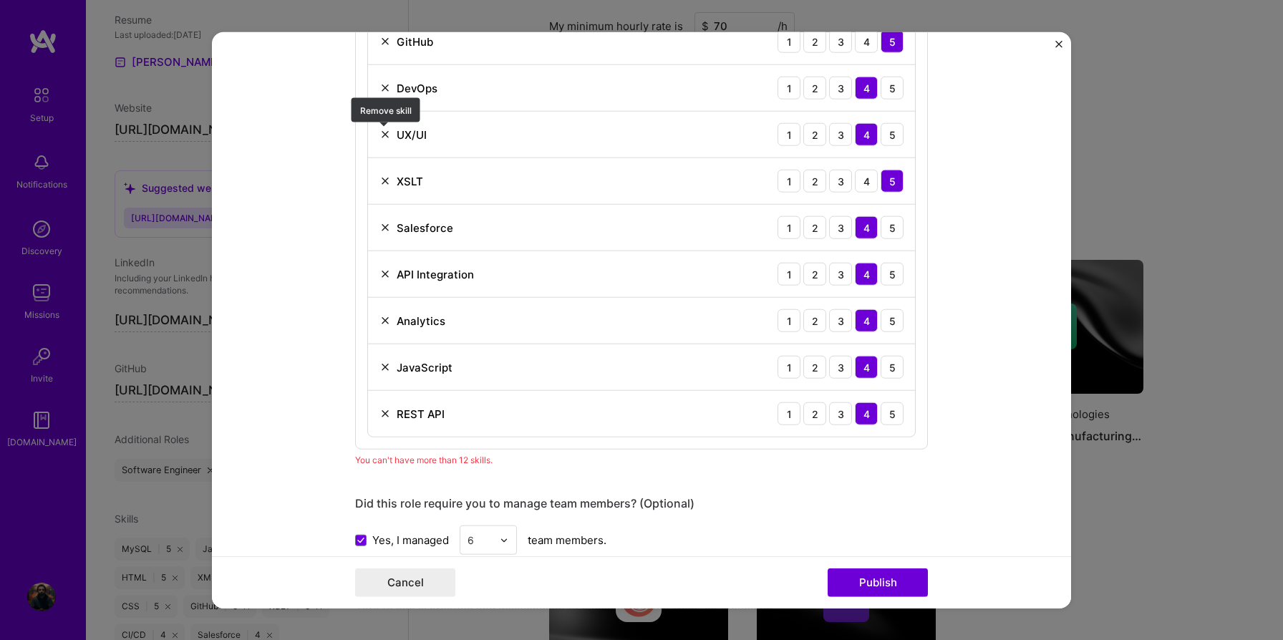
click at [384, 133] on img at bounding box center [384, 134] width 11 height 11
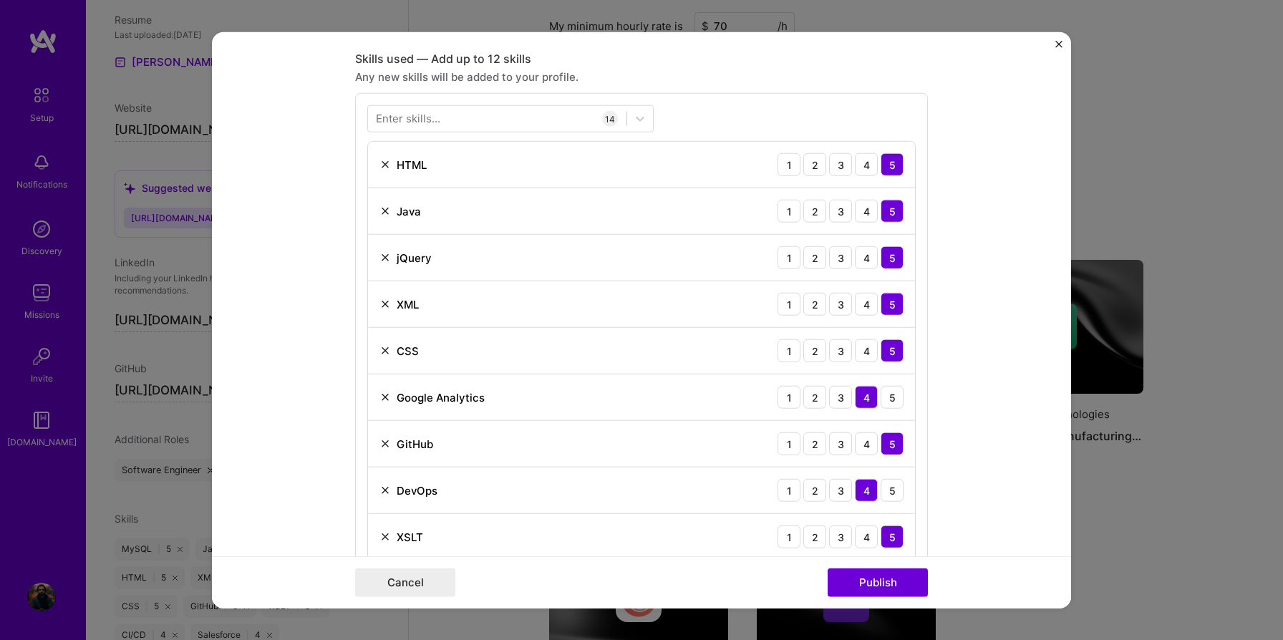
scroll to position [629, 0]
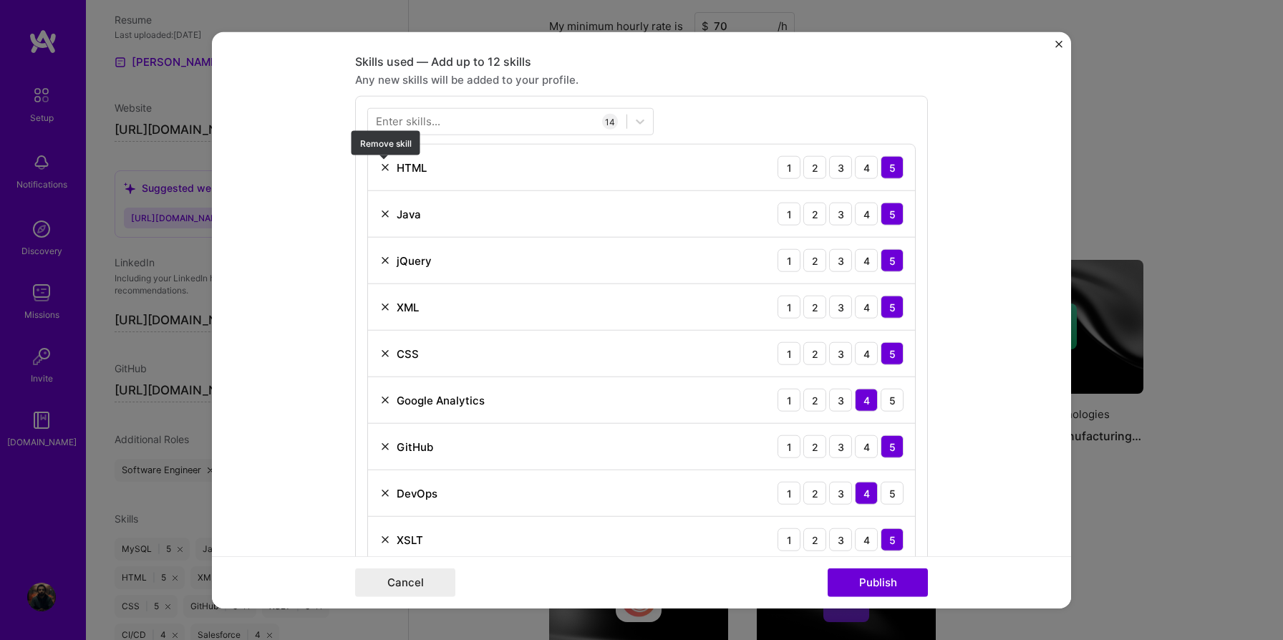
click at [380, 165] on img at bounding box center [384, 167] width 11 height 11
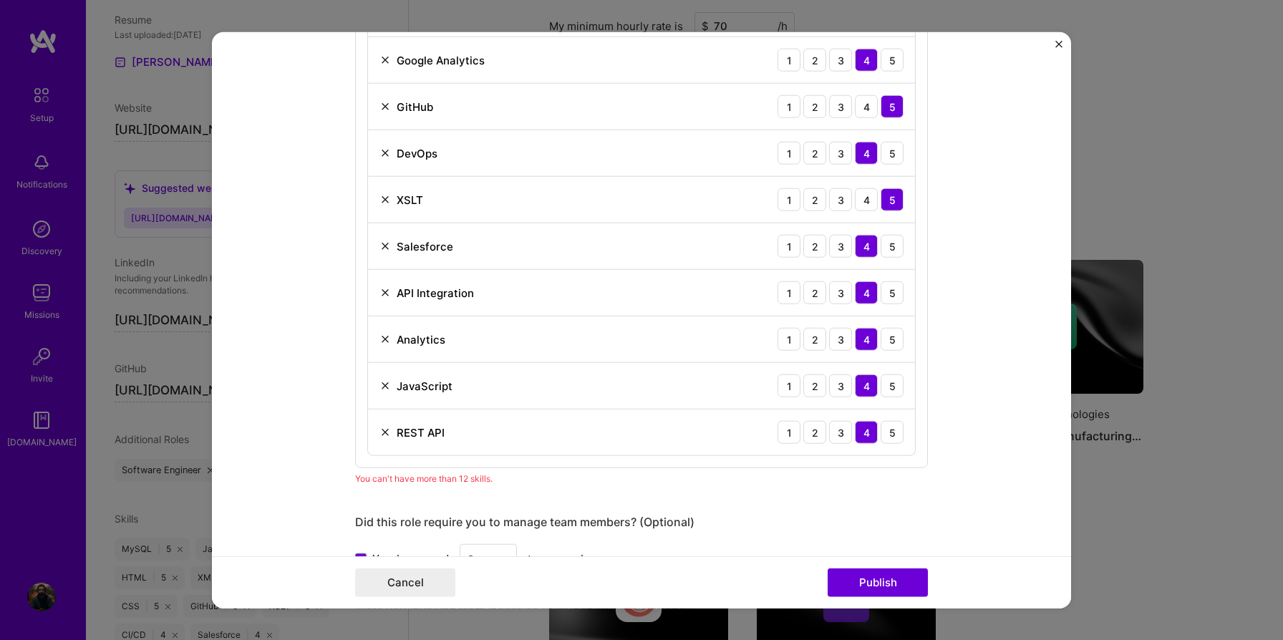
scroll to position [929, 0]
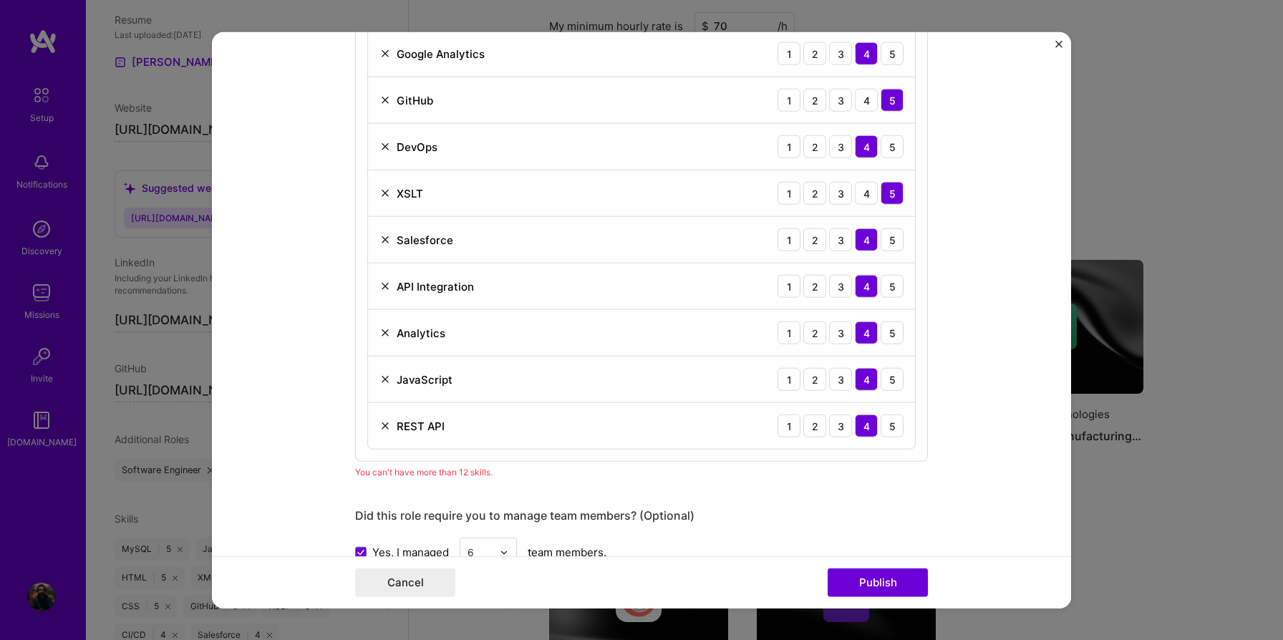
click at [383, 243] on img at bounding box center [384, 239] width 11 height 11
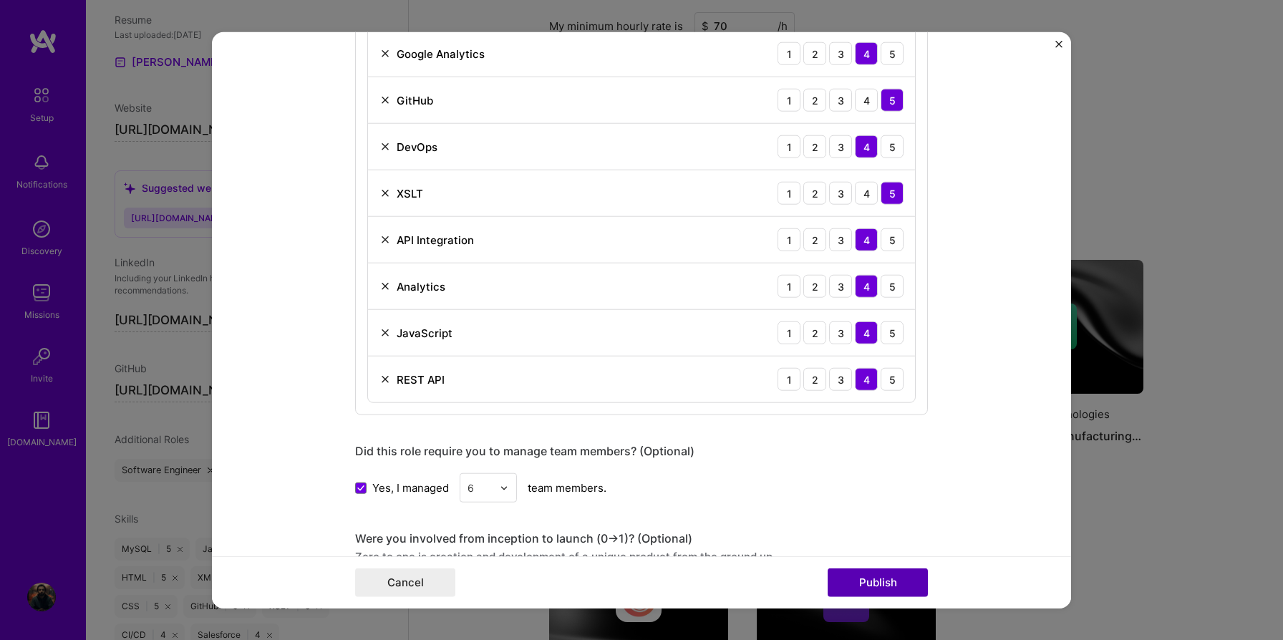
click at [844, 590] on button "Publish" at bounding box center [878, 582] width 100 height 29
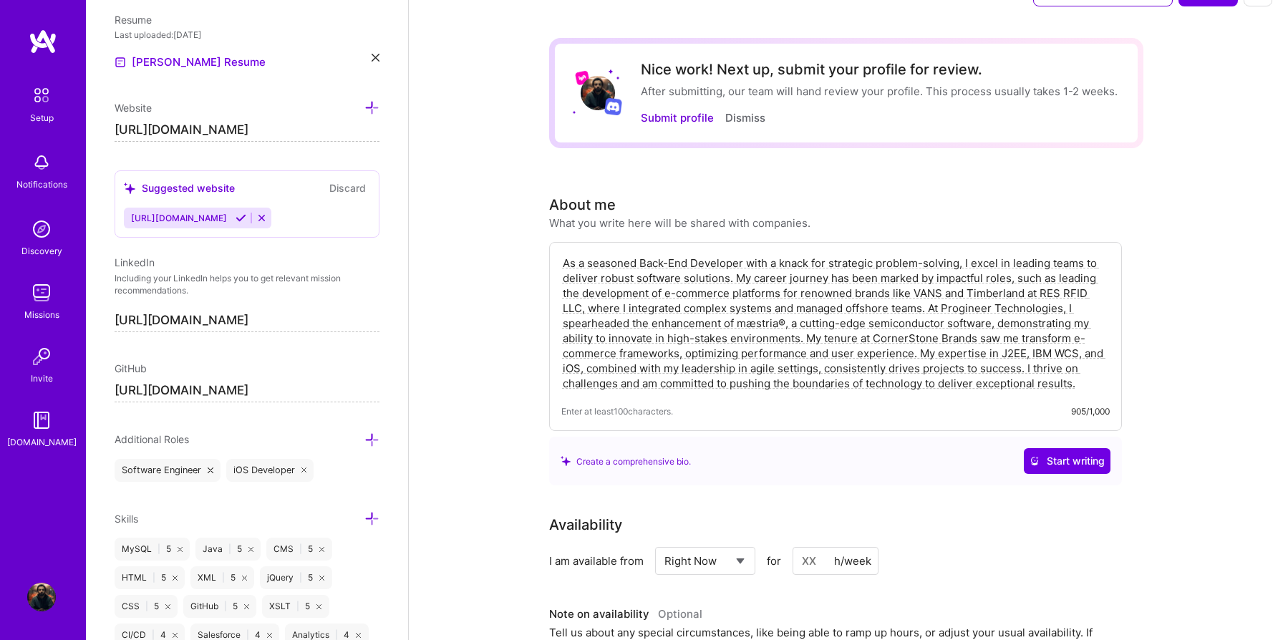
scroll to position [0, 0]
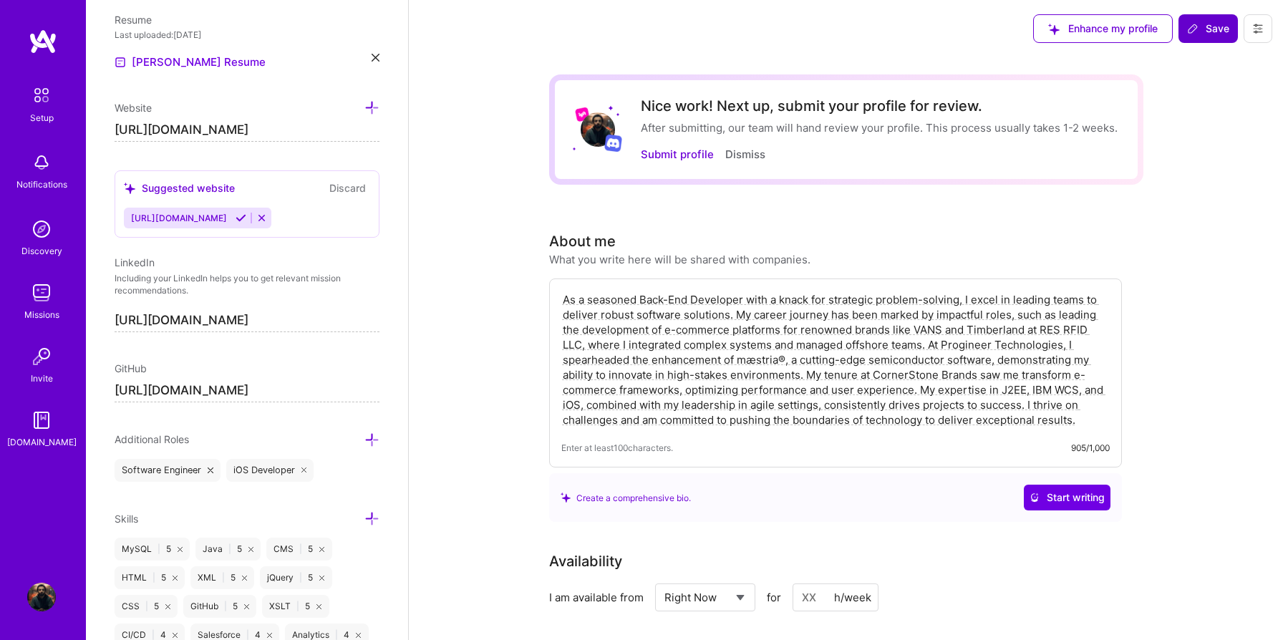
click at [1196, 27] on icon at bounding box center [1192, 28] width 11 height 11
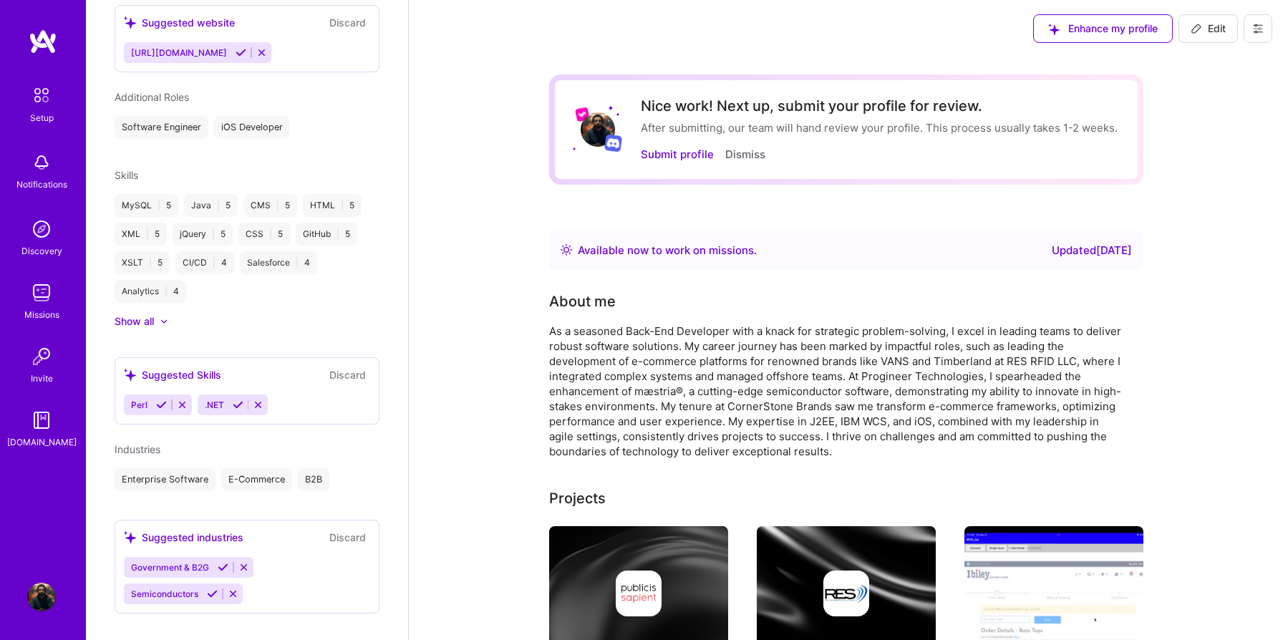
scroll to position [535, 0]
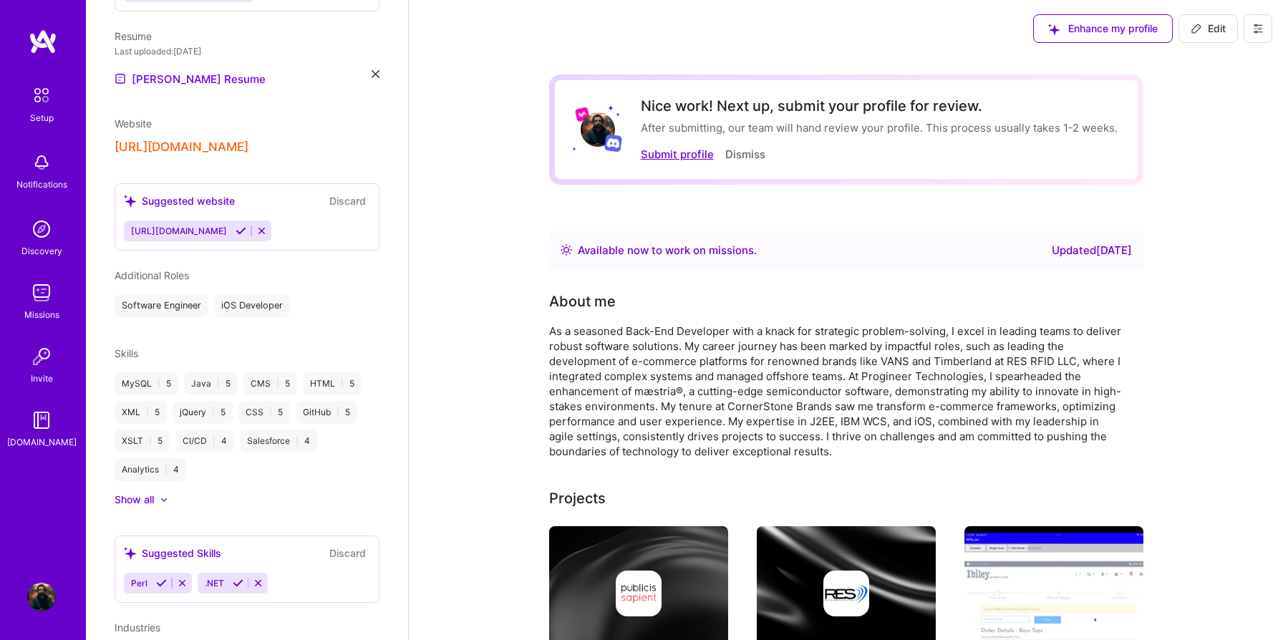
click at [687, 158] on button "Submit profile" at bounding box center [677, 154] width 73 height 15
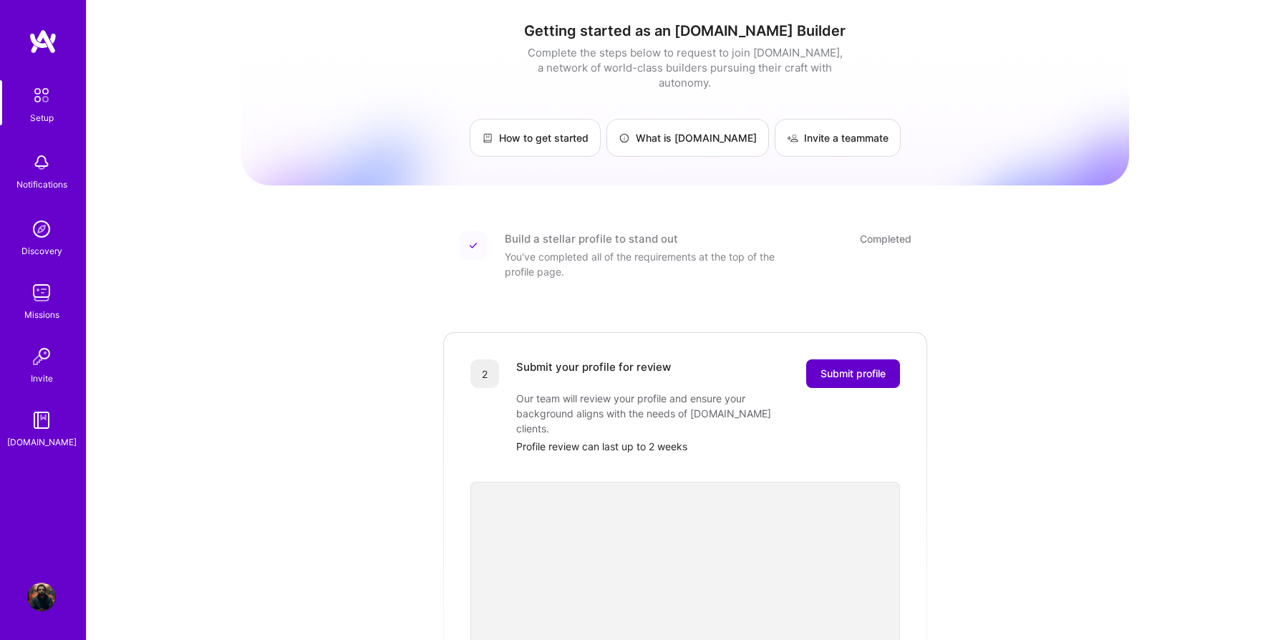
click at [836, 367] on span "Submit profile" at bounding box center [853, 374] width 65 height 14
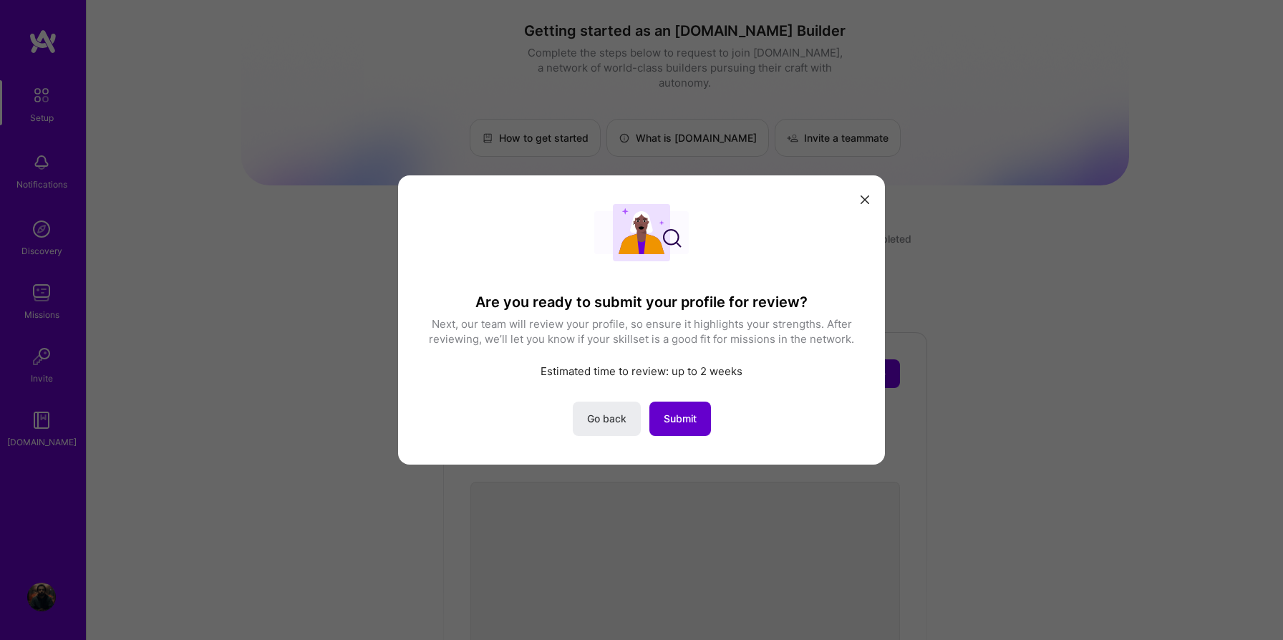
click at [664, 412] on span "Submit" at bounding box center [680, 419] width 33 height 14
